Goal: Transaction & Acquisition: Book appointment/travel/reservation

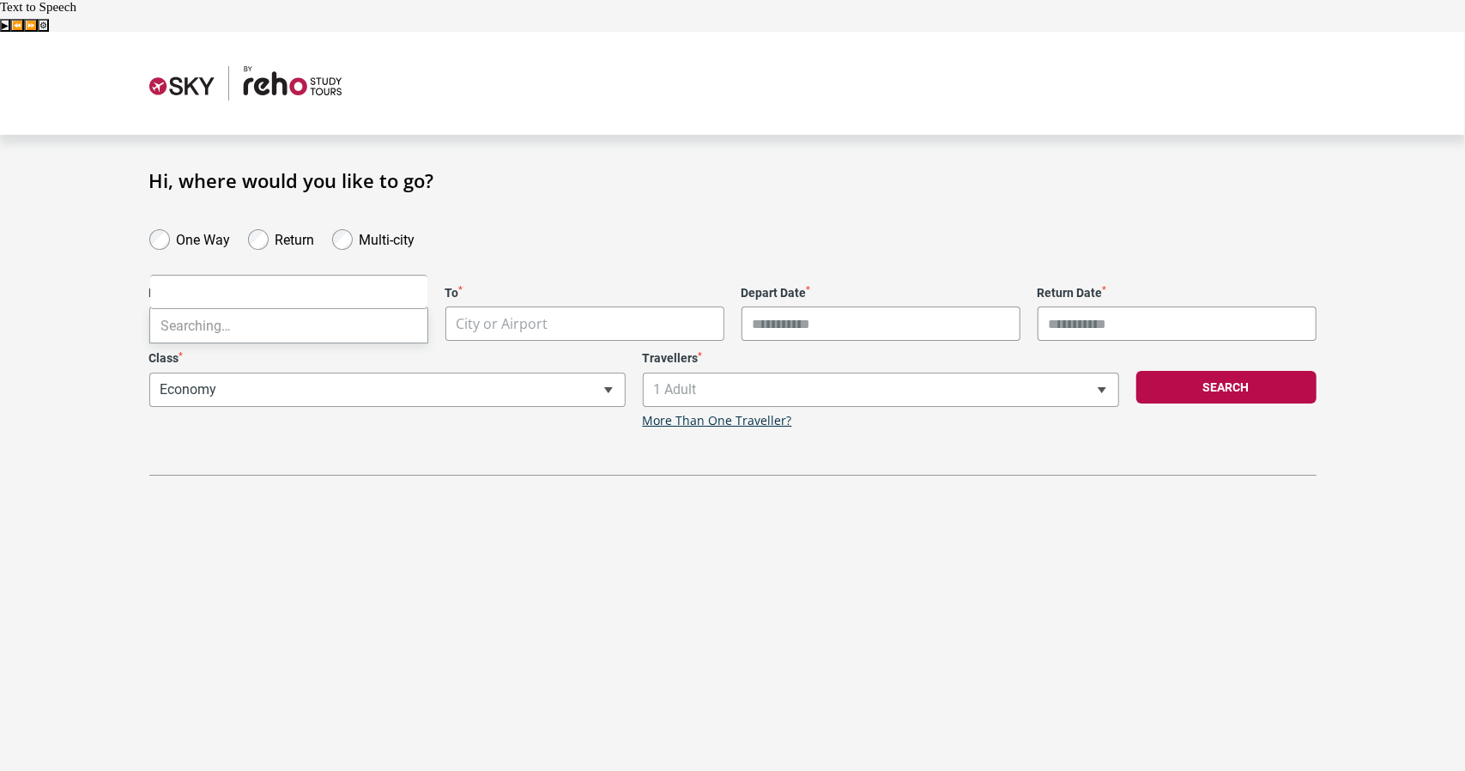
click at [229, 288] on body "**********" at bounding box center [732, 417] width 1465 height 771
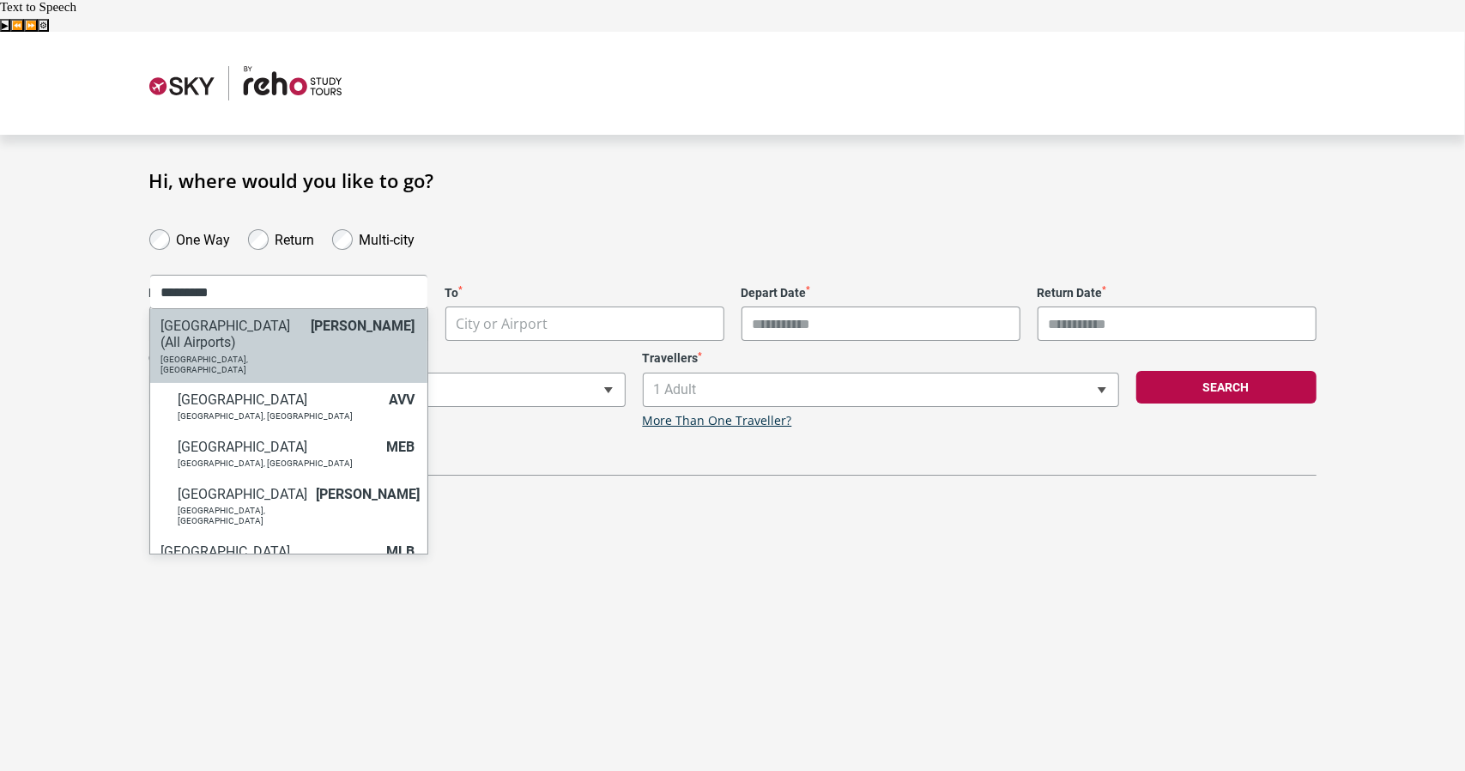
type input "*********"
select select "MELC"
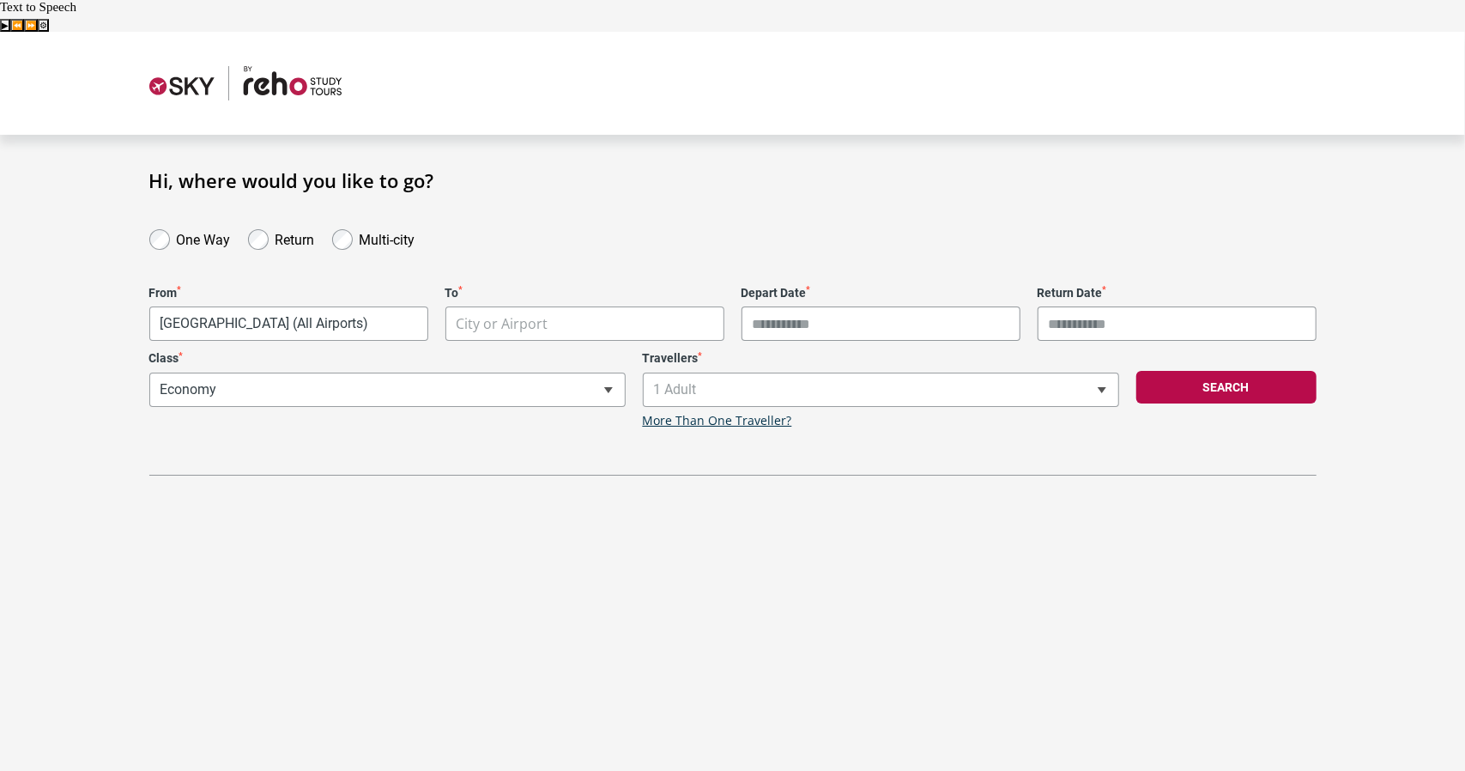
click at [589, 293] on body "**********" at bounding box center [732, 417] width 1465 height 771
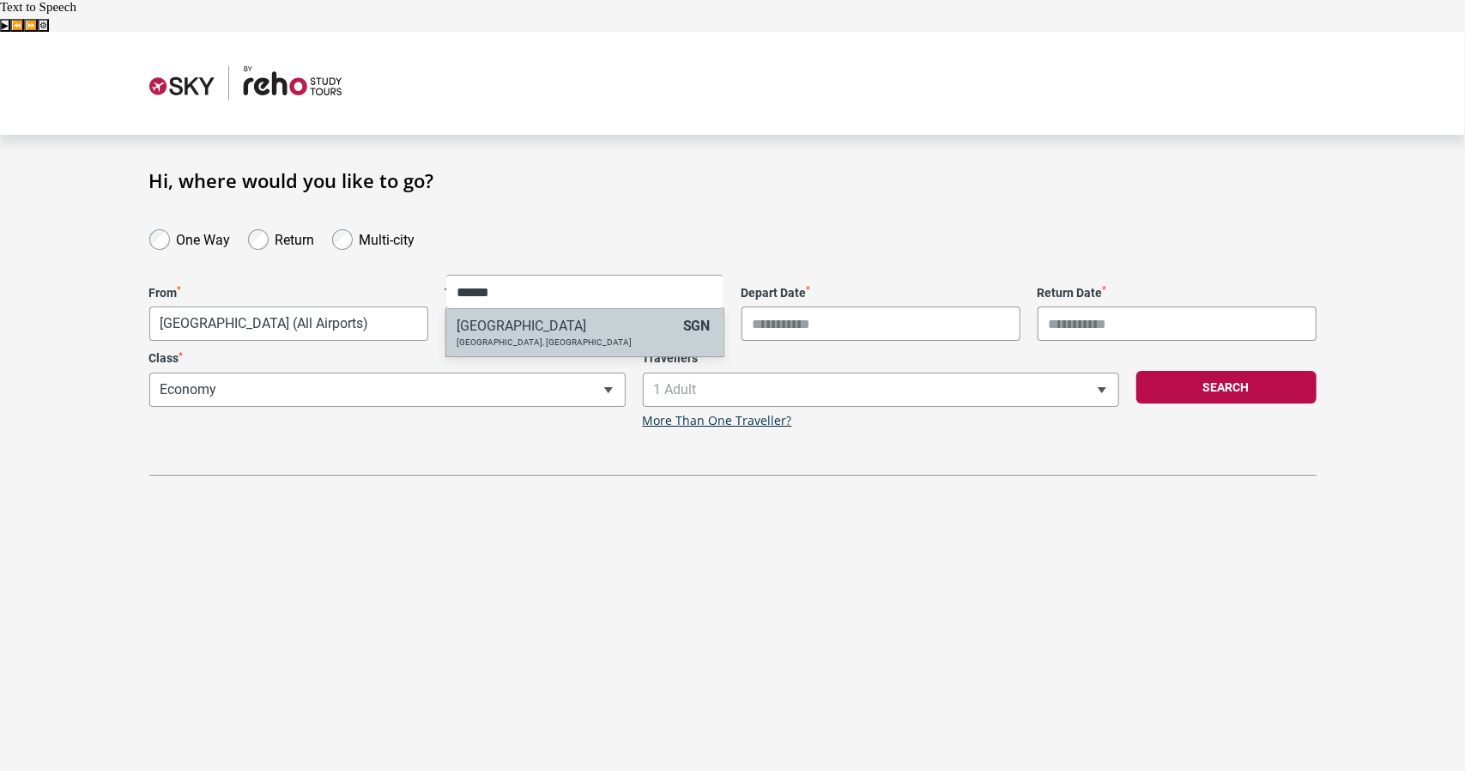
type input "******"
select select "SGNA"
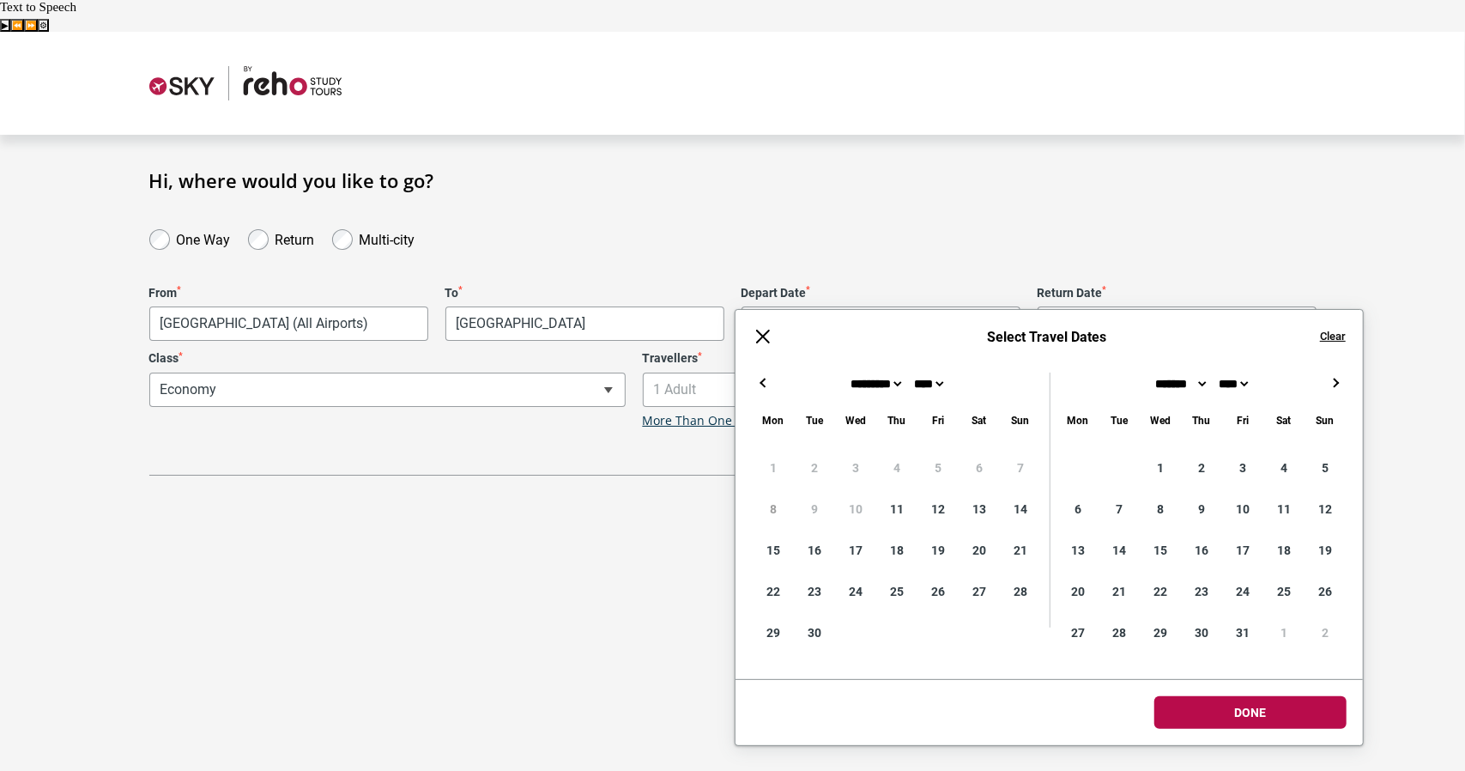
click at [818, 306] on input "Depart Date *" at bounding box center [881, 323] width 279 height 34
click at [1340, 384] on button "→" at bounding box center [1335, 383] width 21 height 21
type input "**********"
click at [1139, 306] on input "Return Date *" at bounding box center [1177, 323] width 279 height 34
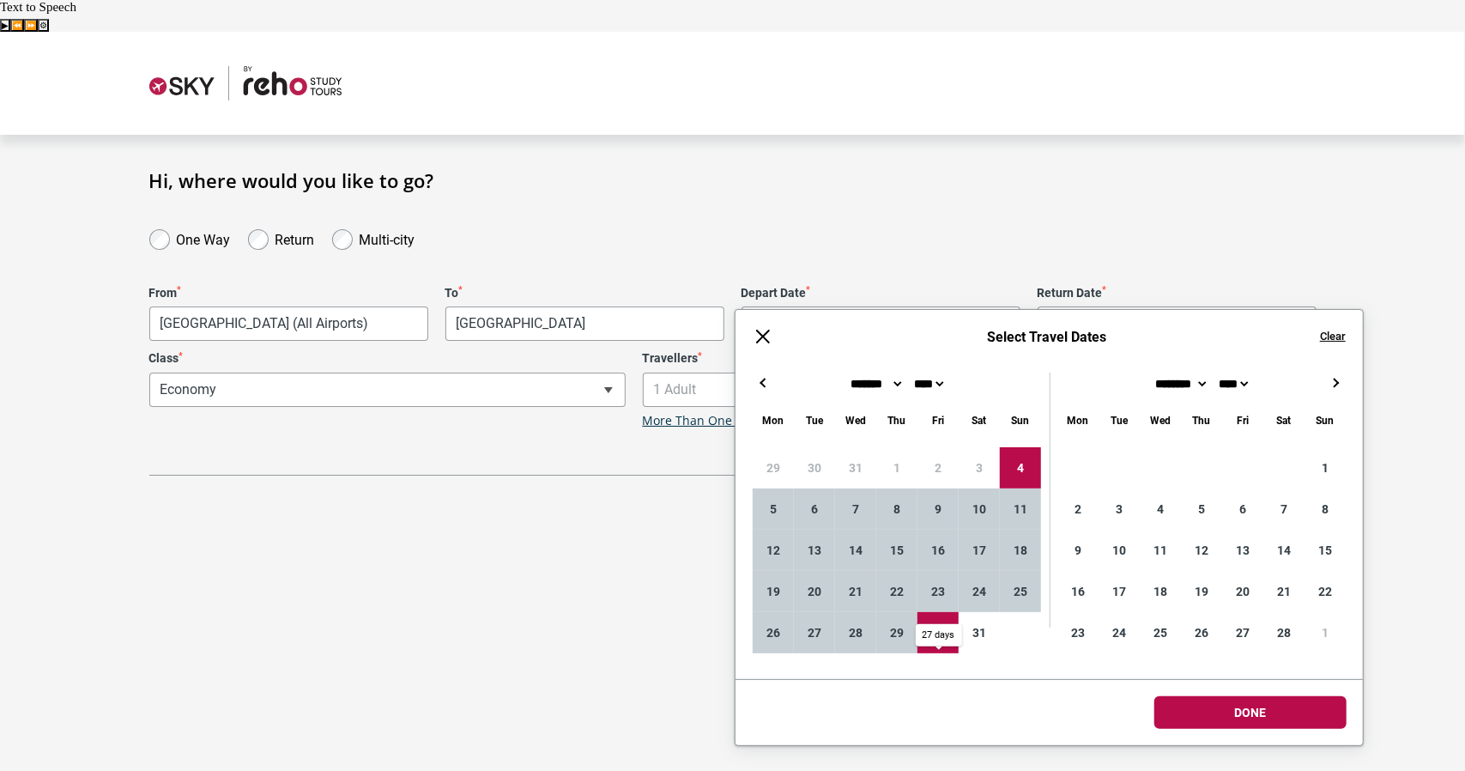
type input "**********"
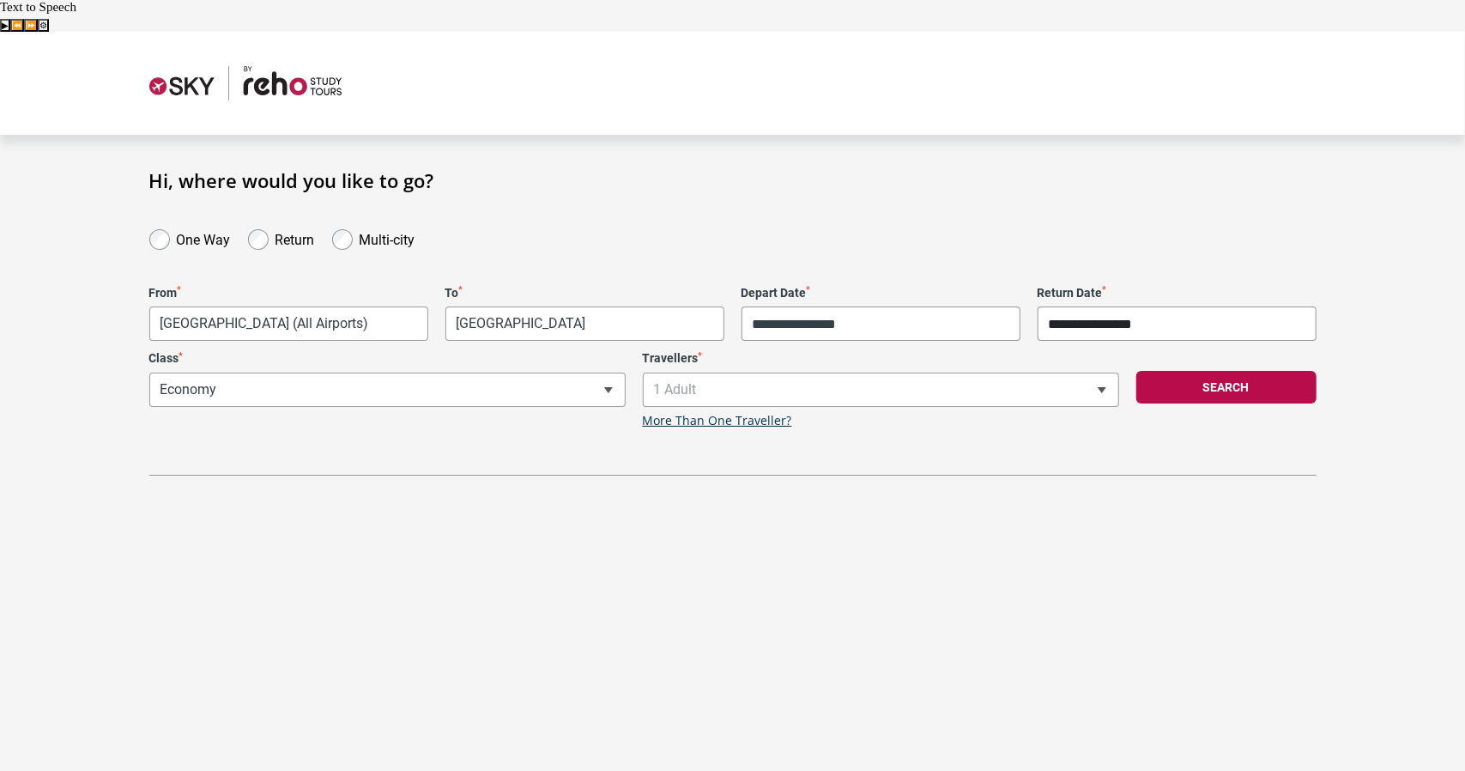
click at [1236, 713] on body "**********" at bounding box center [732, 417] width 1465 height 771
click at [869, 373] on span "1 Adult" at bounding box center [881, 389] width 475 height 33
click at [1102, 373] on span at bounding box center [1101, 389] width 34 height 33
click at [1102, 387] on b at bounding box center [1102, 390] width 9 height 6
click at [1227, 371] on button "Search" at bounding box center [1226, 387] width 180 height 33
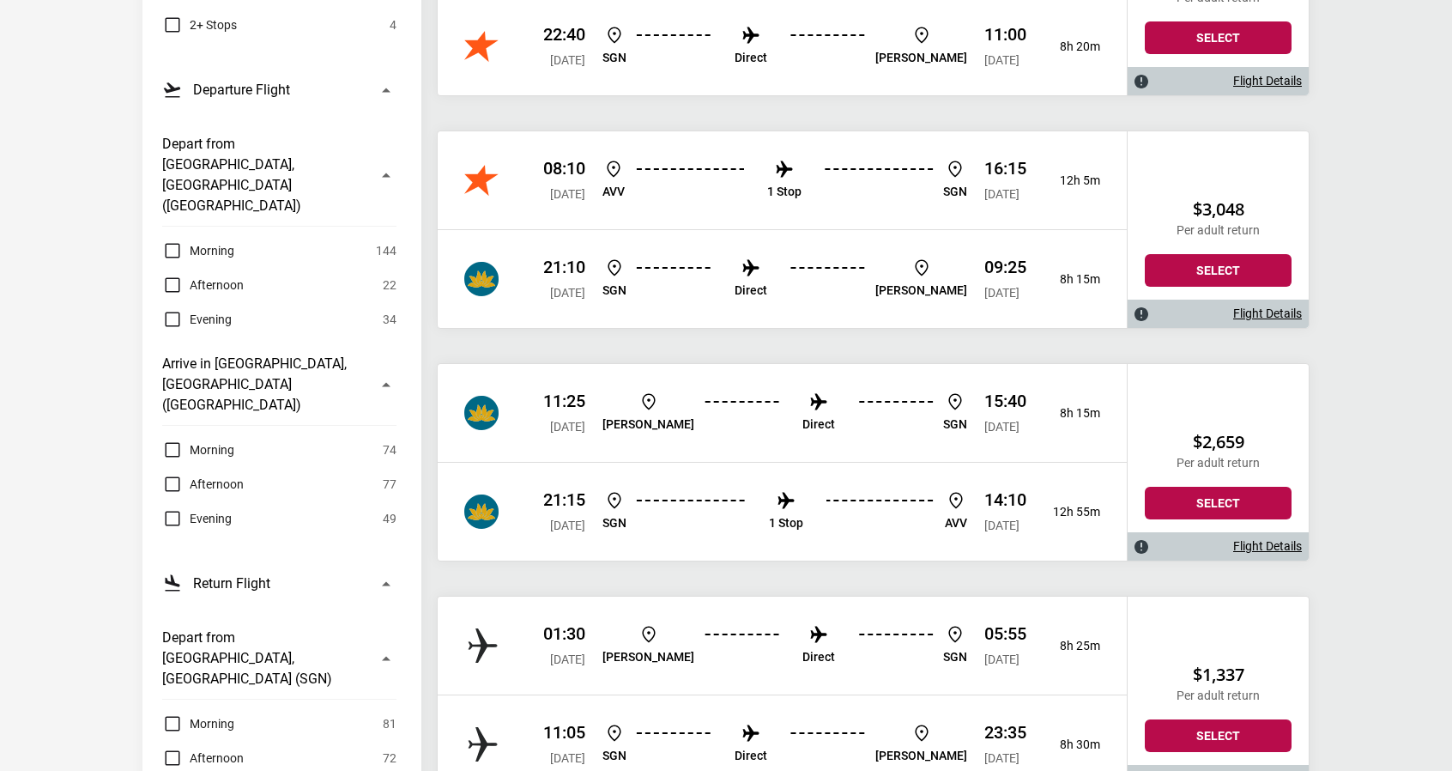
scroll to position [579, 0]
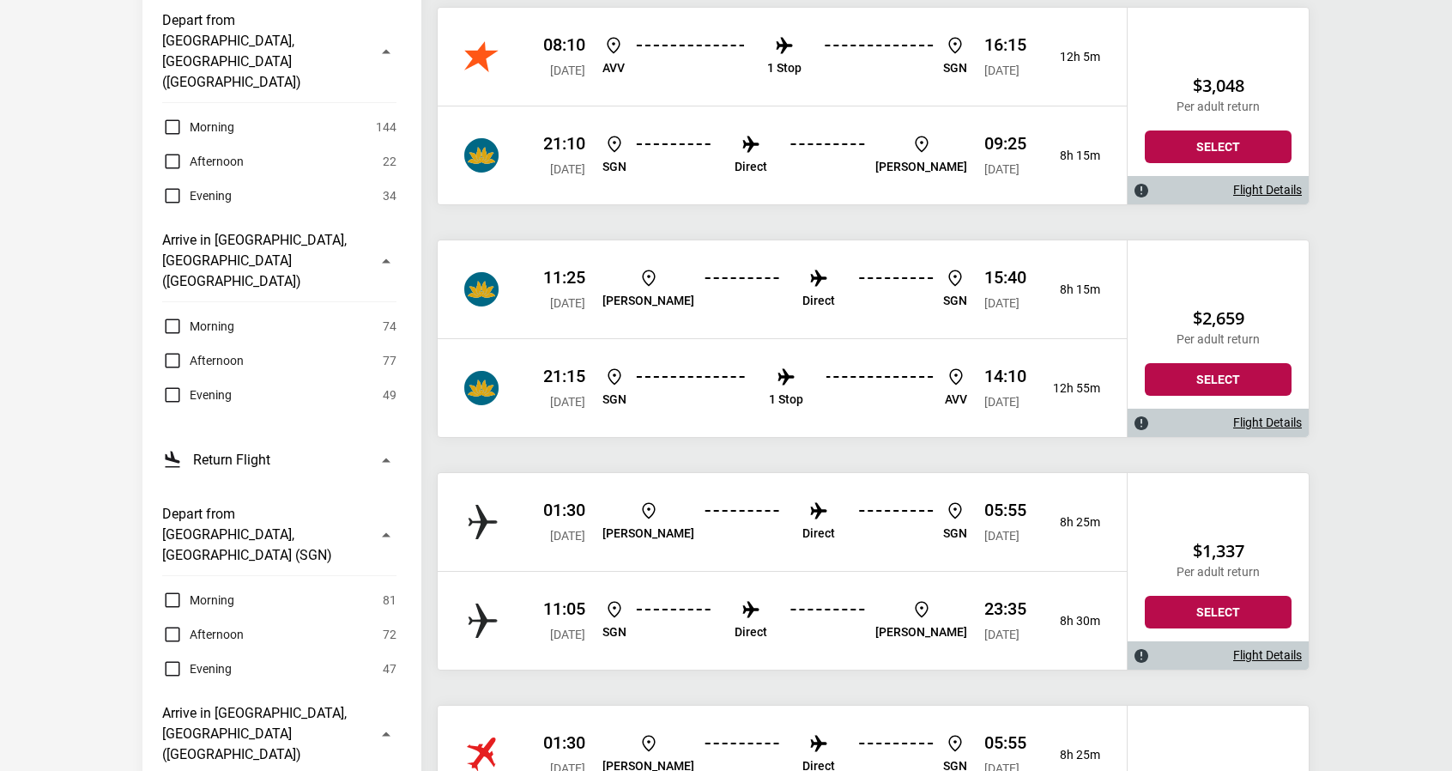
click at [1294, 648] on link "Flight Details" at bounding box center [1267, 655] width 69 height 15
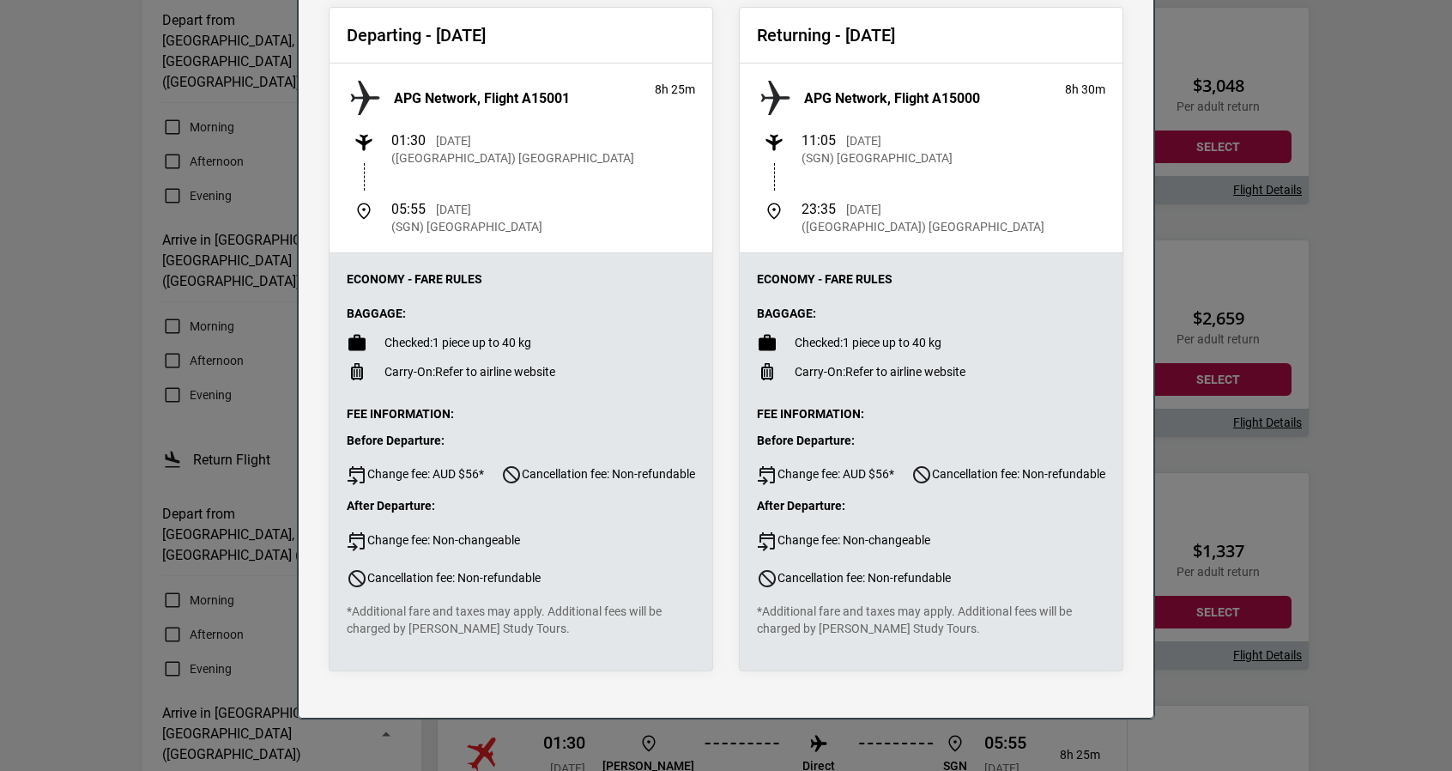
scroll to position [0, 0]
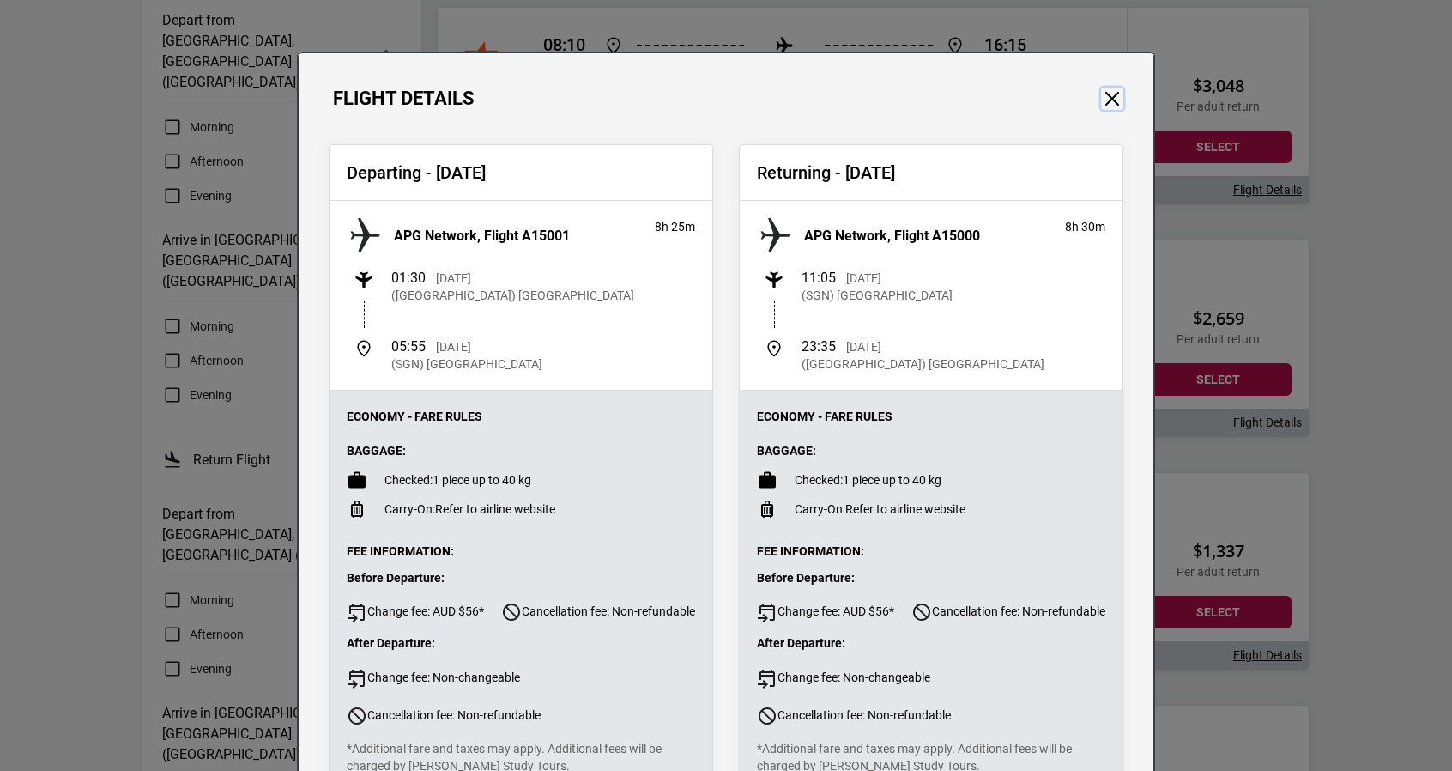
click at [1111, 95] on button "Close" at bounding box center [1112, 99] width 22 height 22
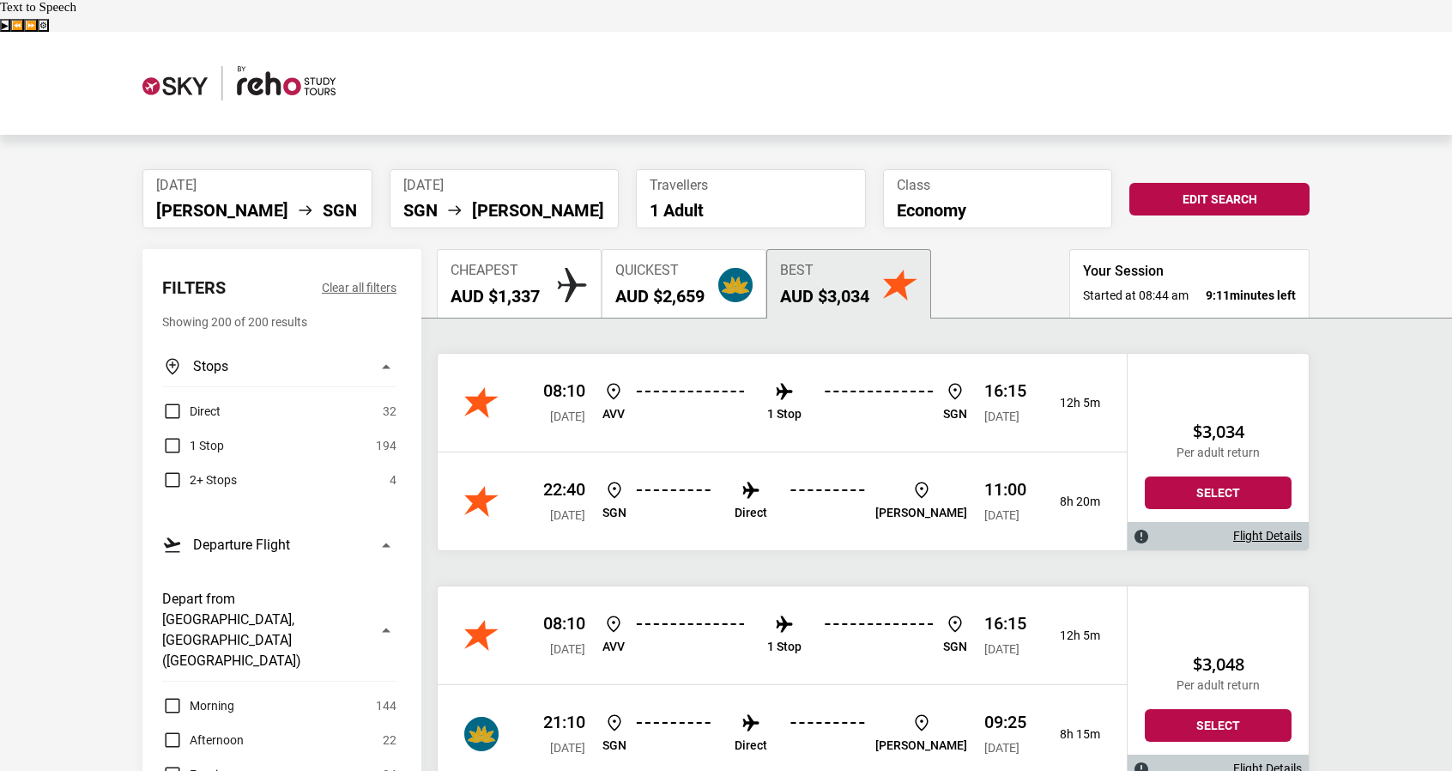
click at [511, 249] on button "Cheapest AUD $1,337" at bounding box center [519, 283] width 165 height 69
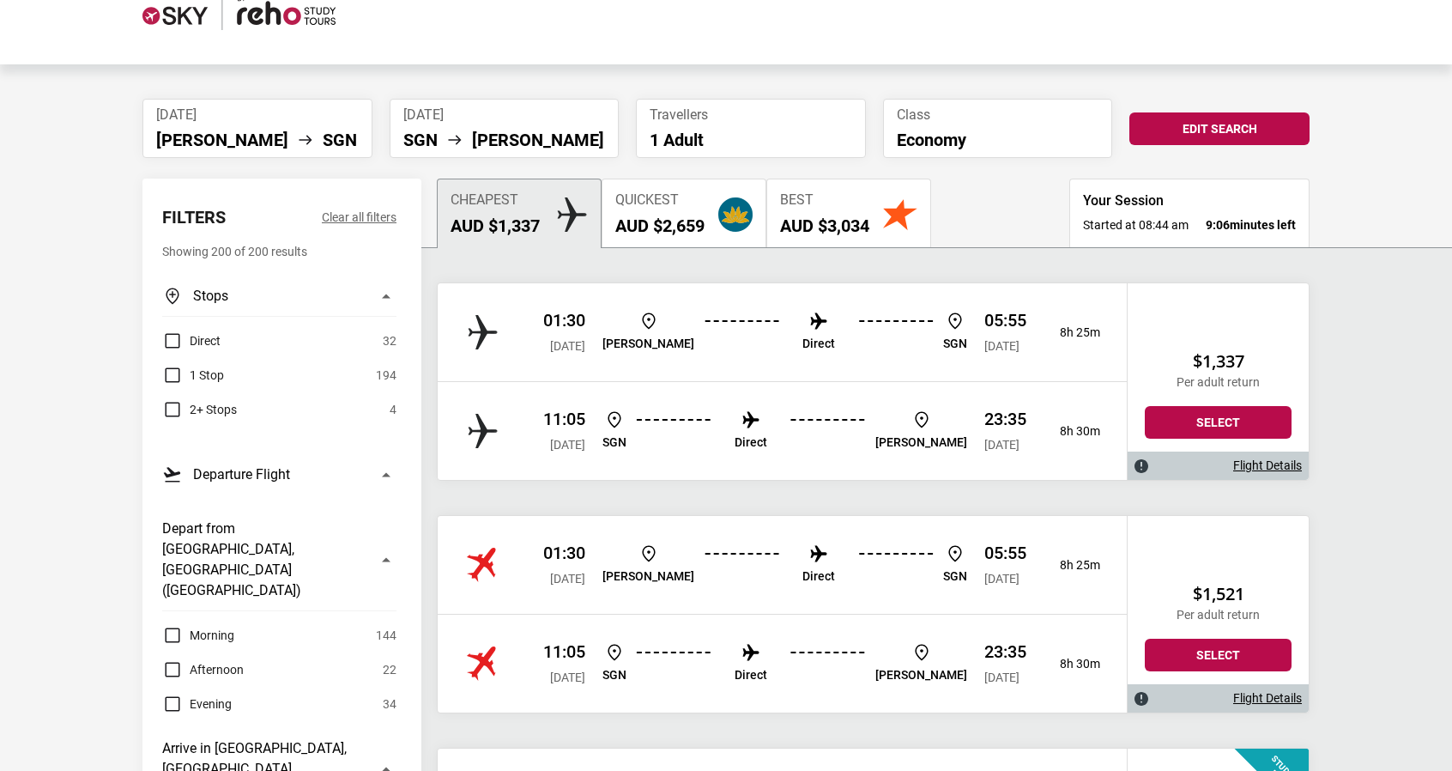
scroll to position [76, 0]
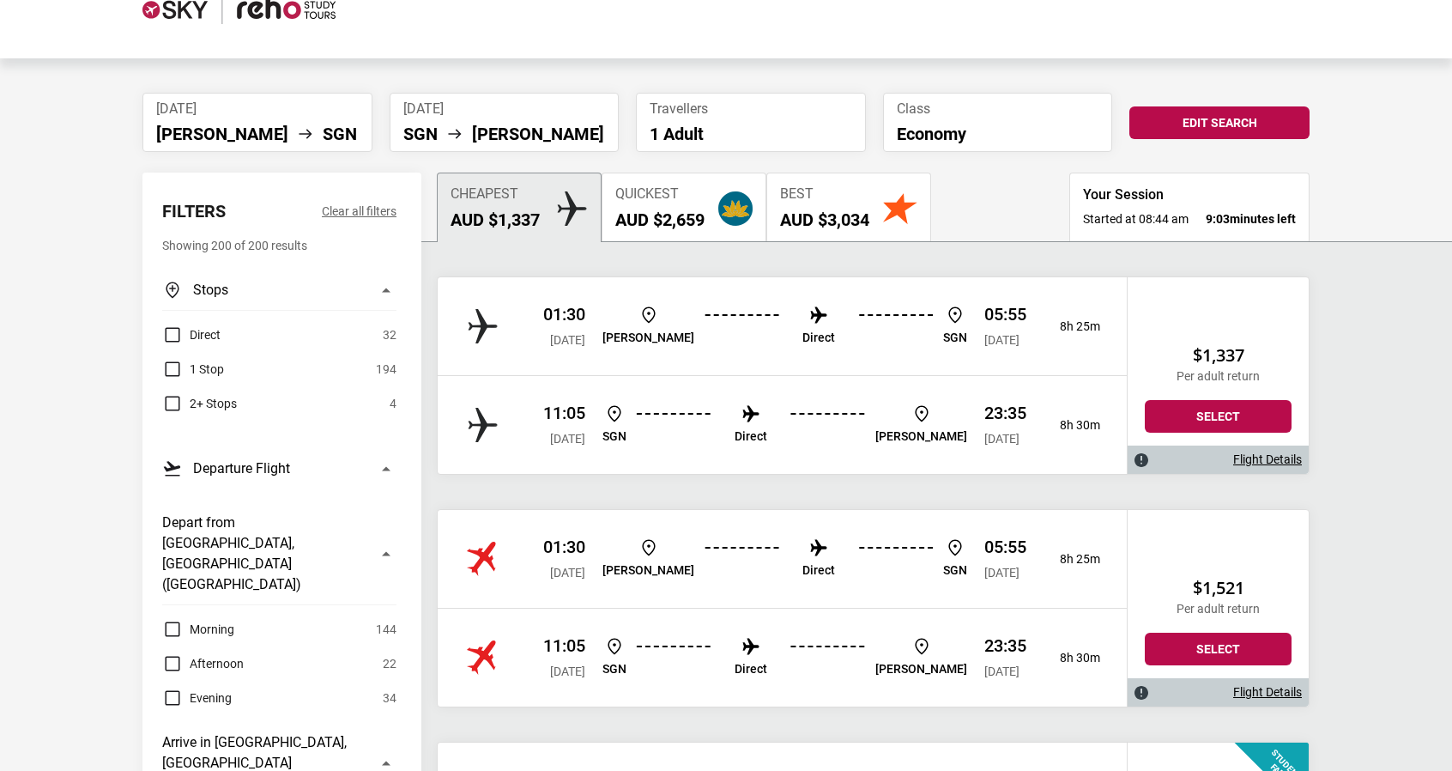
click at [1265, 452] on link "Flight Details" at bounding box center [1267, 459] width 69 height 15
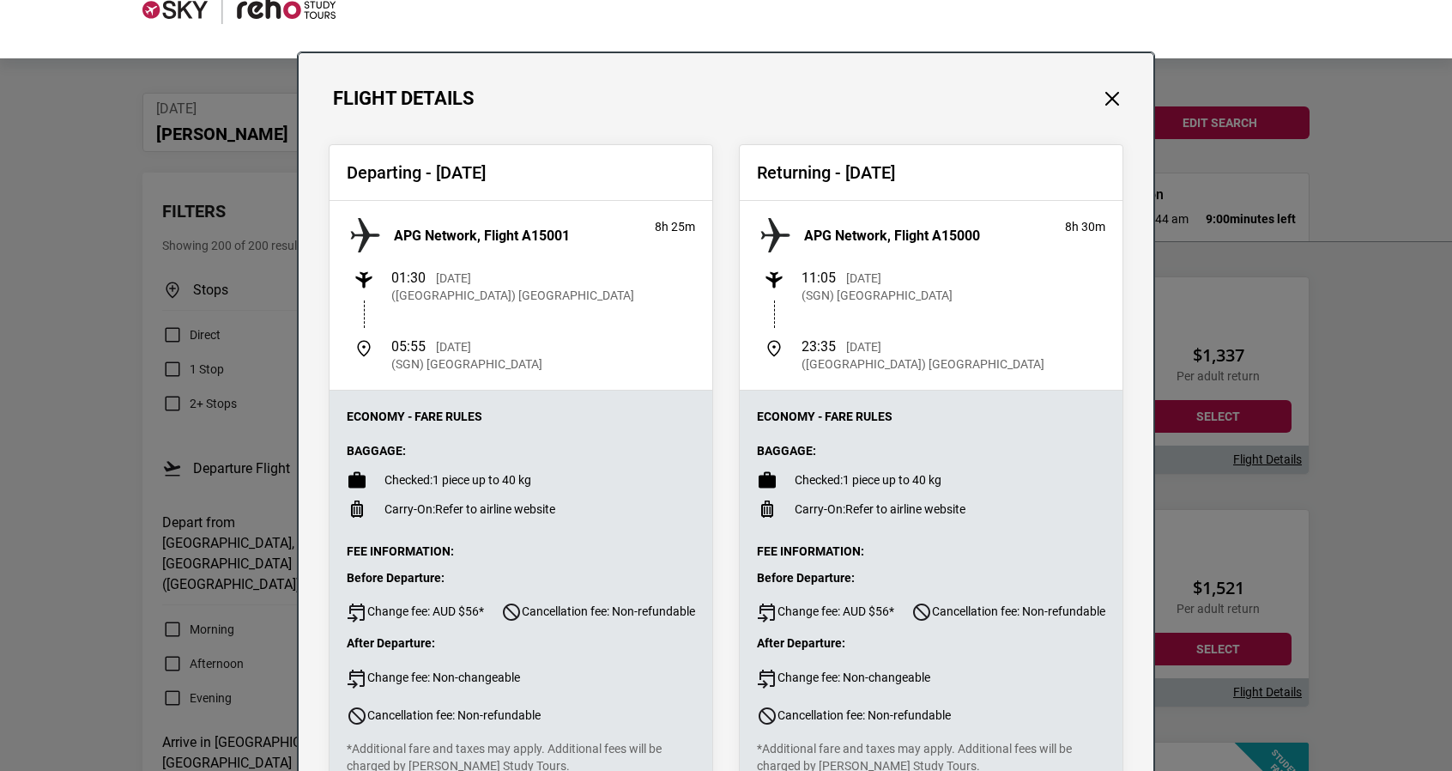
click at [407, 227] on h3 "APG Network, Flight A15001" at bounding box center [482, 235] width 176 height 16
drag, startPoint x: 386, startPoint y: 233, endPoint x: 472, endPoint y: 240, distance: 86.2
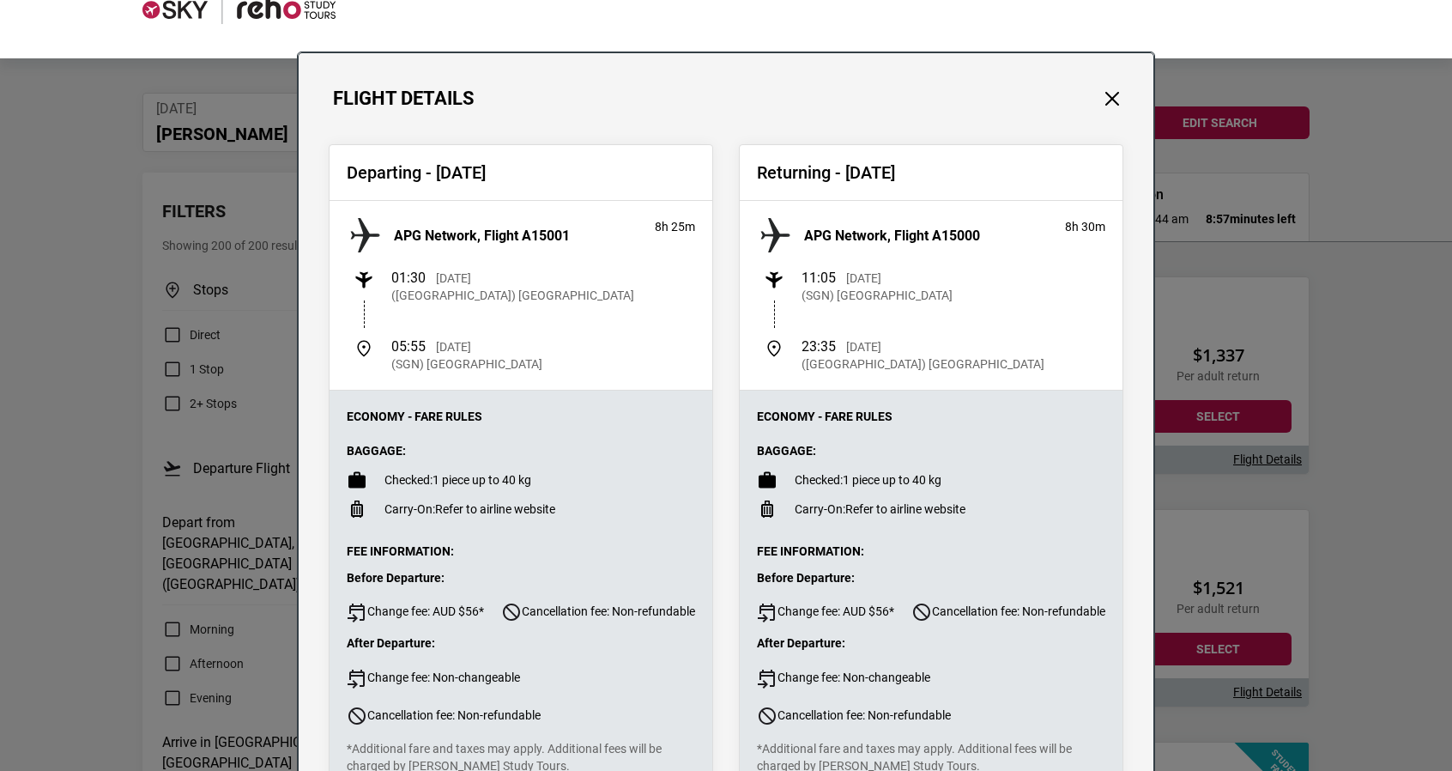
click at [472, 240] on h3 "APG Network, Flight A15001" at bounding box center [482, 235] width 176 height 16
copy h3 "APG Network,"
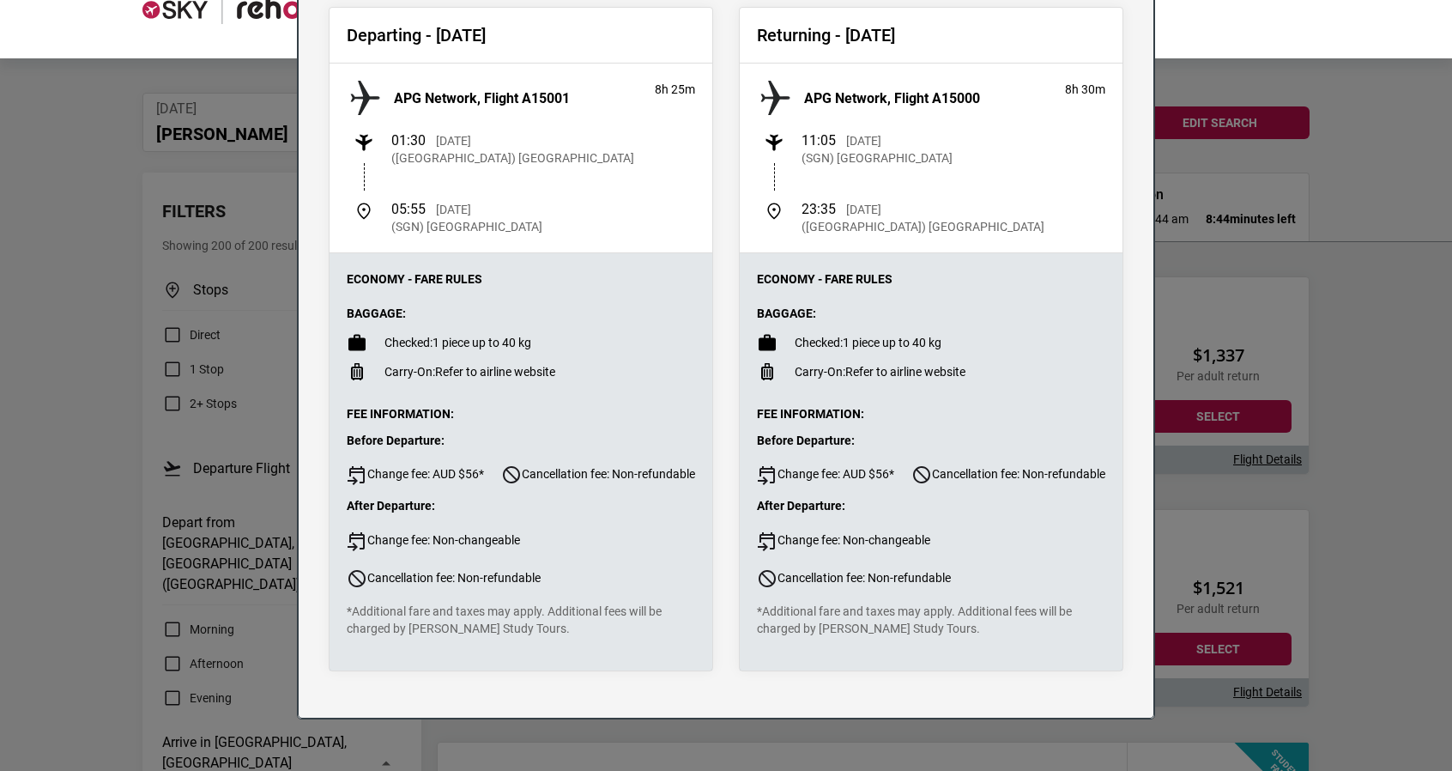
scroll to position [93, 0]
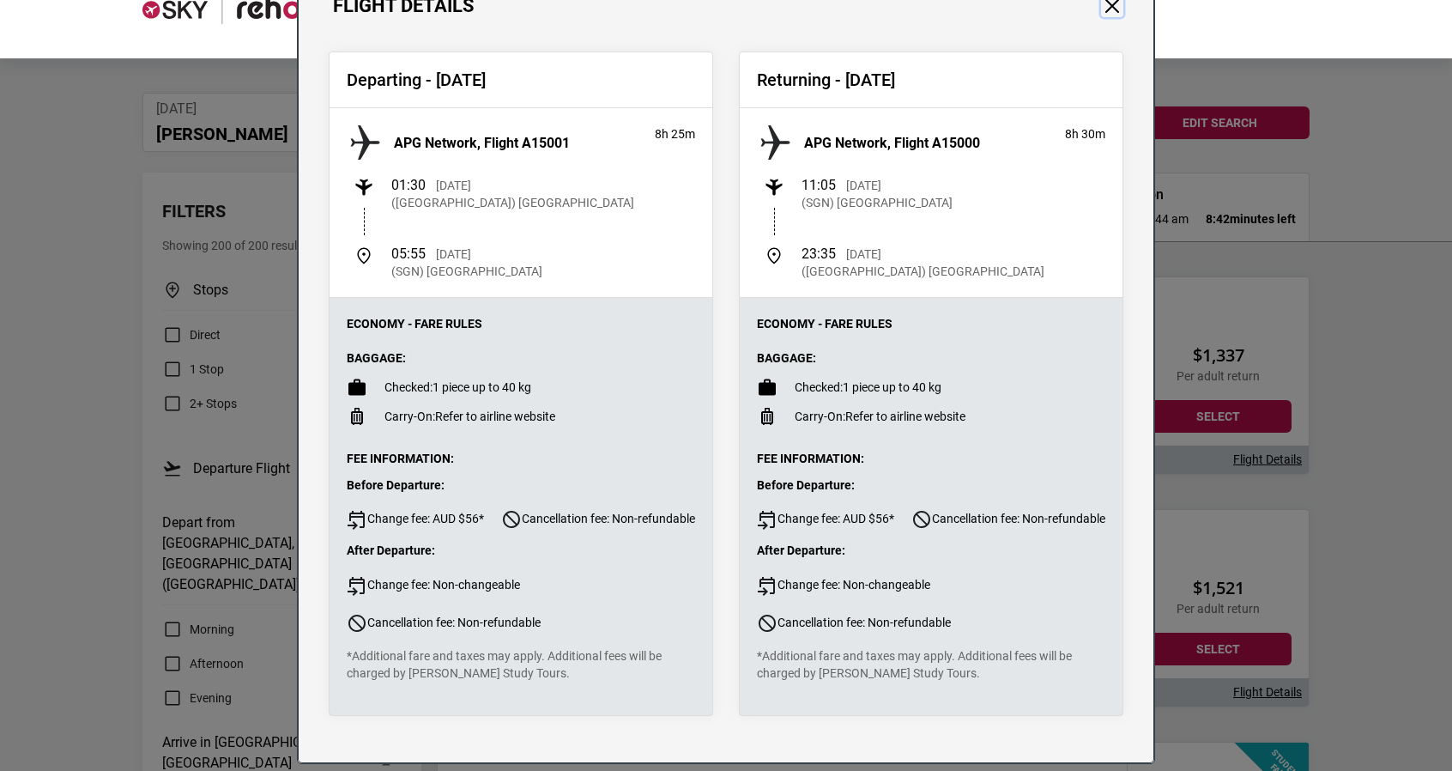
click at [1115, 6] on button "Close" at bounding box center [1112, 6] width 22 height 22
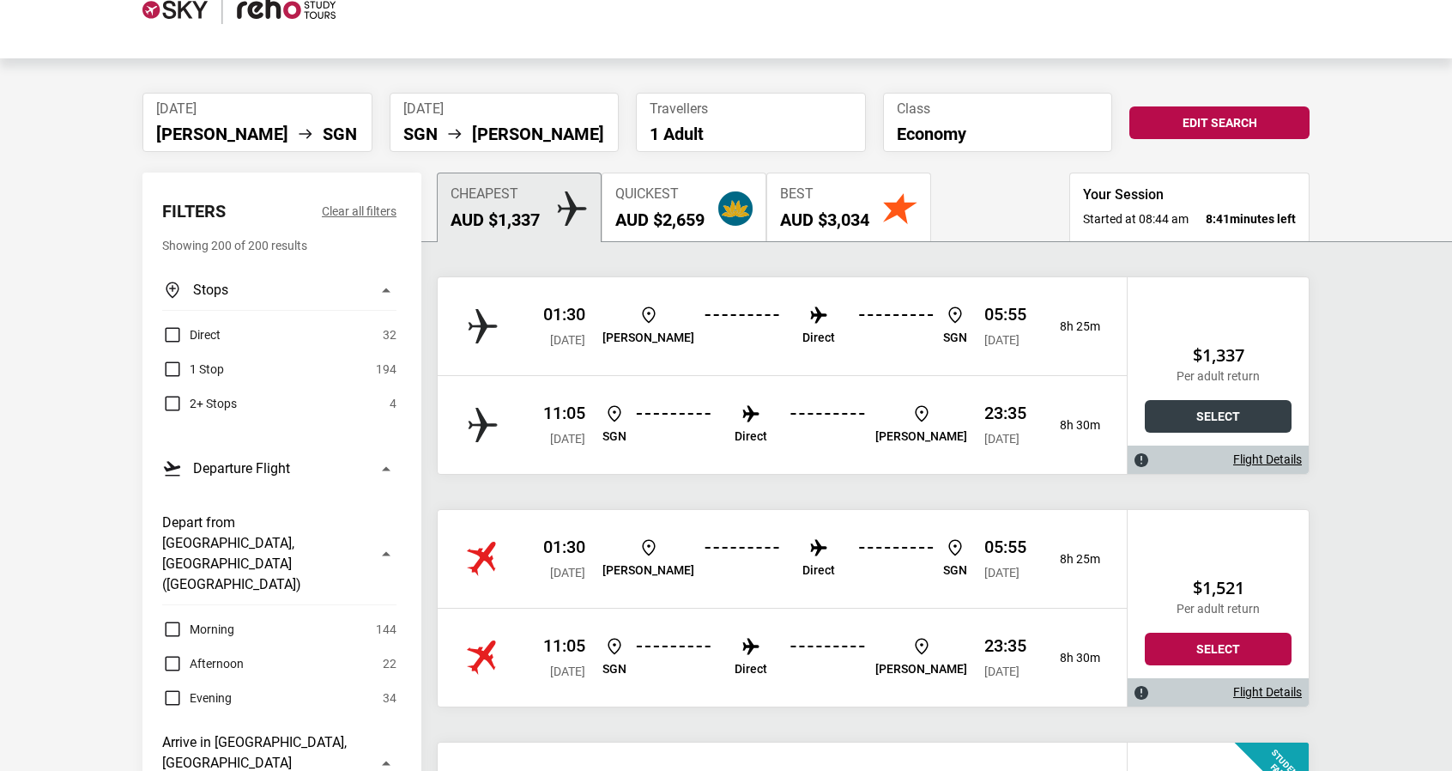
click at [1196, 400] on button "Select" at bounding box center [1218, 416] width 147 height 33
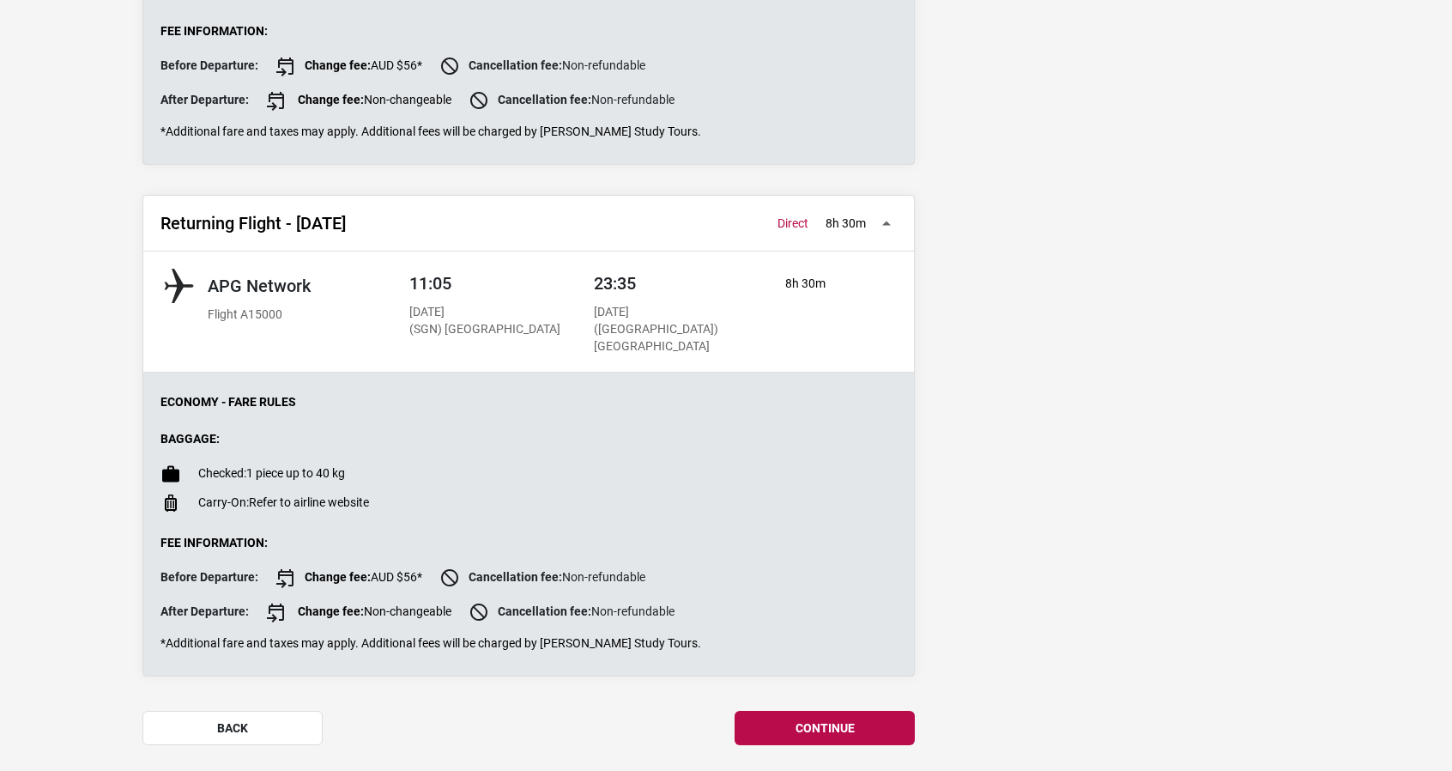
scroll to position [706, 0]
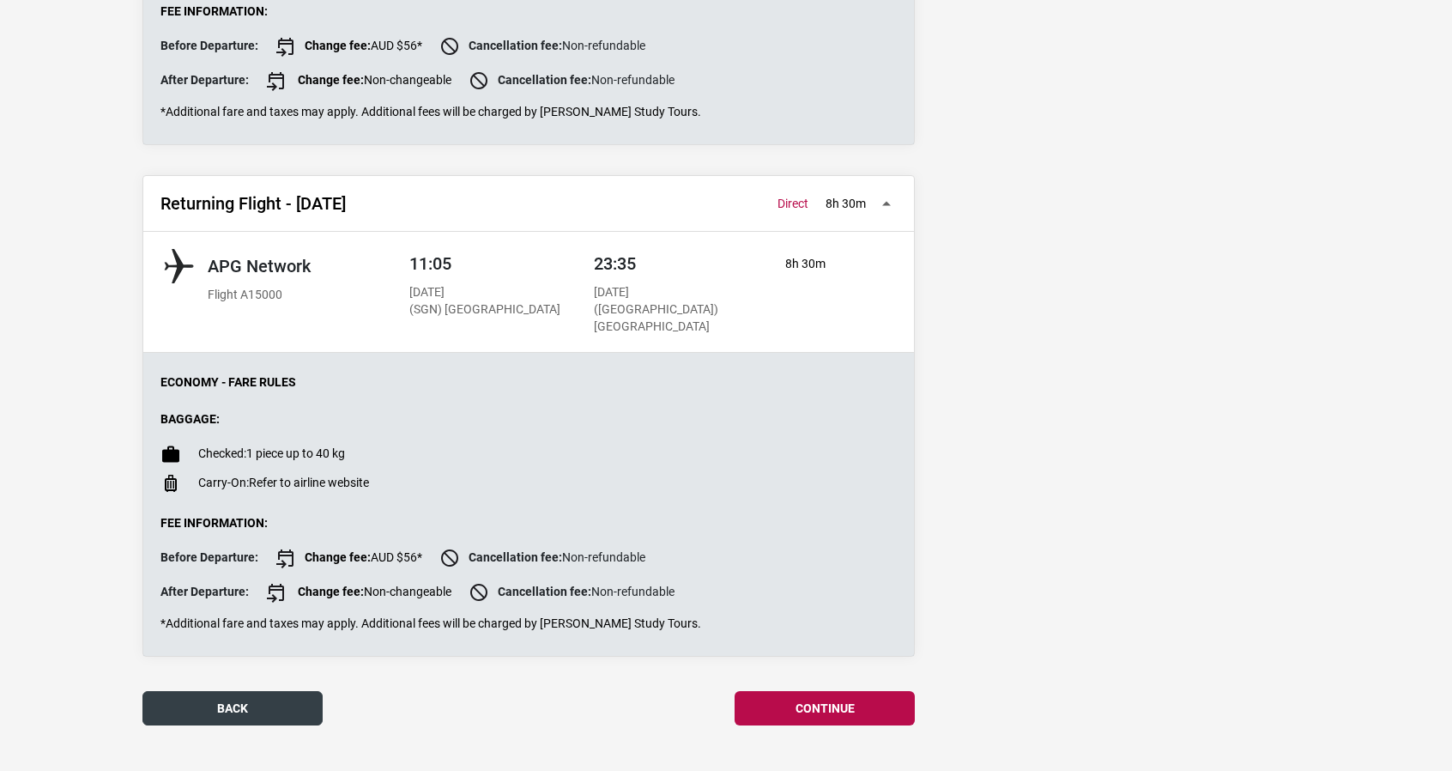
click at [287, 691] on button "back" at bounding box center [232, 708] width 180 height 34
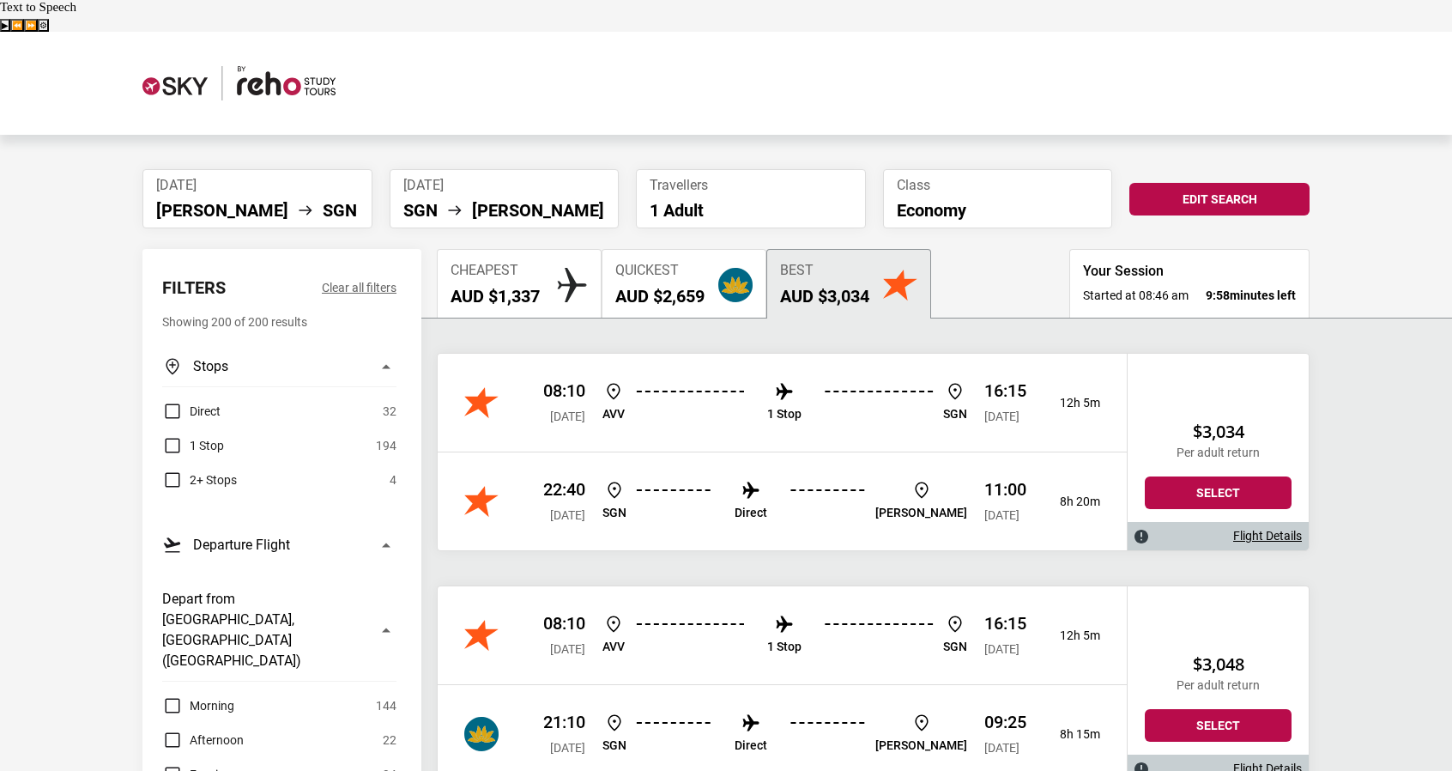
scroll to position [125, 0]
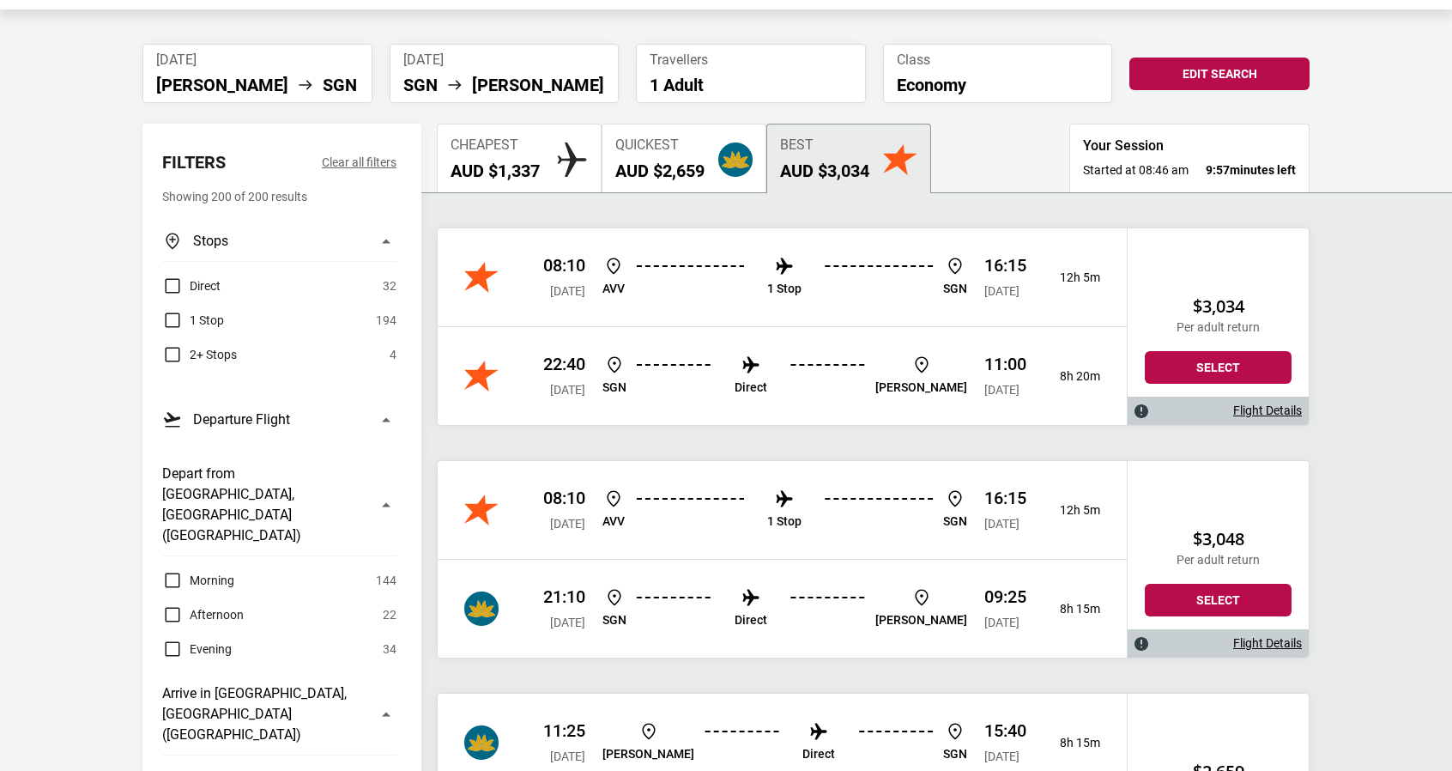
click at [525, 137] on div "Cheapest AUD $1,337" at bounding box center [495, 159] width 89 height 44
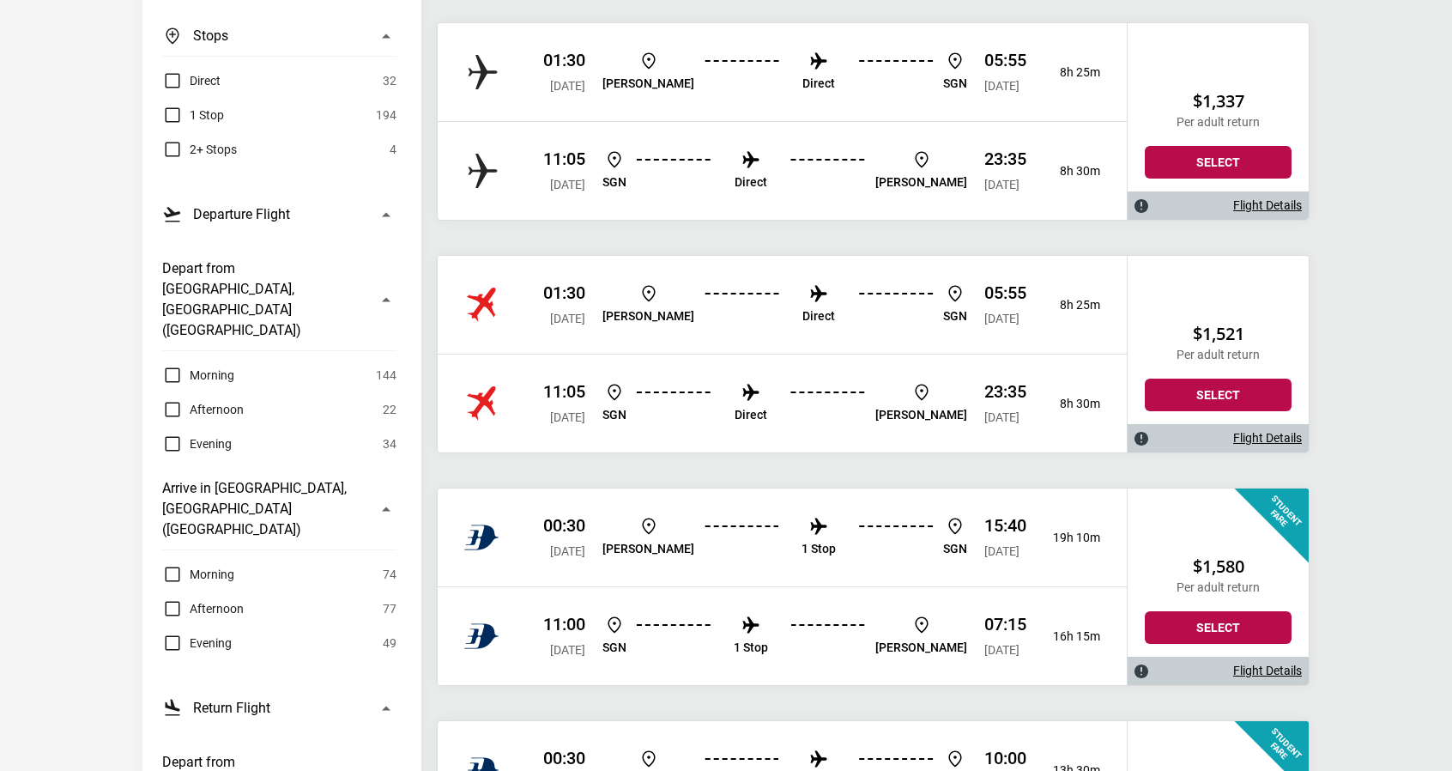
scroll to position [331, 0]
click at [1251, 430] on link "Flight Details" at bounding box center [1267, 437] width 69 height 15
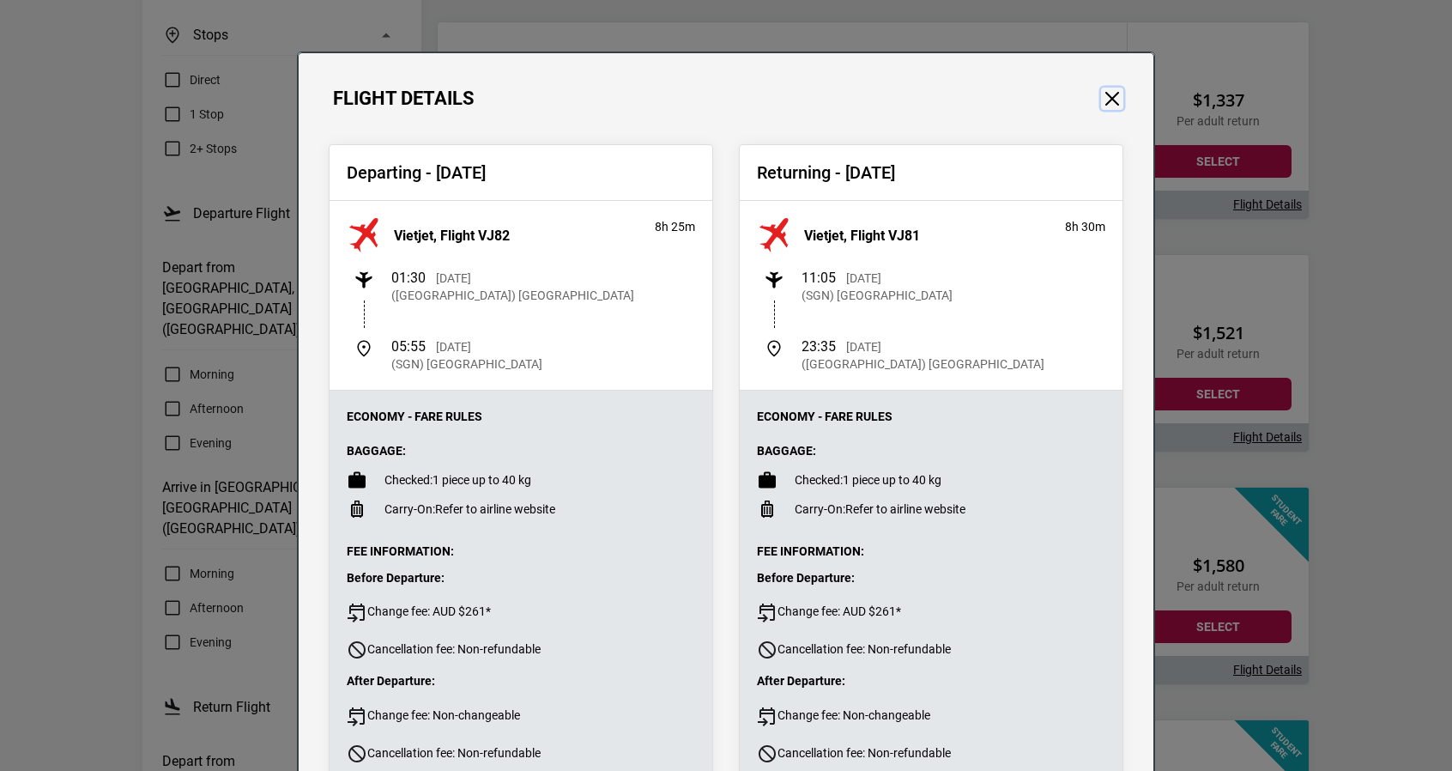
click at [1107, 90] on button "Close" at bounding box center [1112, 99] width 22 height 22
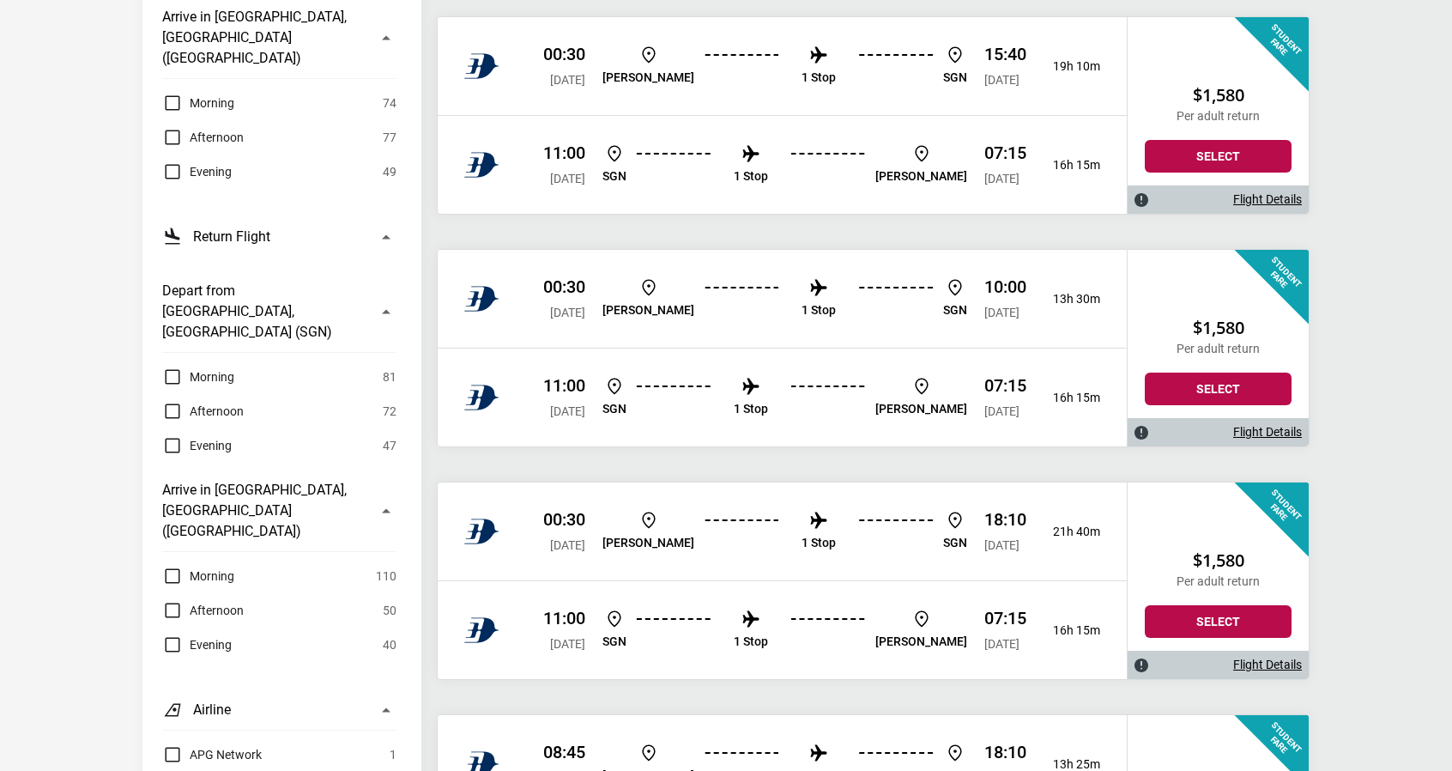
scroll to position [0, 0]
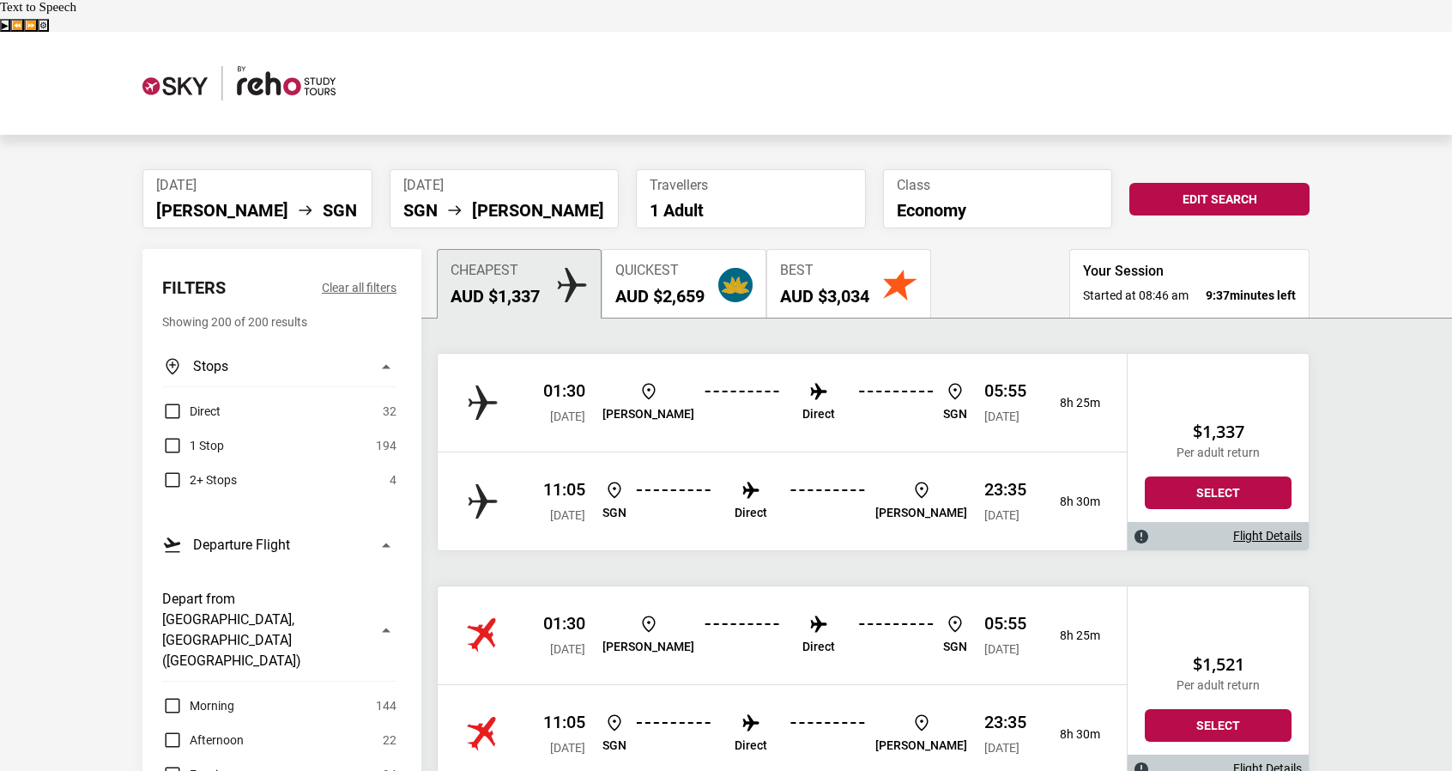
click at [252, 177] on span "[DATE]" at bounding box center [257, 185] width 203 height 16
click at [1270, 183] on button "Edit Search" at bounding box center [1220, 199] width 180 height 33
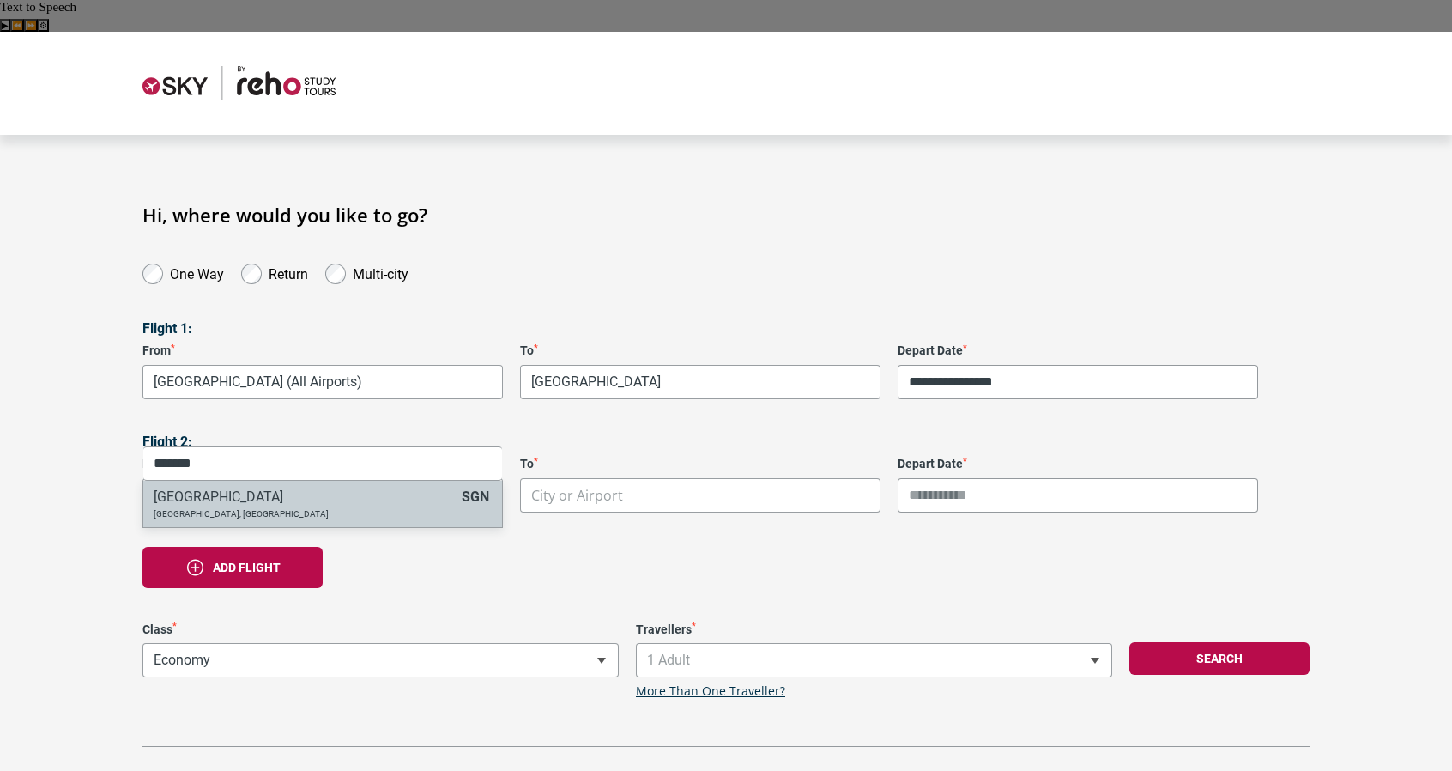
type input "*******"
select select "SGNA"
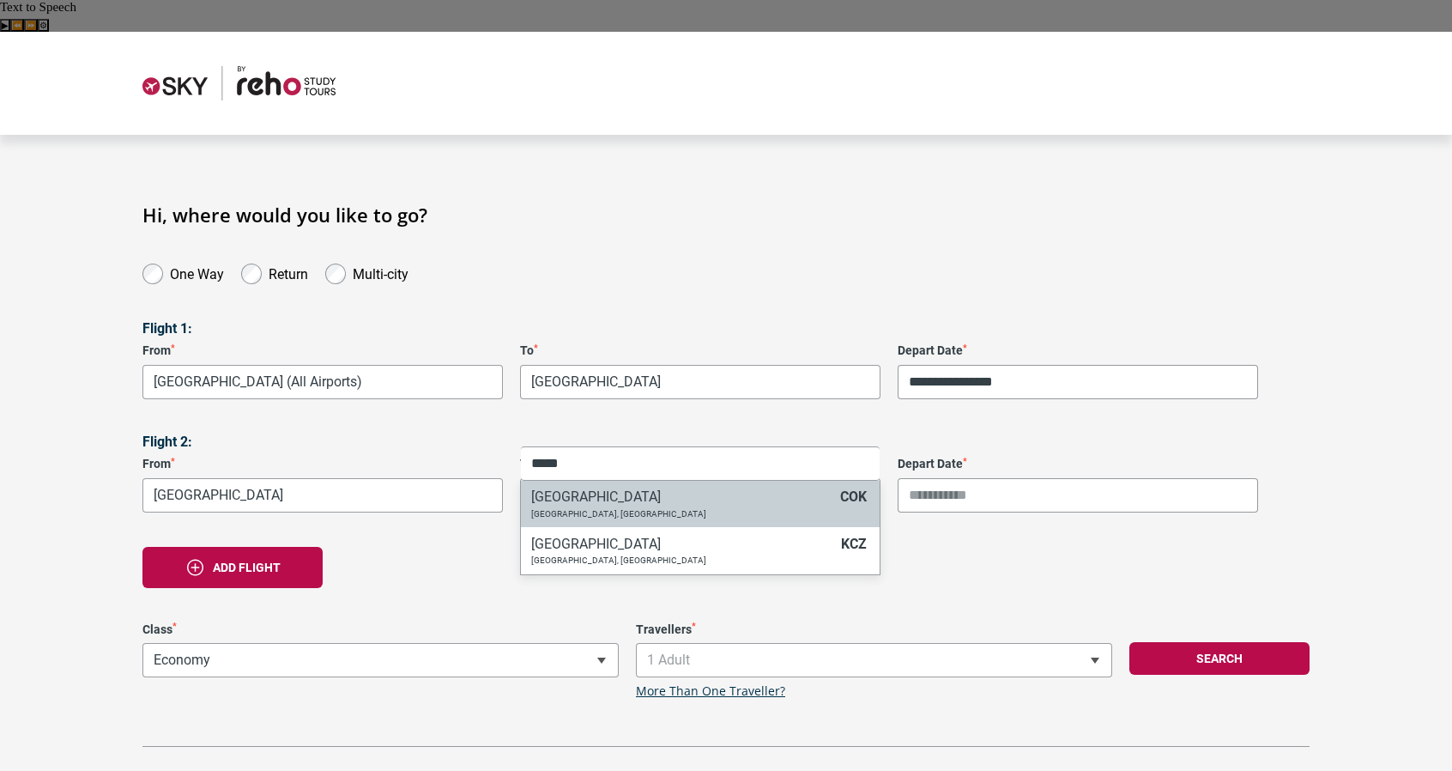
type input "*****"
select select "COKA"
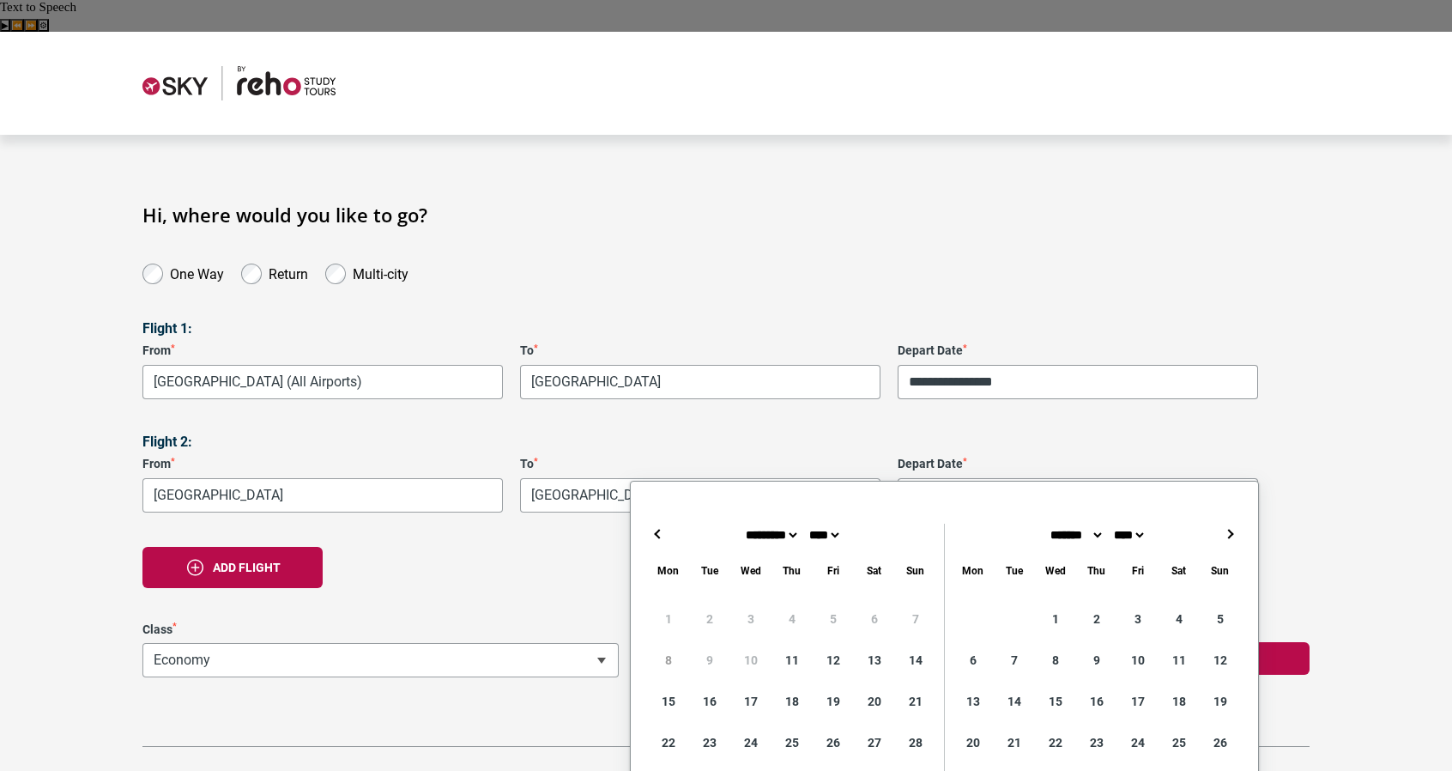
click at [1009, 478] on input "Depart Date *" at bounding box center [1078, 495] width 360 height 34
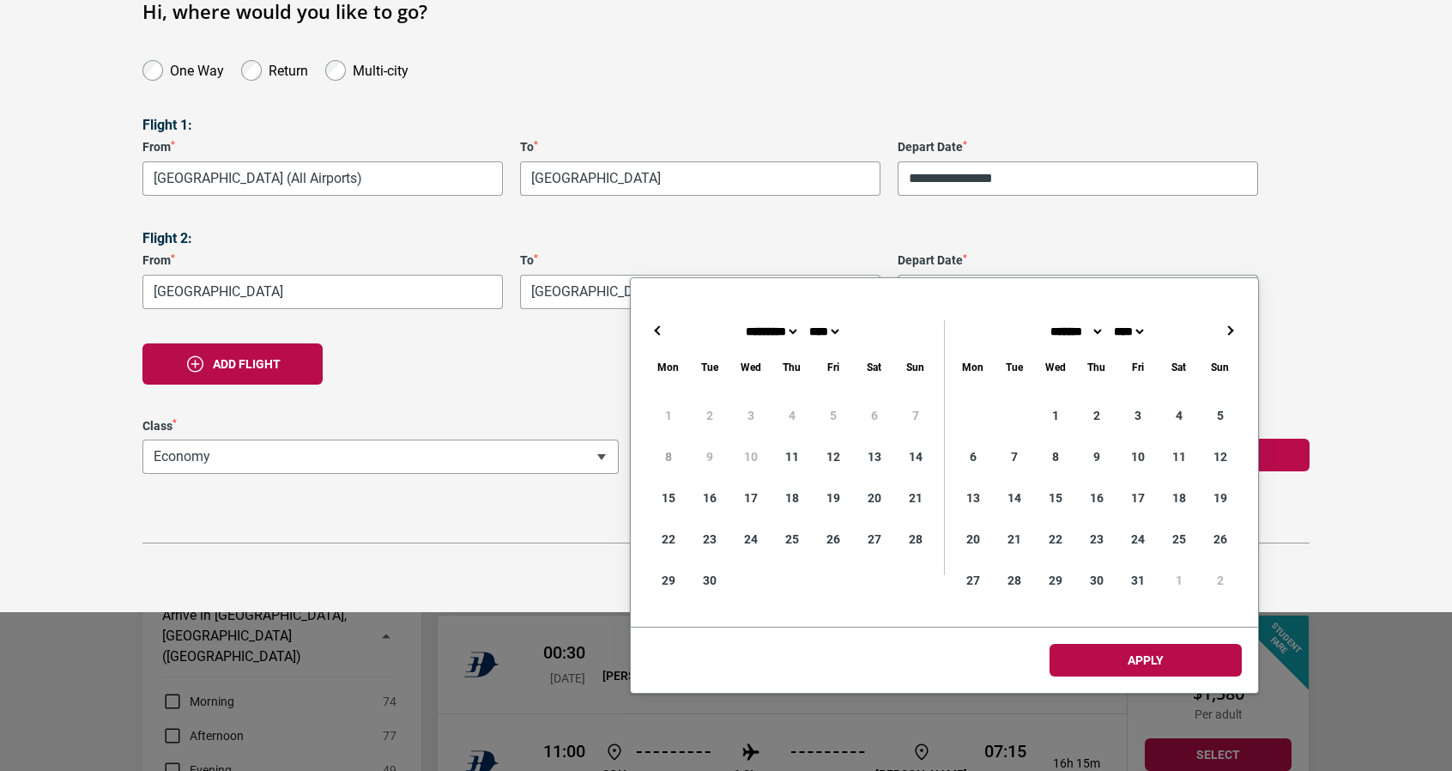
scroll to position [204, 0]
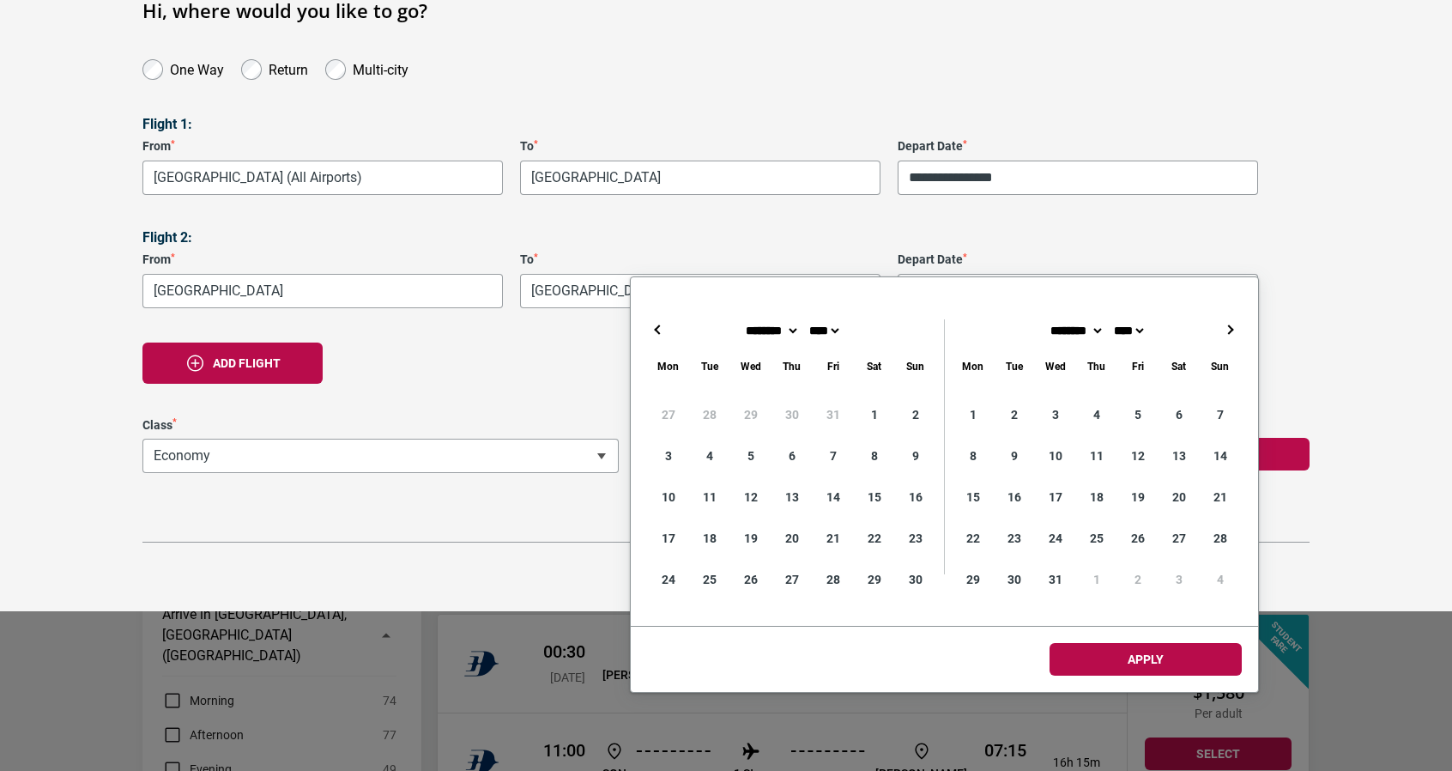
click at [1238, 327] on button "→" at bounding box center [1231, 329] width 21 height 21
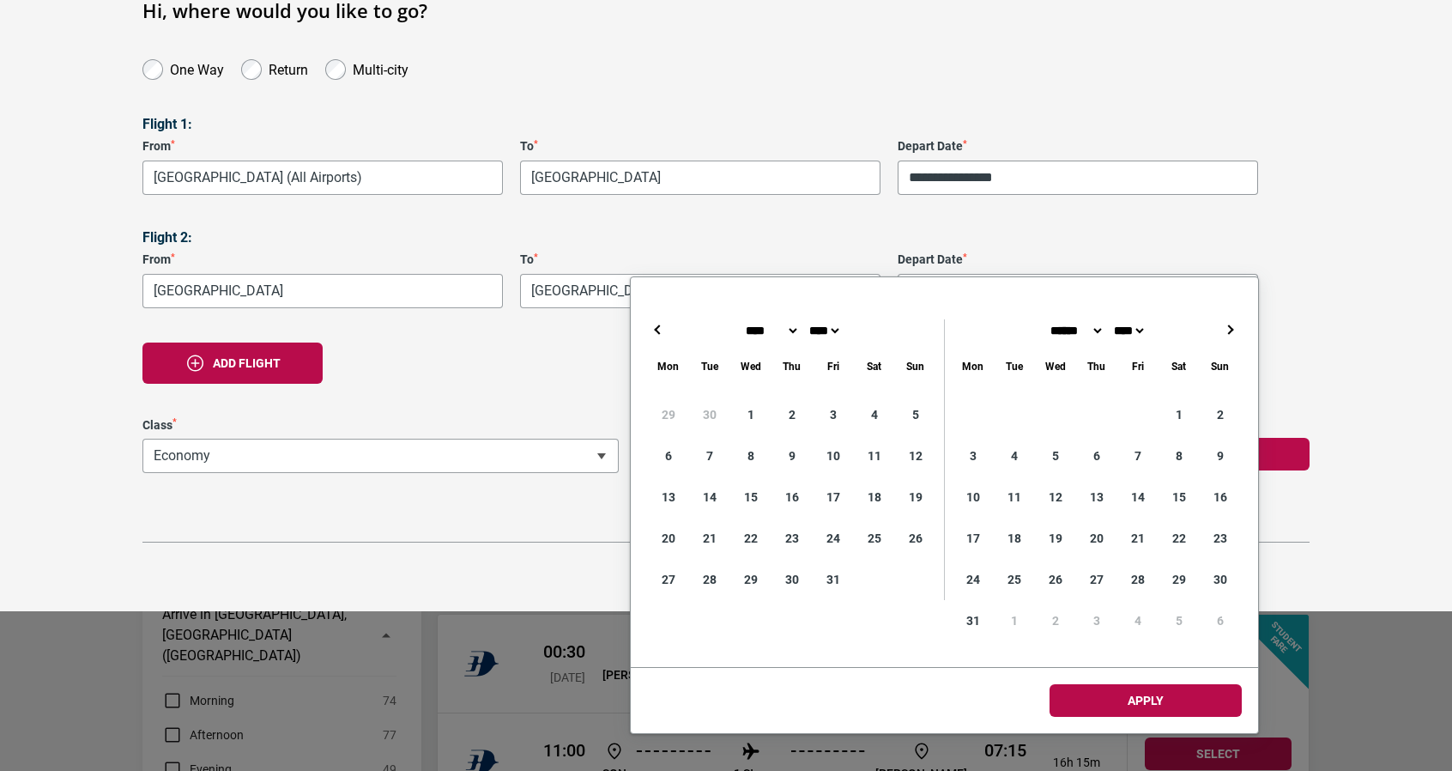
click at [1238, 327] on button "→" at bounding box center [1231, 329] width 21 height 21
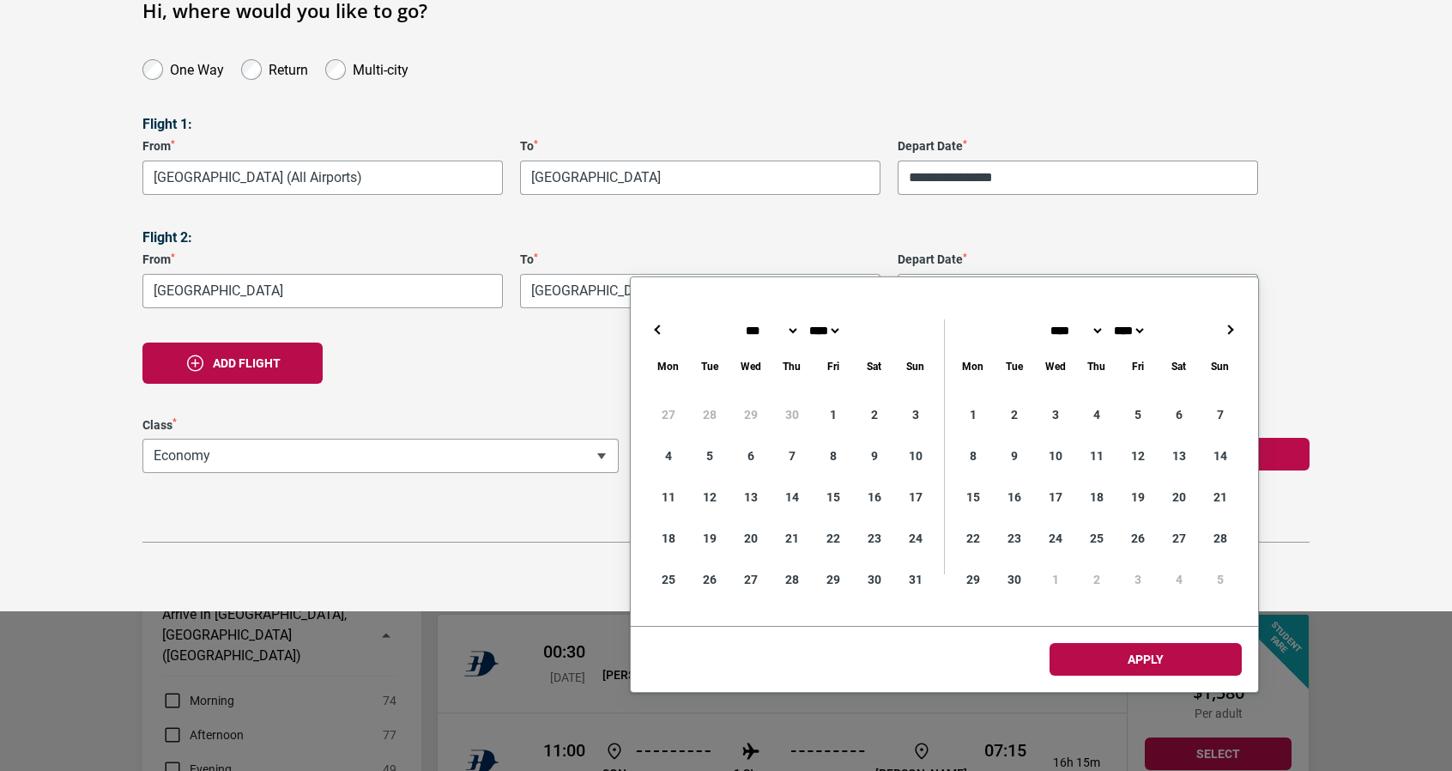
click at [659, 338] on button "←" at bounding box center [658, 329] width 21 height 21
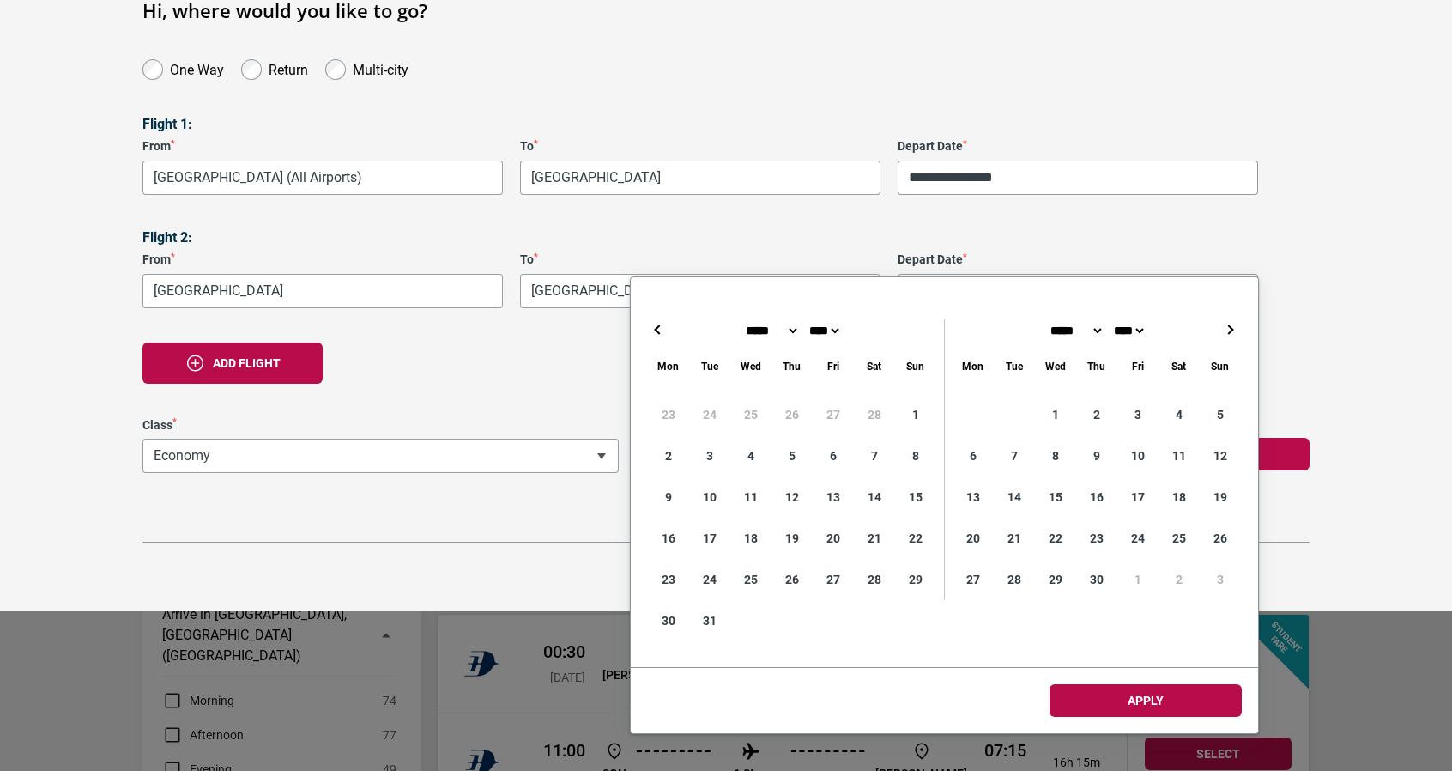
click at [659, 338] on button "←" at bounding box center [658, 329] width 21 height 21
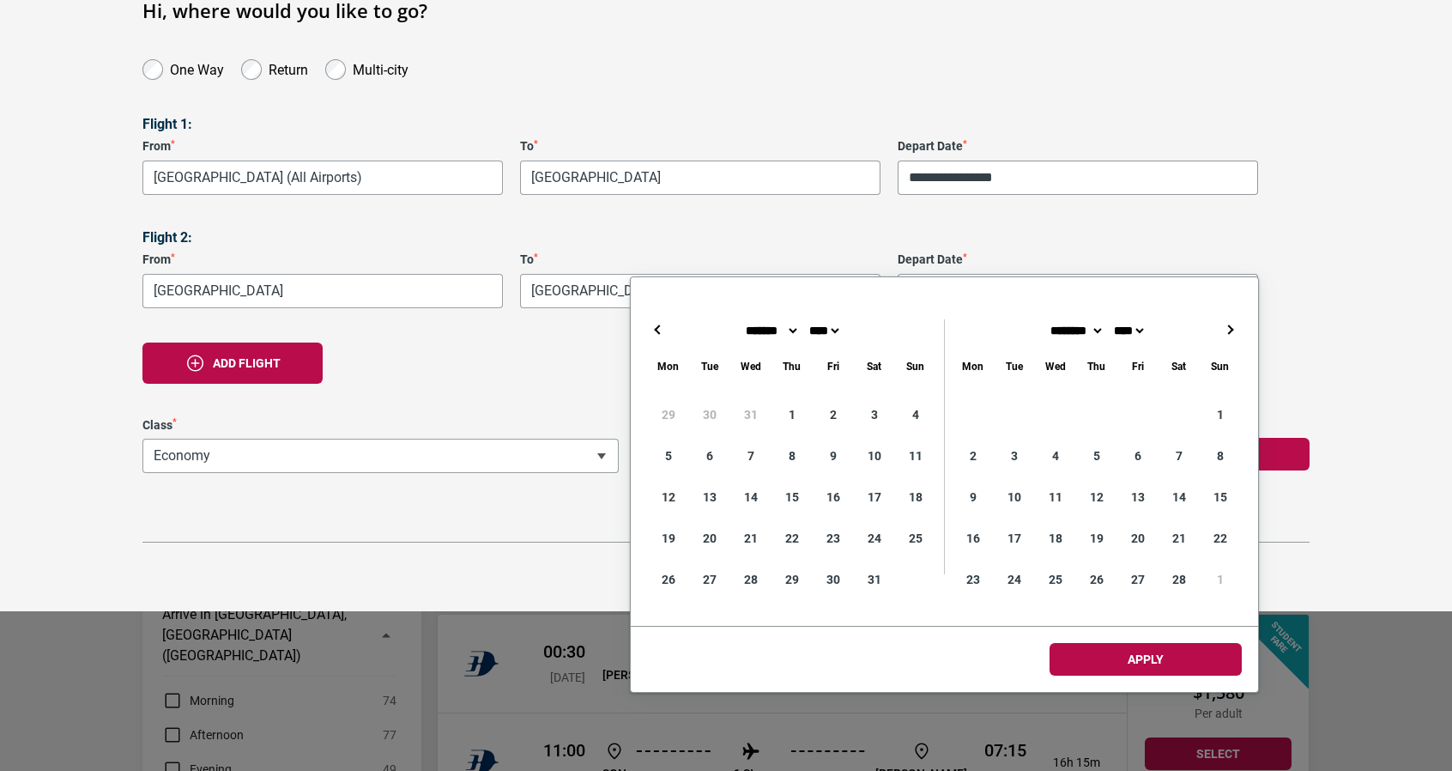
click at [659, 338] on button "←" at bounding box center [658, 329] width 21 height 21
type input "**********"
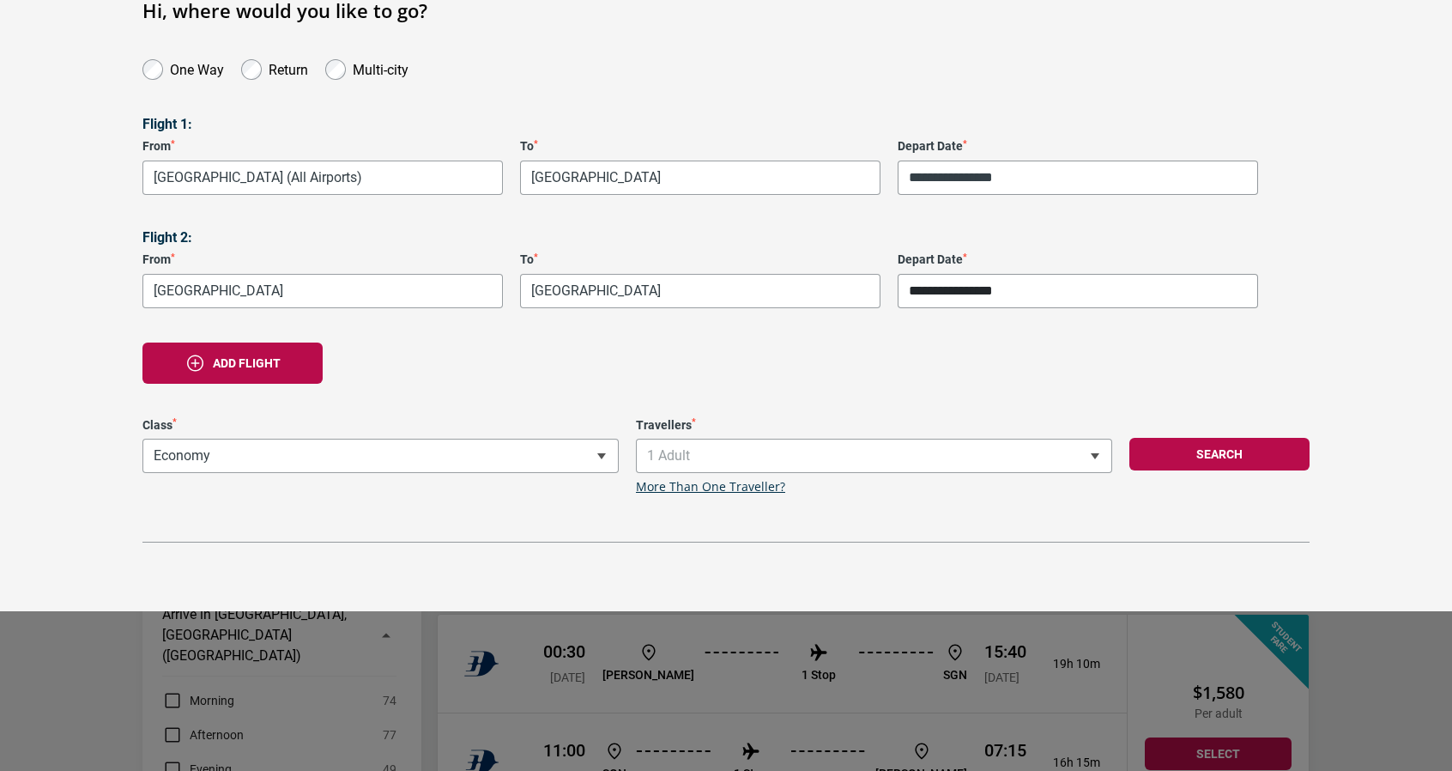
click at [294, 342] on button "Add flight" at bounding box center [232, 362] width 180 height 41
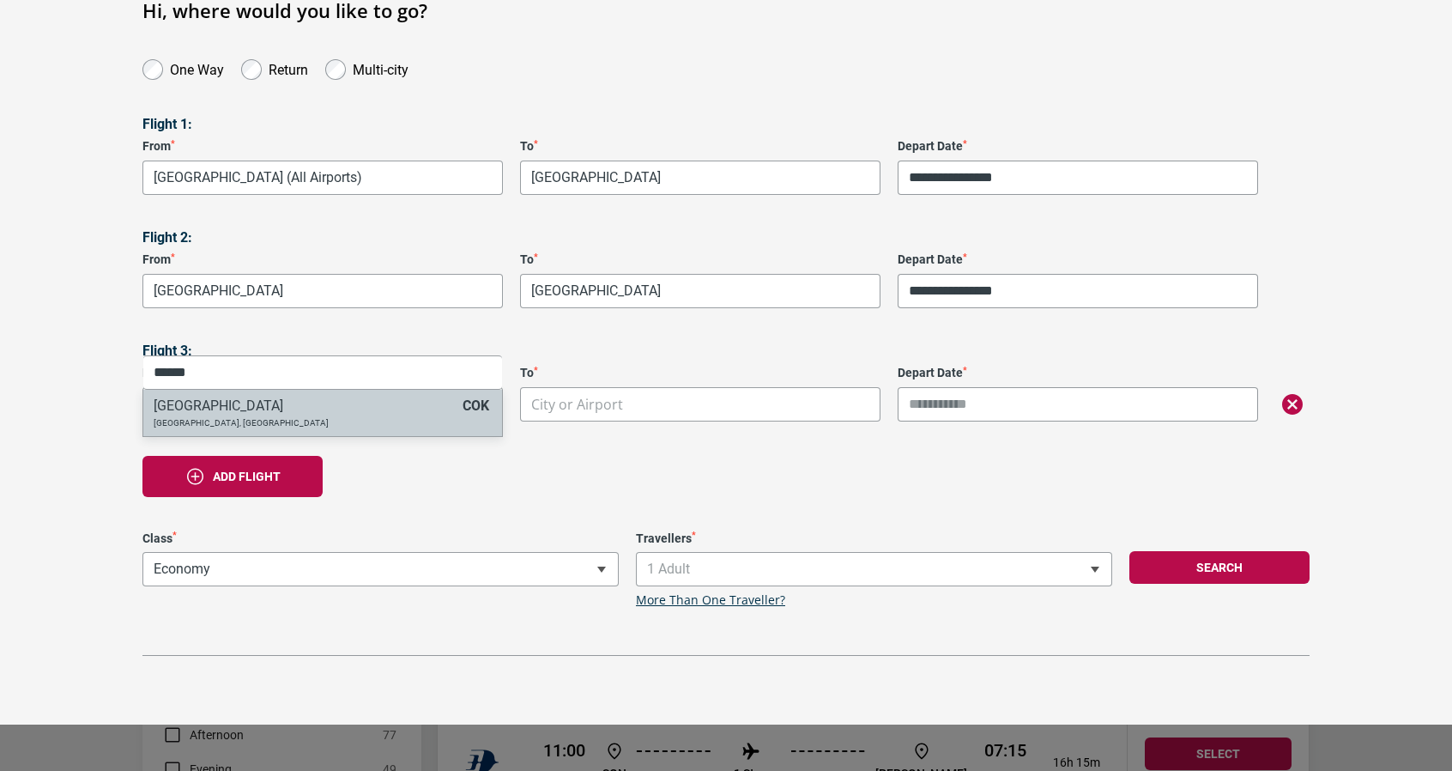
type input "******"
select select "COKA"
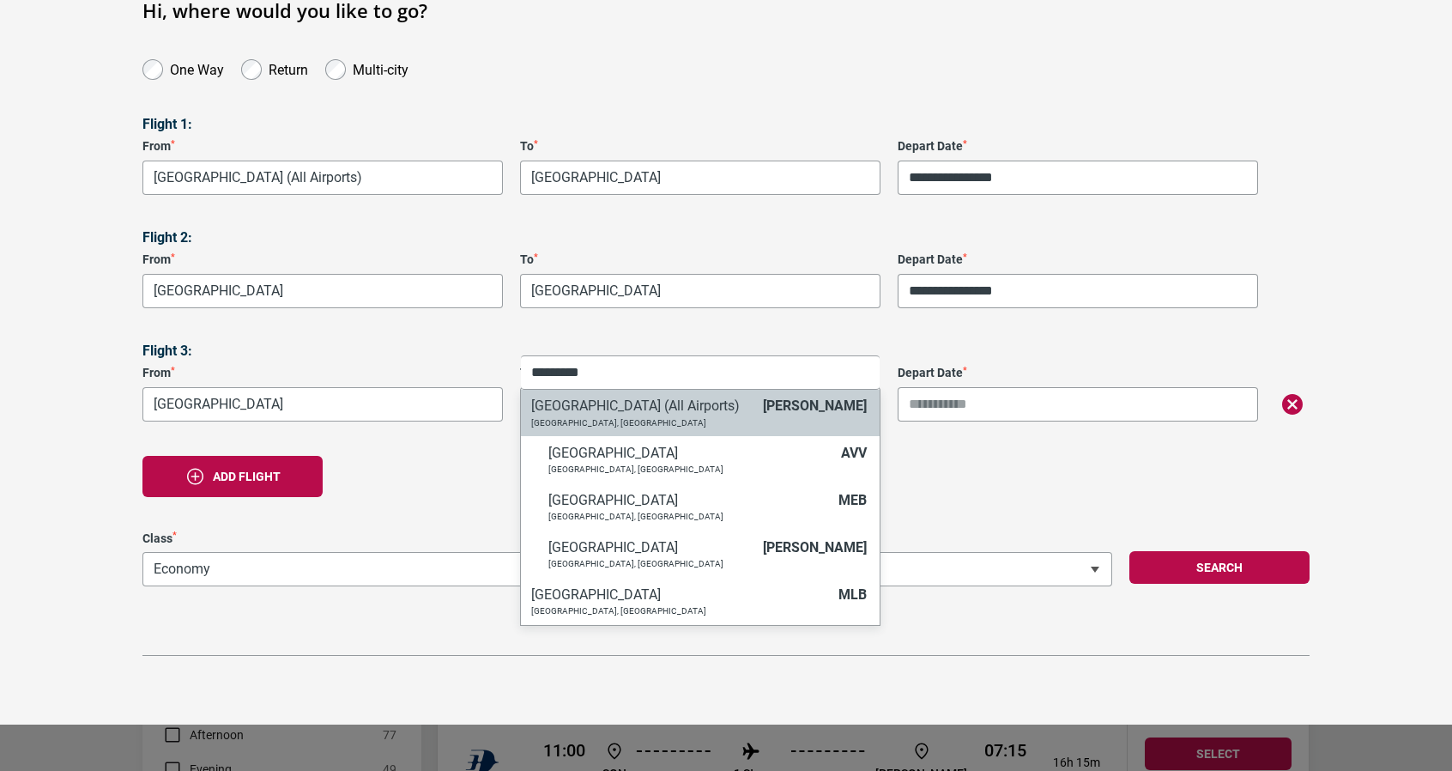
type input "*********"
select select "MELC"
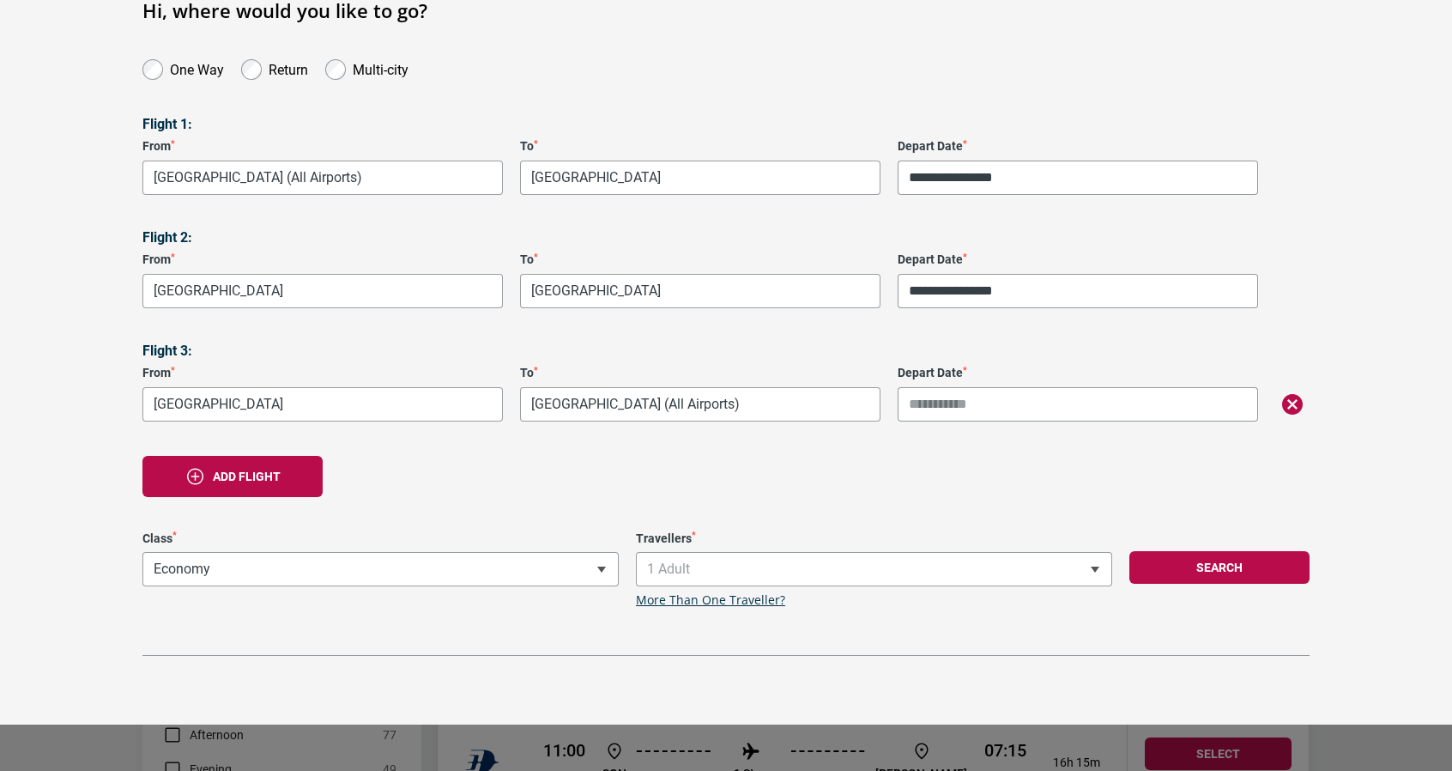
click at [996, 366] on div "Depart Date *" at bounding box center [1078, 394] width 378 height 56
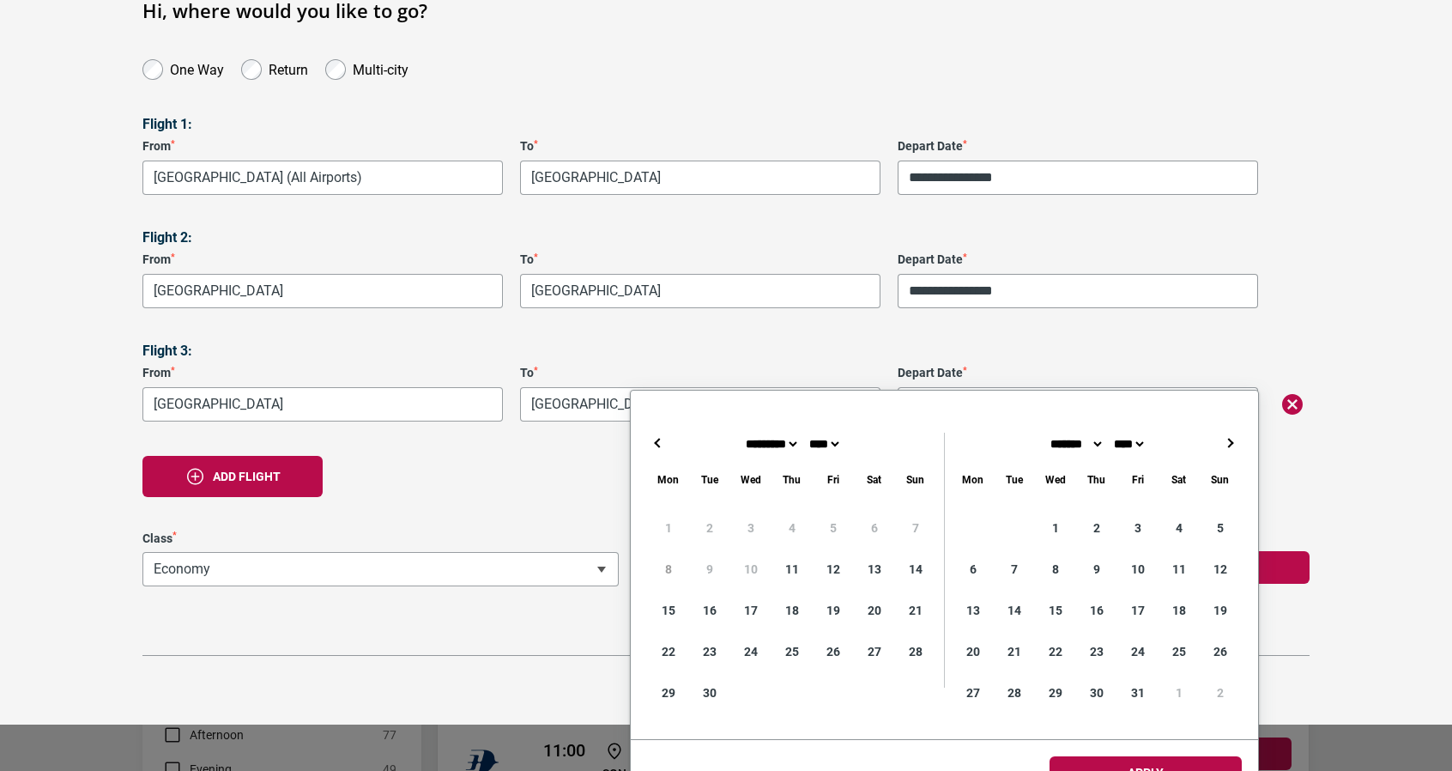
click at [992, 387] on input "Depart Date *" at bounding box center [1078, 404] width 360 height 34
click at [1221, 443] on button "→" at bounding box center [1231, 443] width 21 height 21
type input "**********"
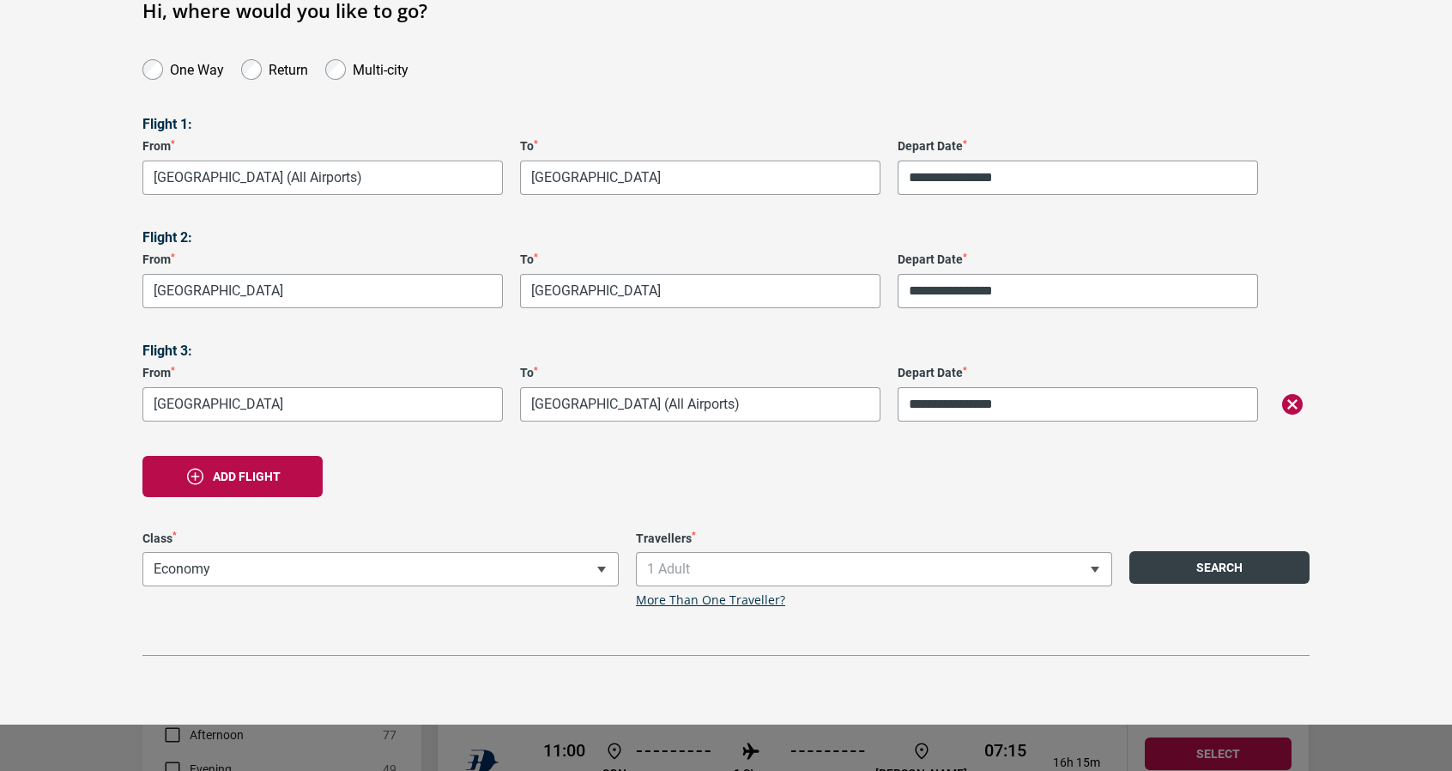
click at [1219, 551] on button "Search" at bounding box center [1220, 567] width 180 height 33
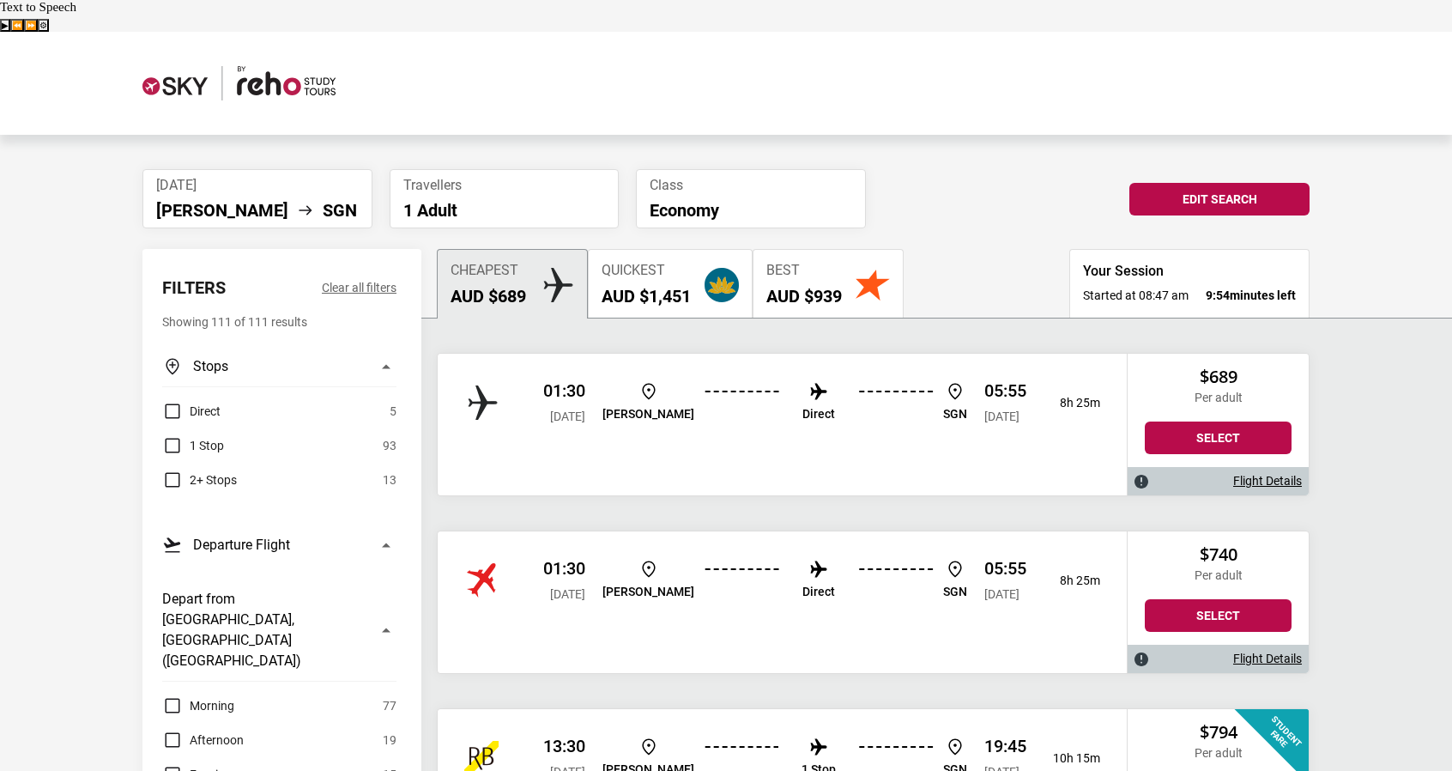
scroll to position [166, 0]
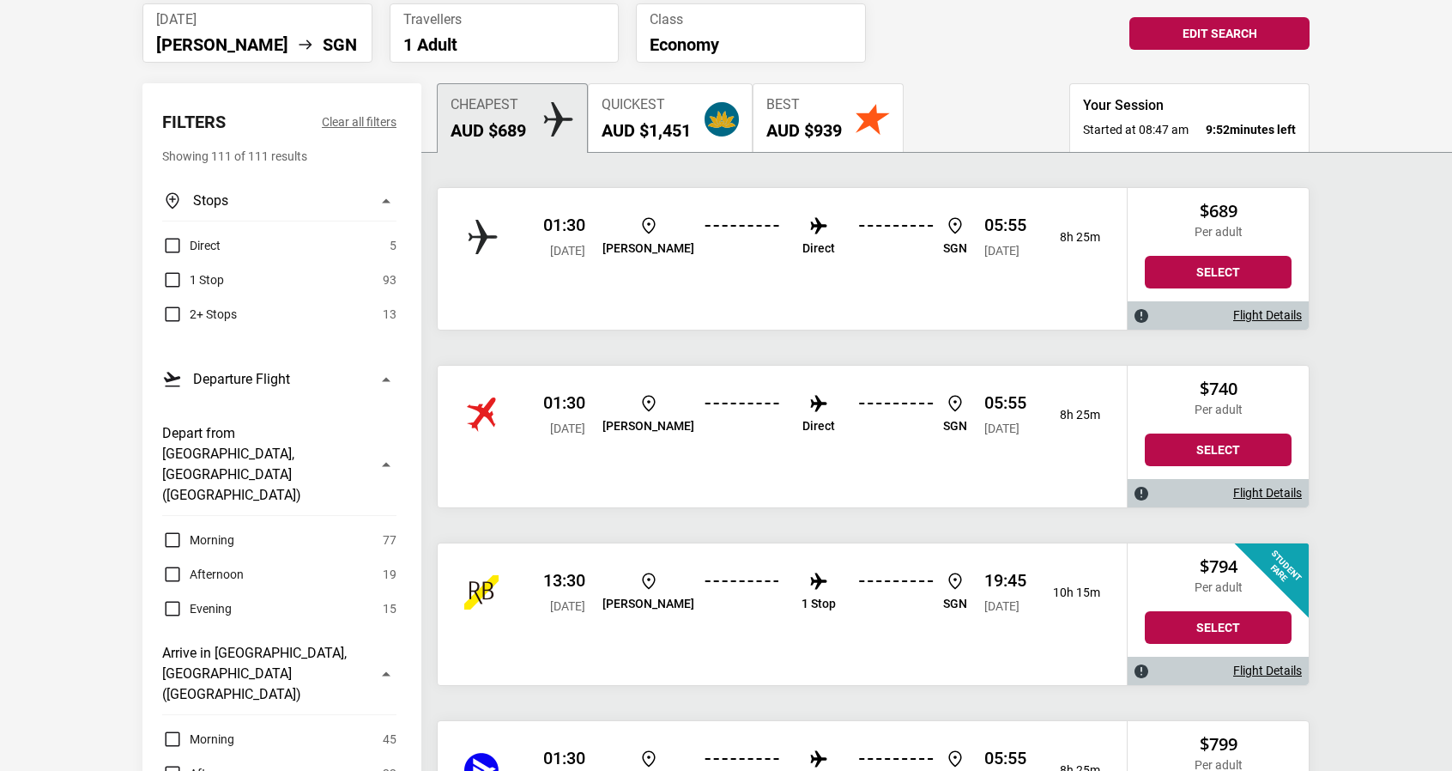
click at [1279, 663] on link "Flight Details" at bounding box center [1267, 670] width 69 height 15
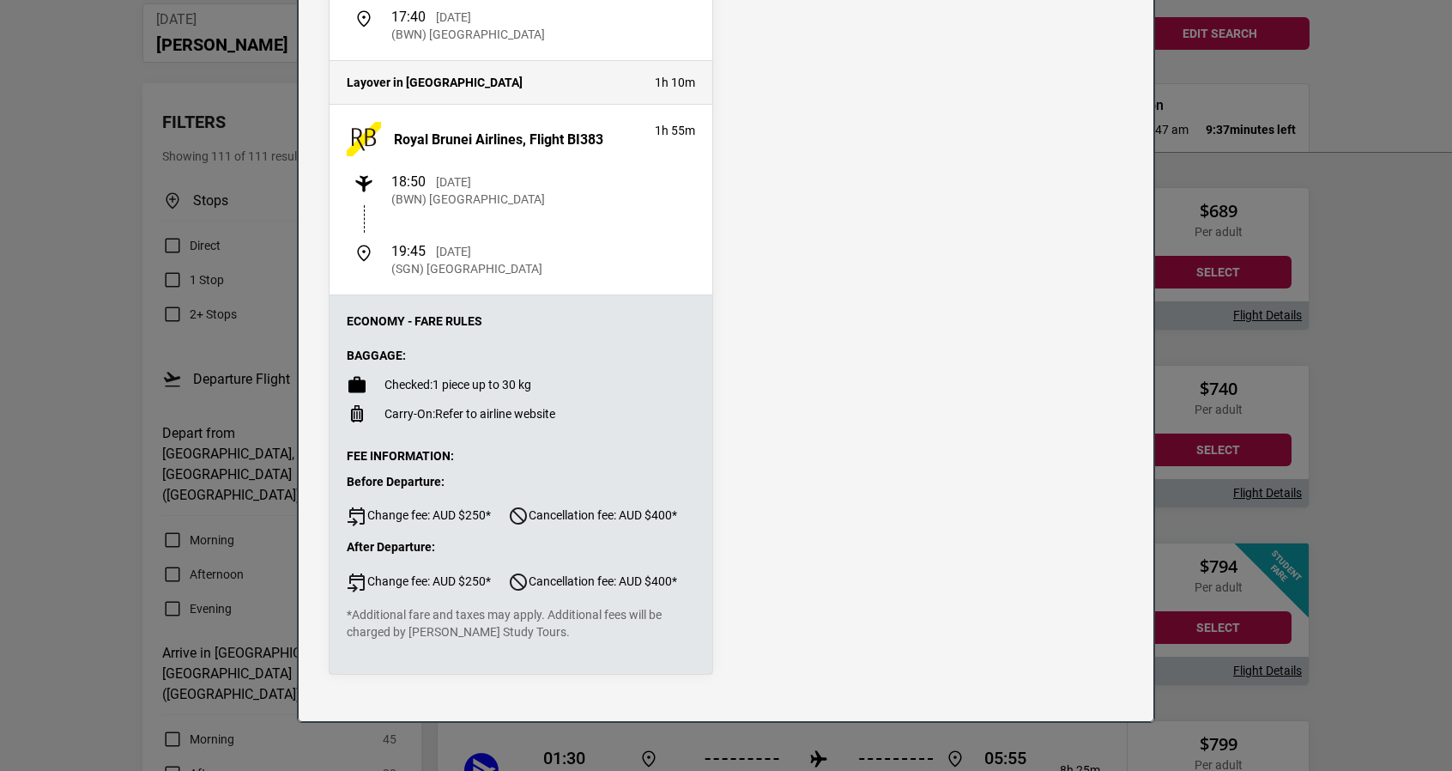
scroll to position [0, 0]
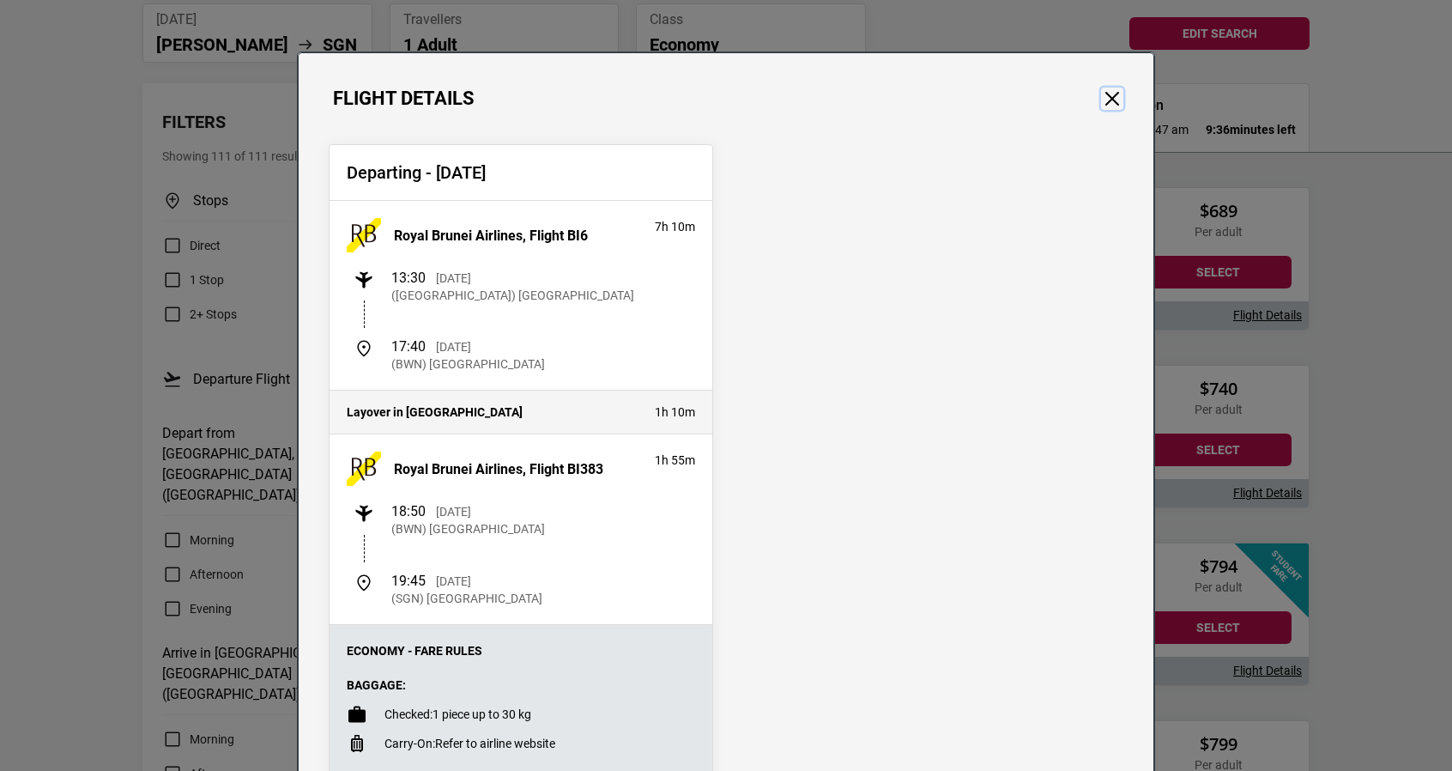
click at [1101, 103] on button "Close" at bounding box center [1112, 99] width 22 height 22
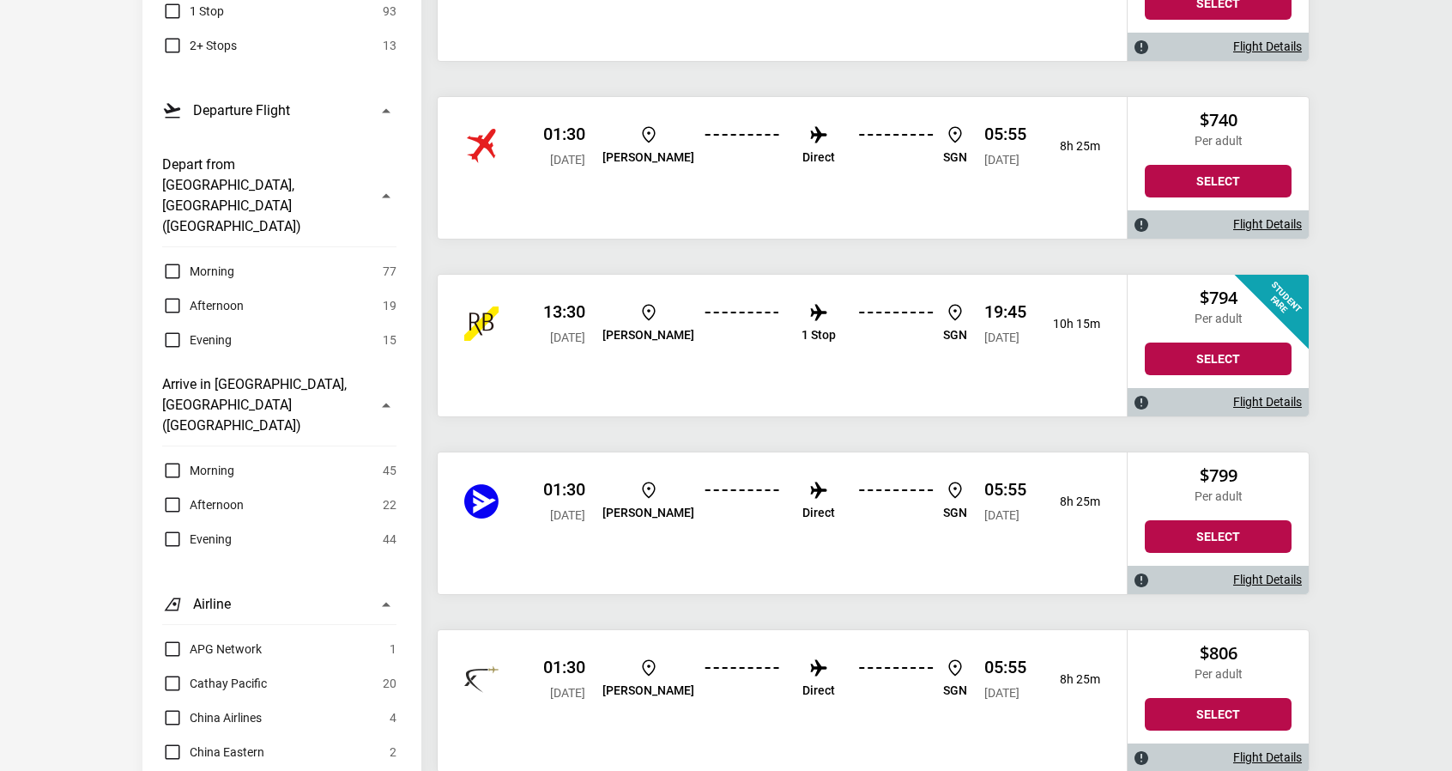
scroll to position [435, 0]
click at [1270, 572] on link "Flight Details" at bounding box center [1267, 579] width 69 height 15
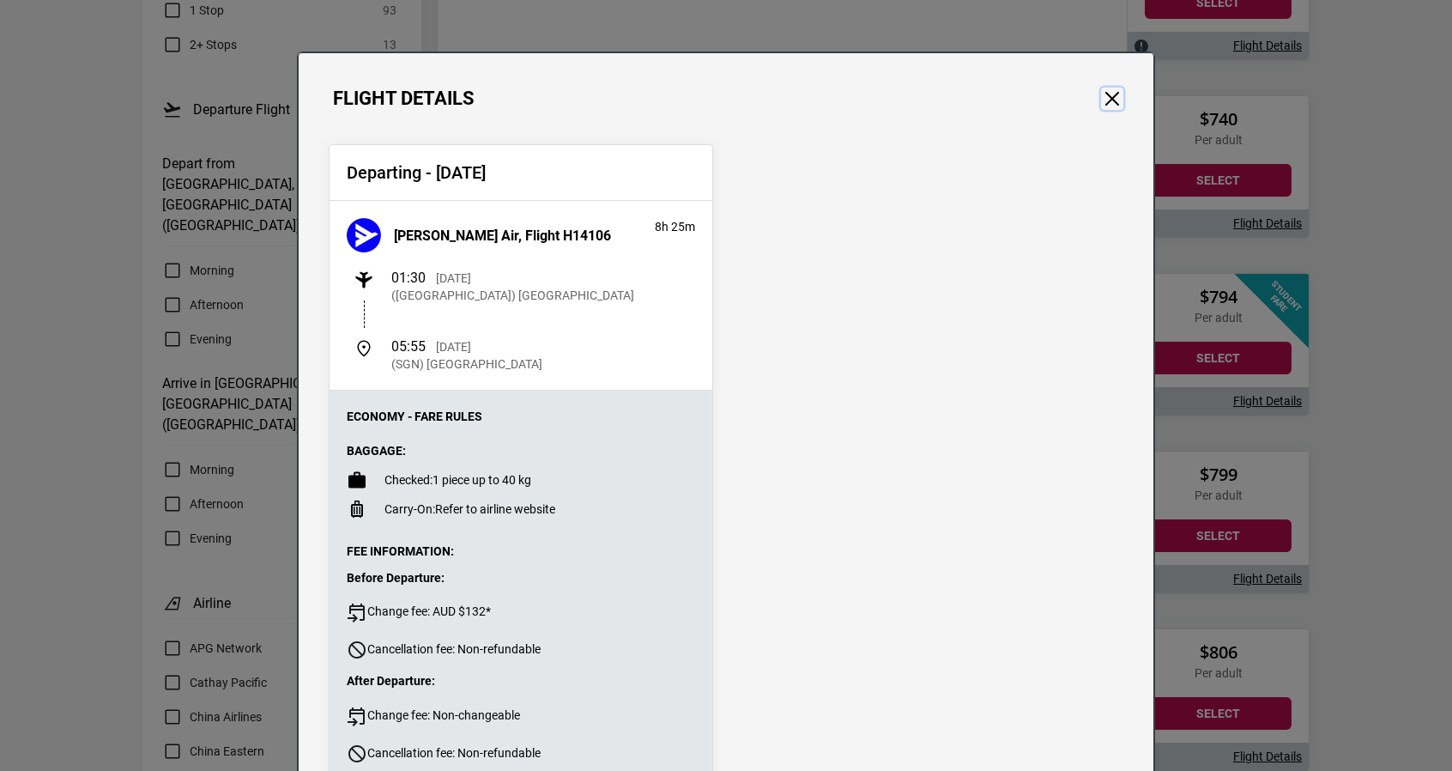
click at [1106, 100] on button "Close" at bounding box center [1112, 99] width 22 height 22
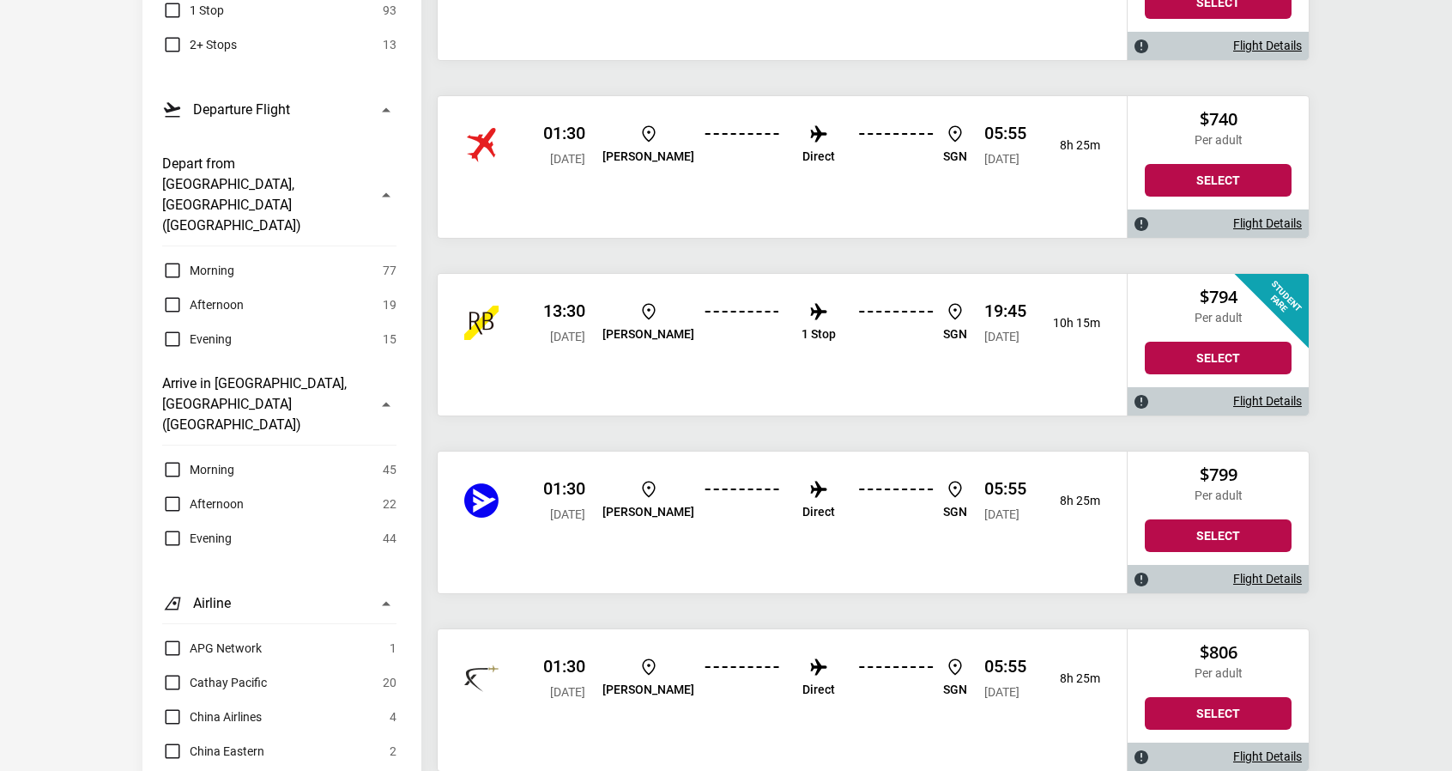
scroll to position [300, 0]
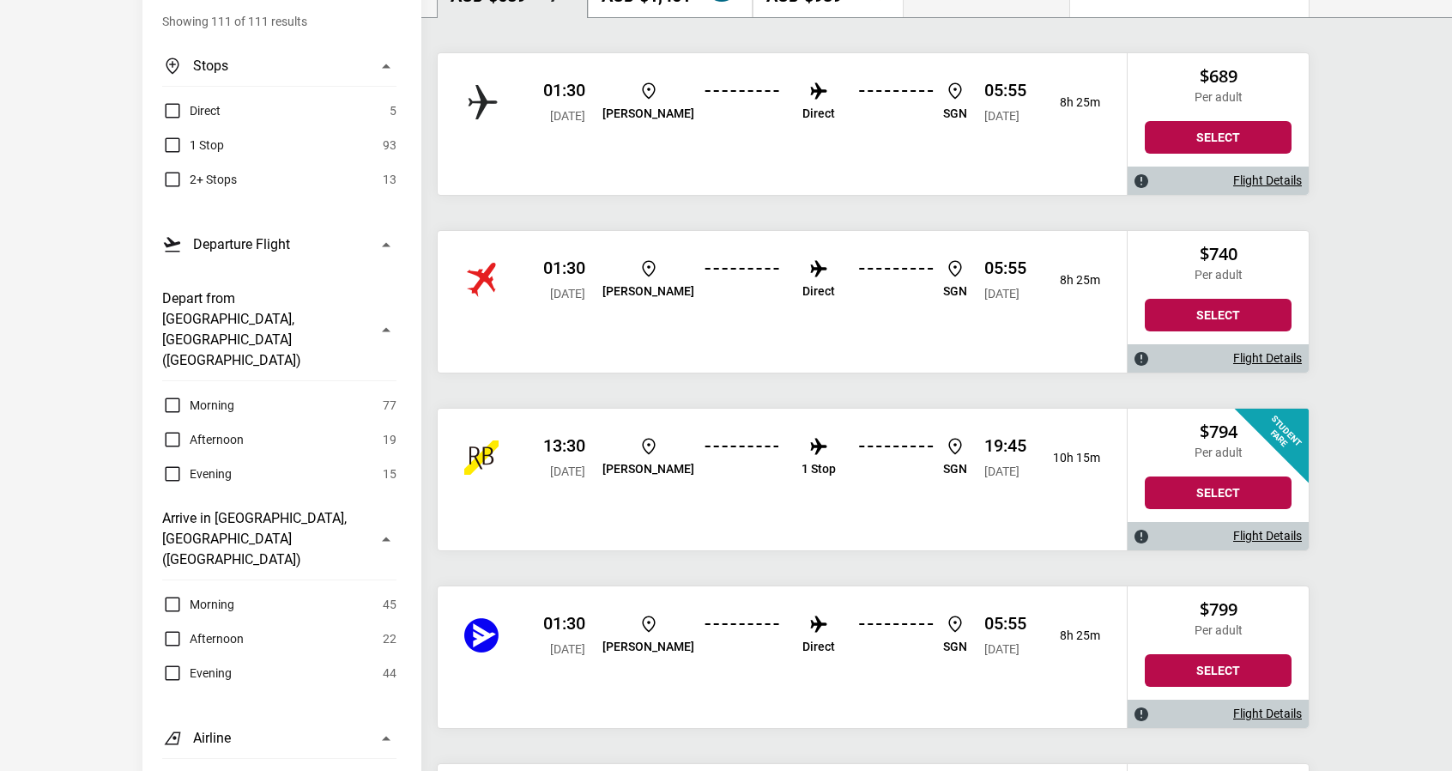
click at [1246, 351] on link "Flight Details" at bounding box center [1267, 358] width 69 height 15
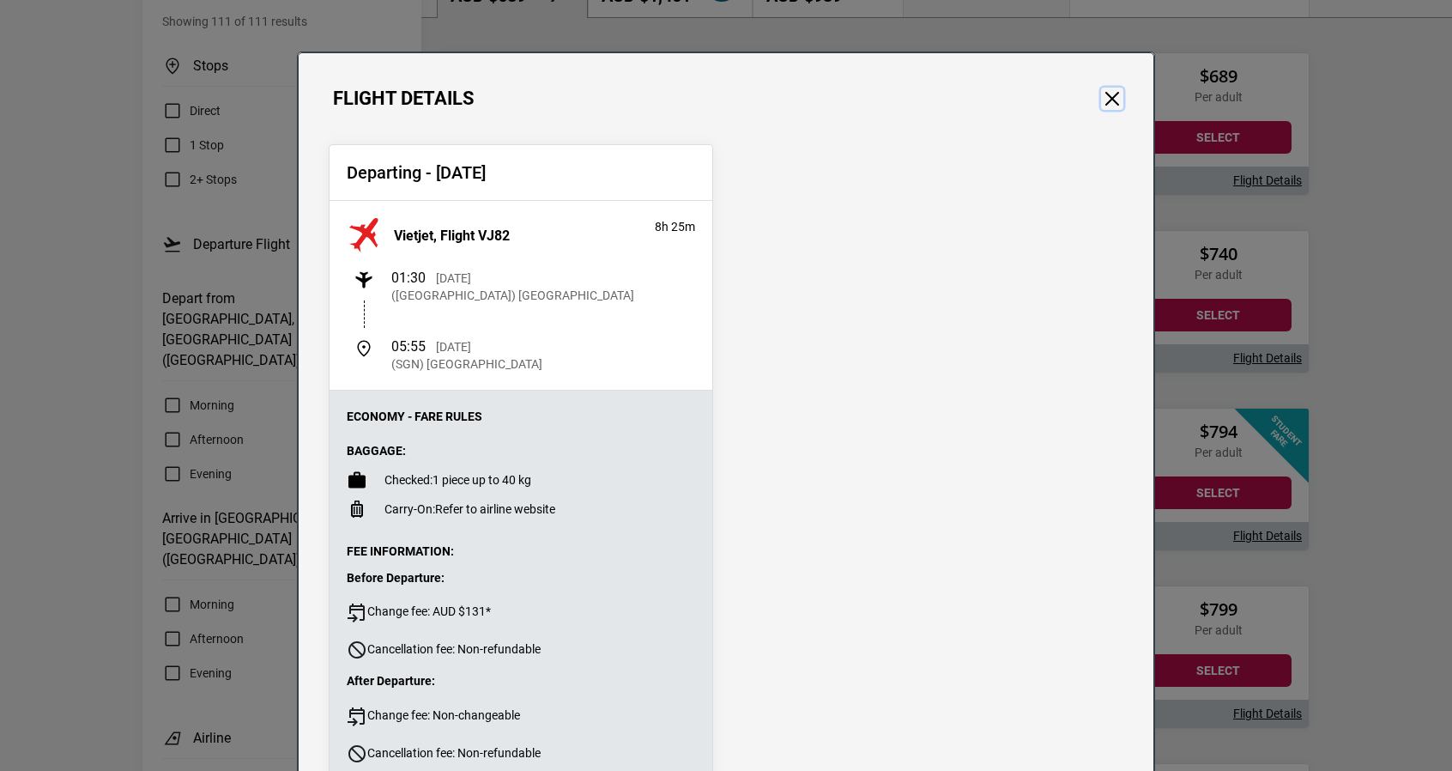
click at [1111, 101] on button "Close" at bounding box center [1112, 99] width 22 height 22
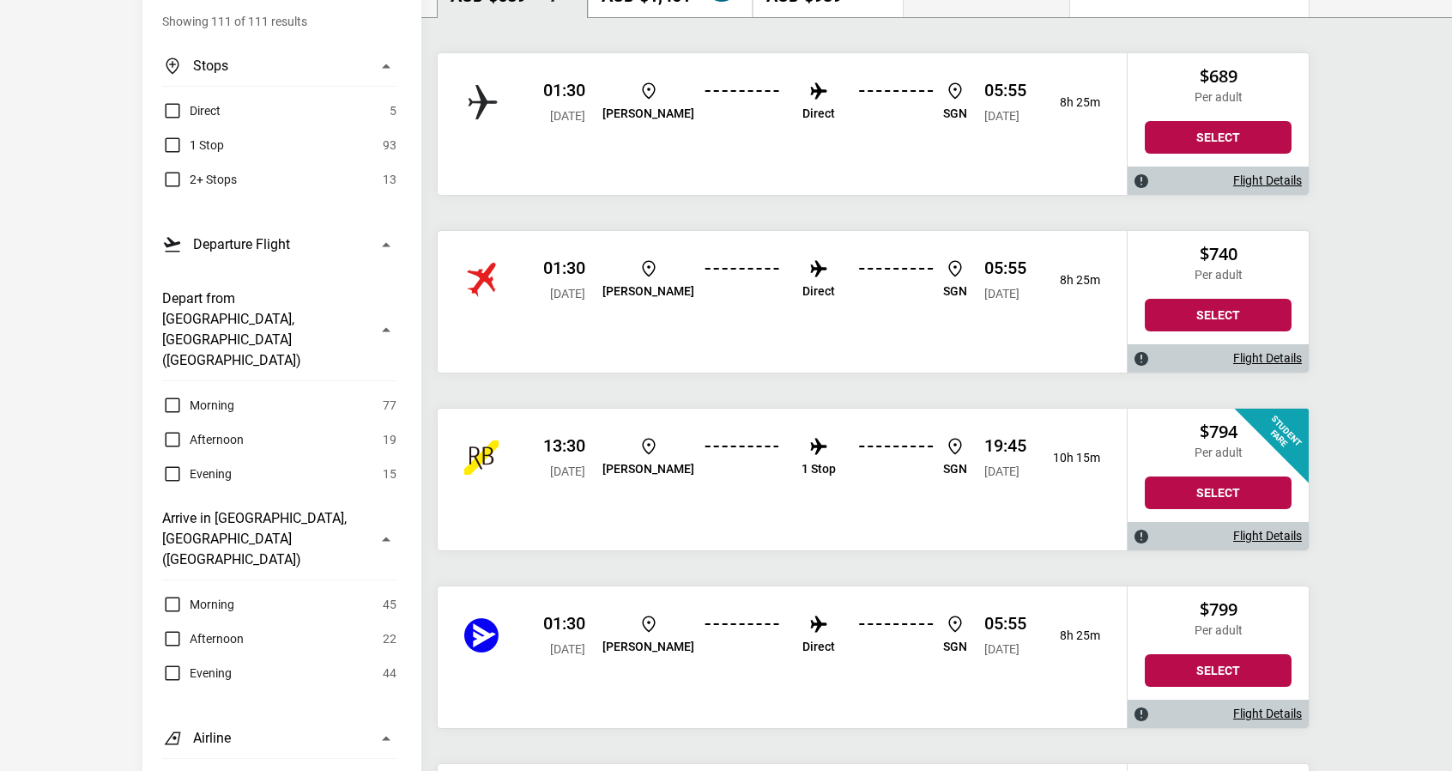
click at [1263, 173] on link "Flight Details" at bounding box center [1267, 180] width 69 height 15
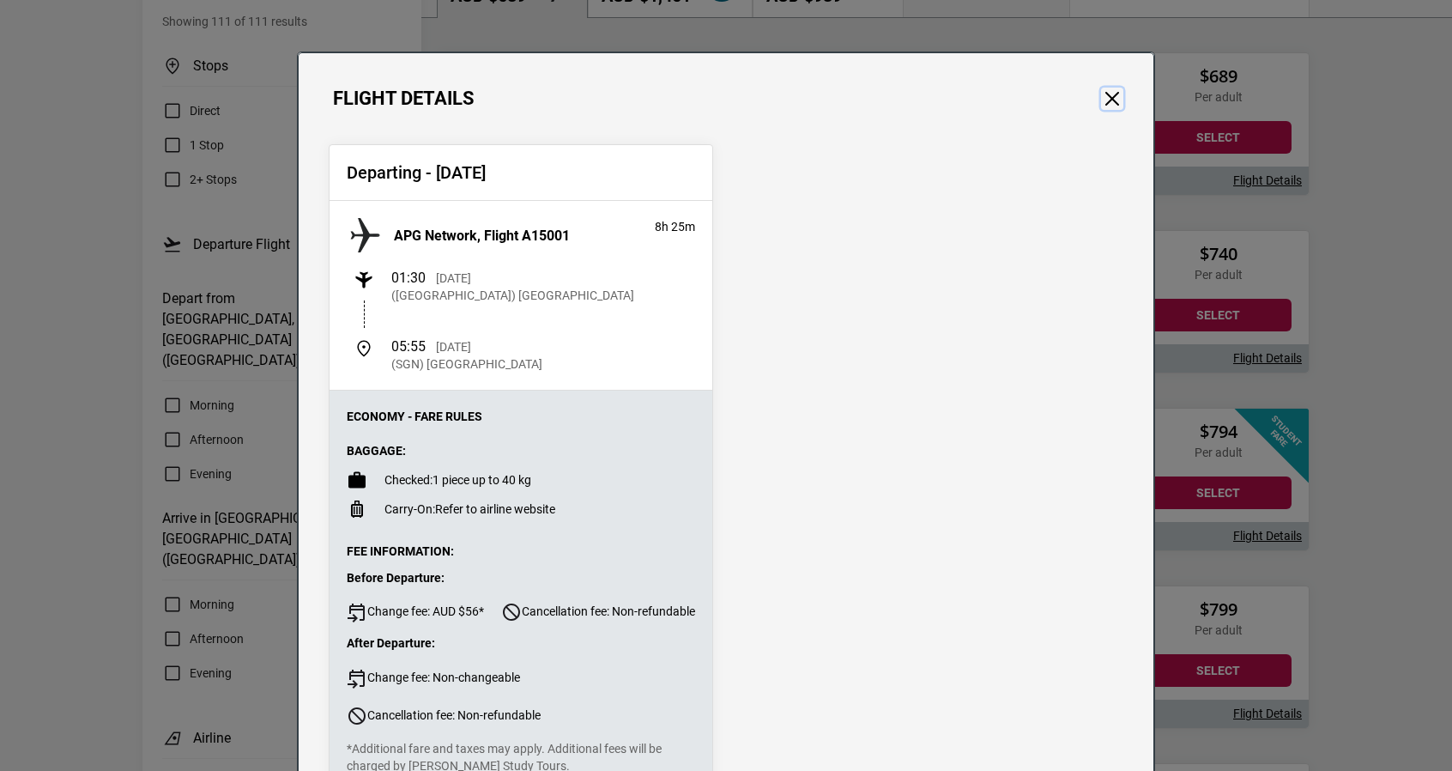
click at [1101, 96] on button "Close" at bounding box center [1112, 99] width 22 height 22
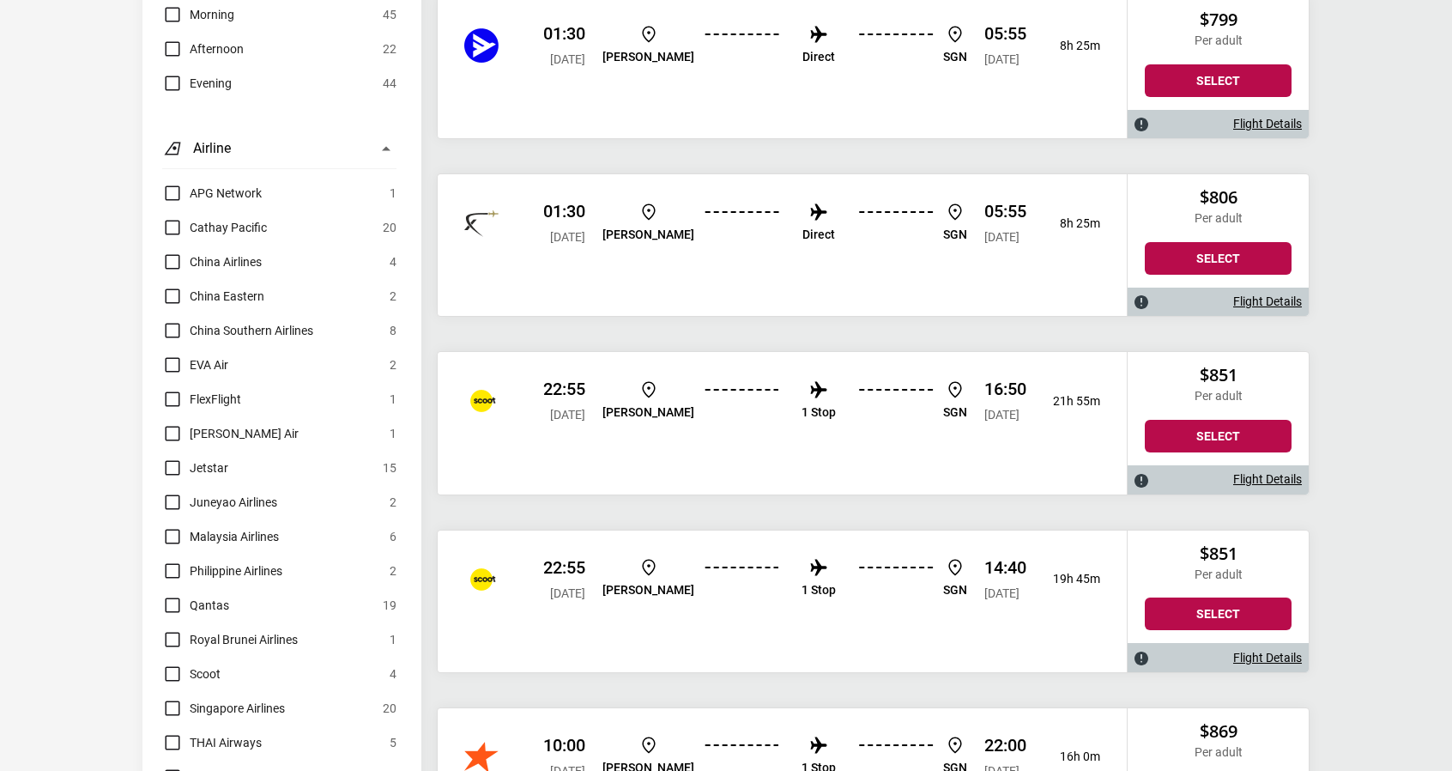
scroll to position [892, 0]
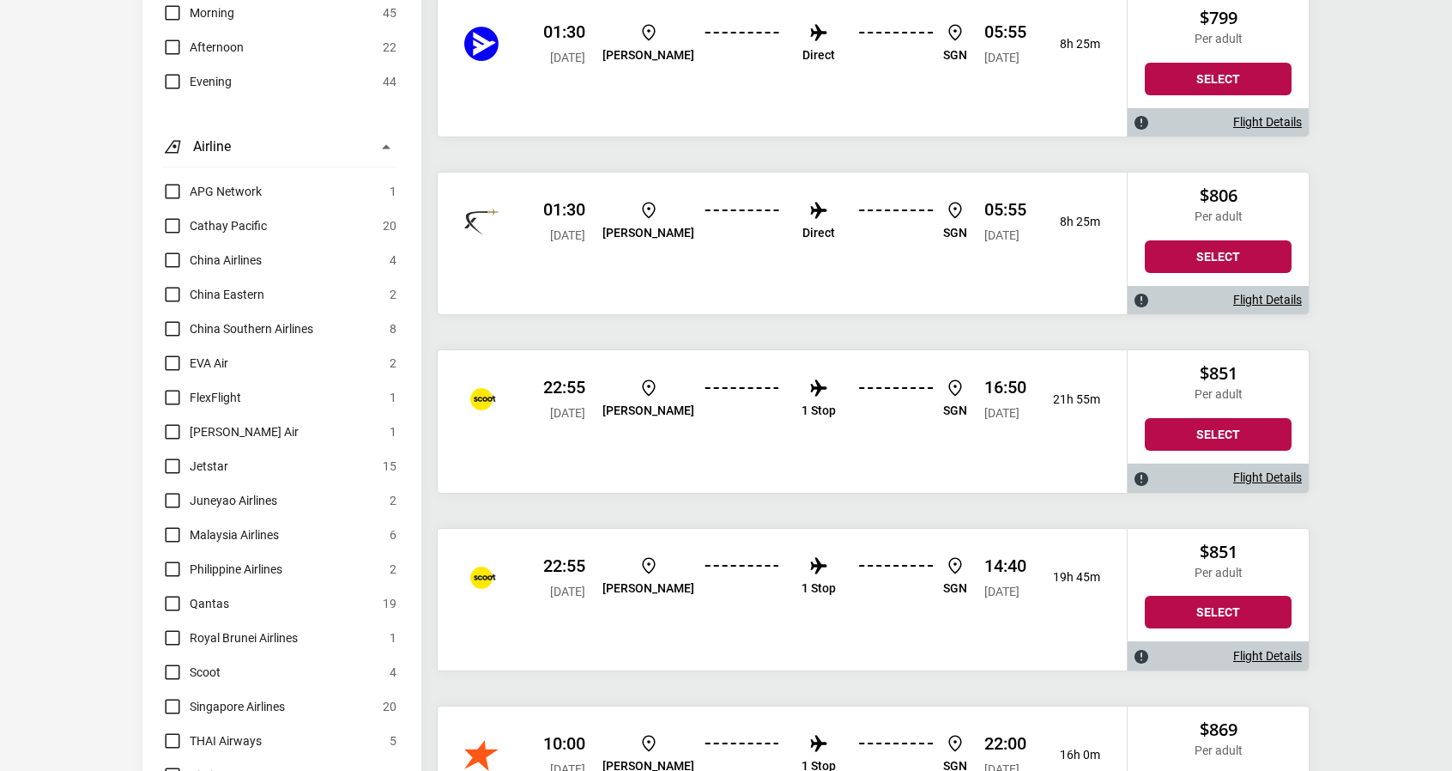
click at [1281, 470] on link "Flight Details" at bounding box center [1267, 477] width 69 height 15
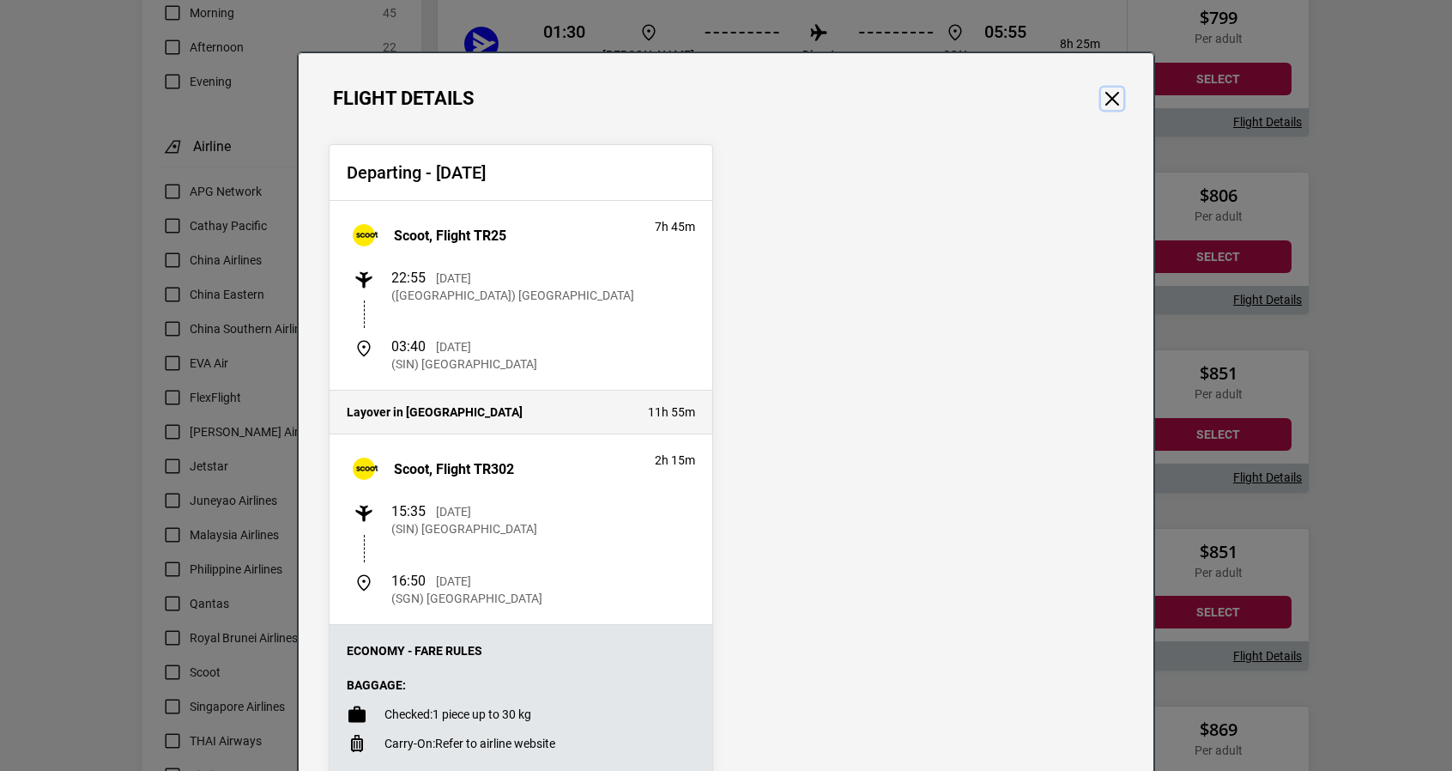
click at [1101, 98] on button "Close" at bounding box center [1112, 99] width 22 height 22
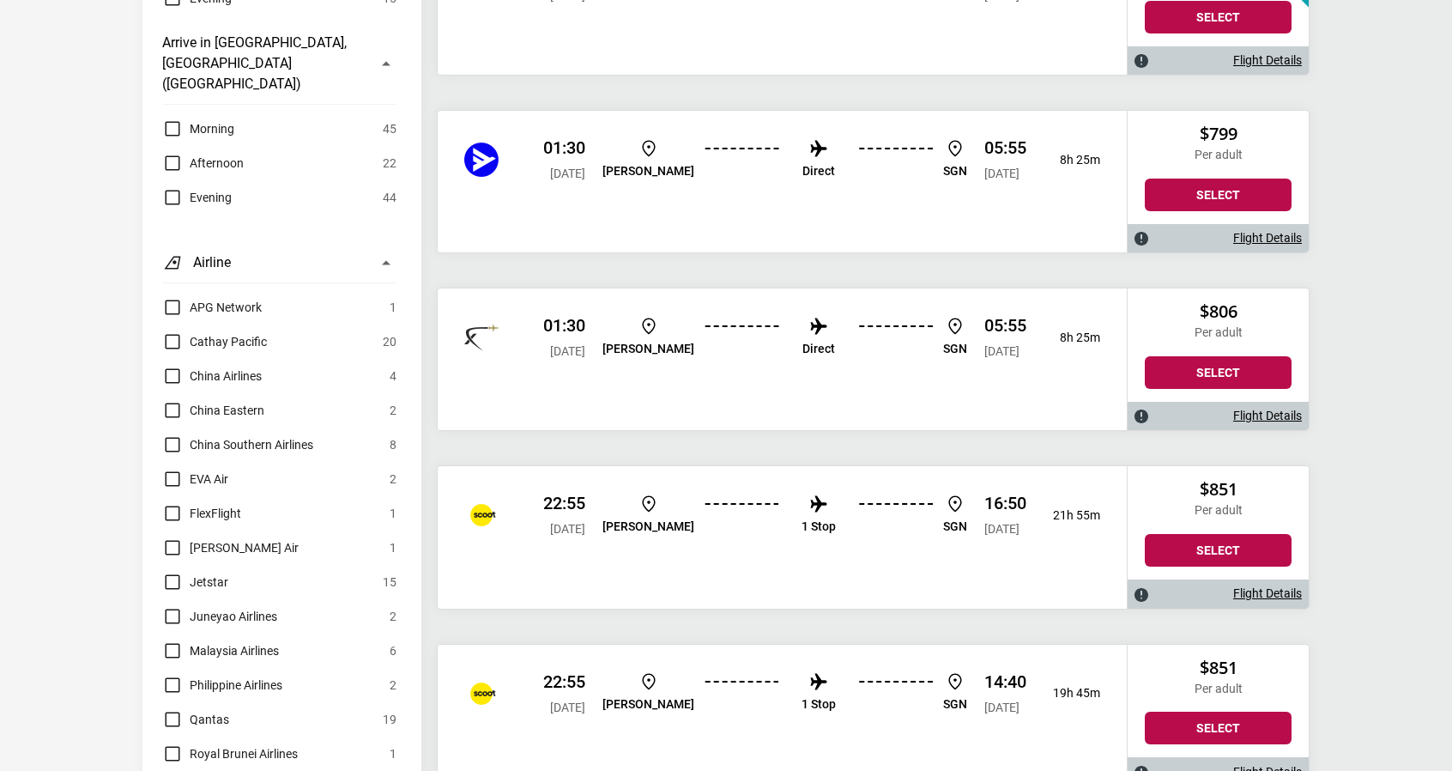
scroll to position [0, 0]
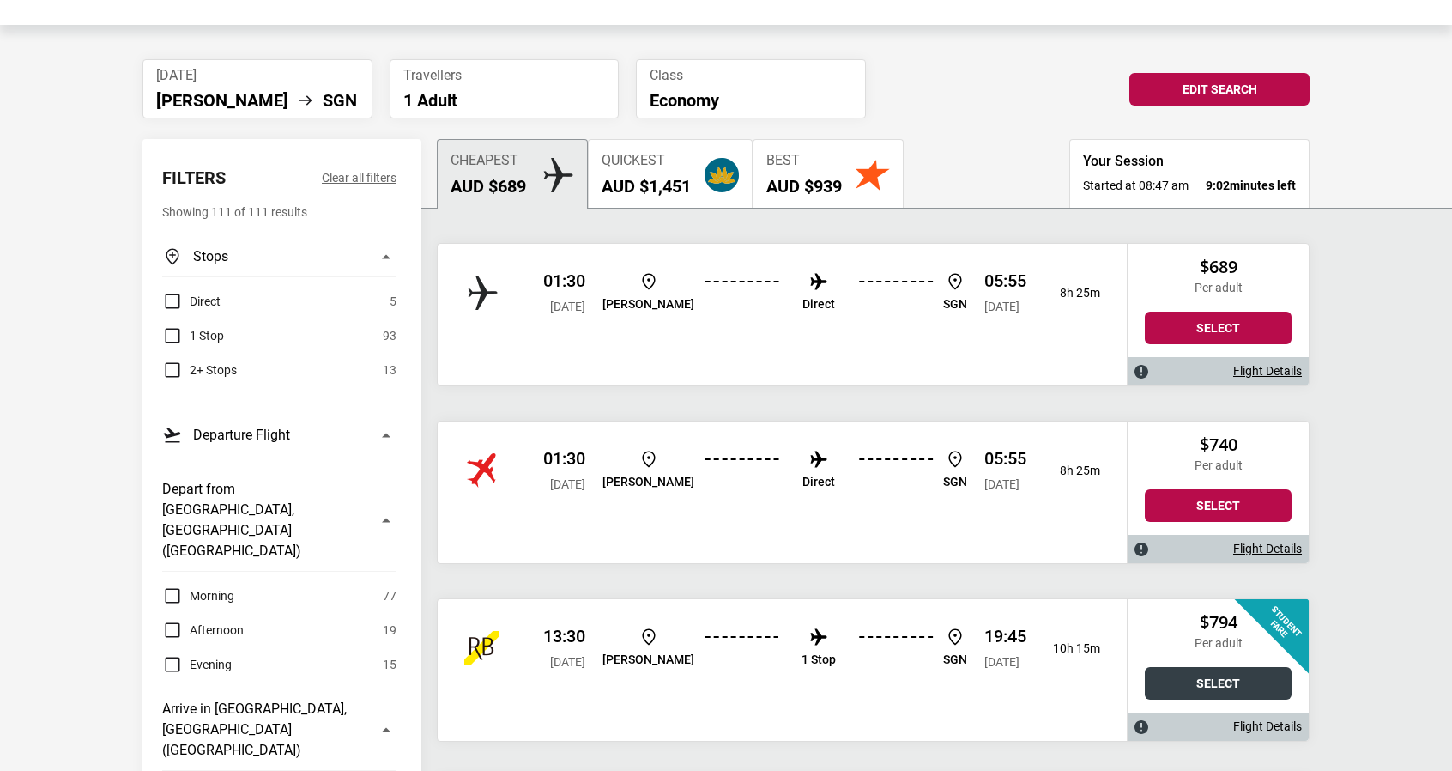
click at [1202, 667] on button "Select" at bounding box center [1218, 683] width 147 height 33
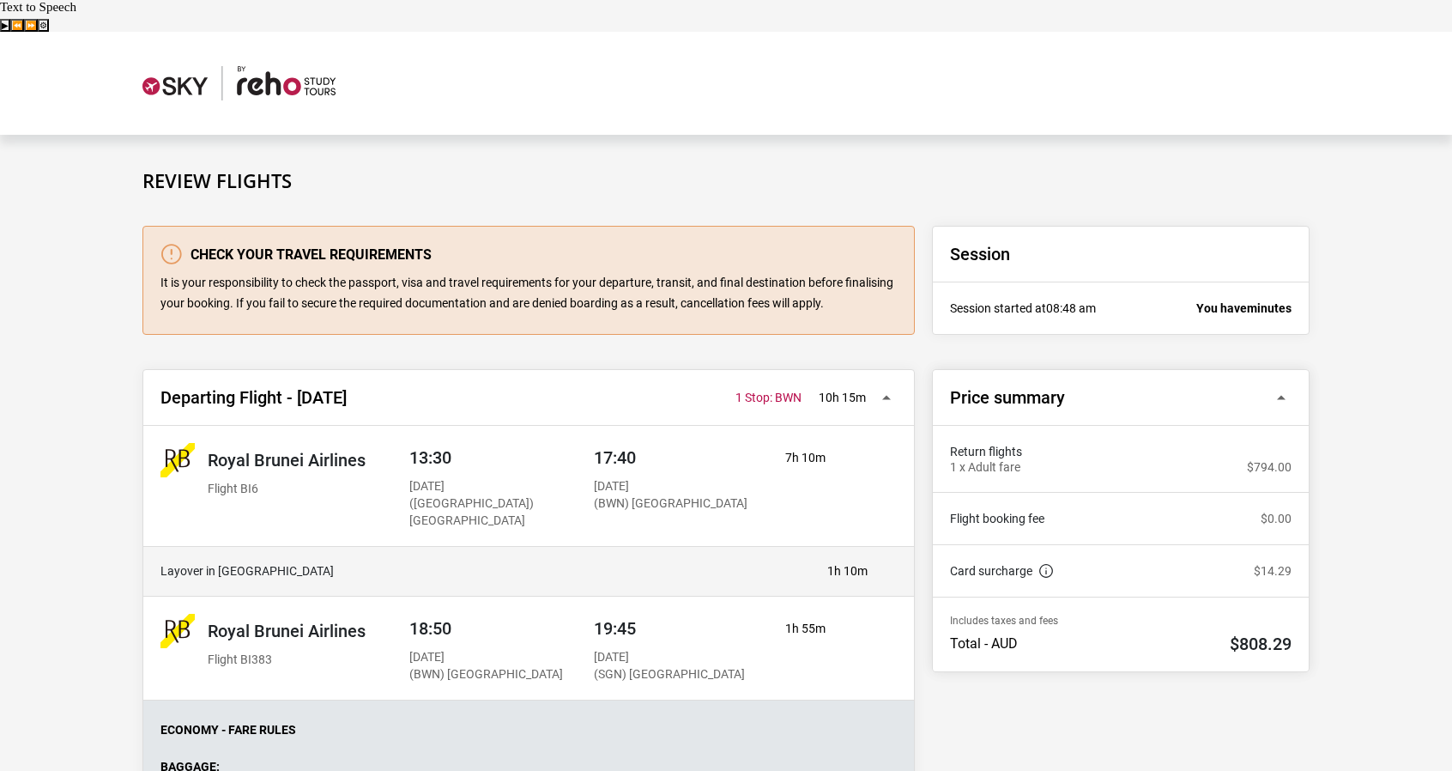
scroll to position [366, 0]
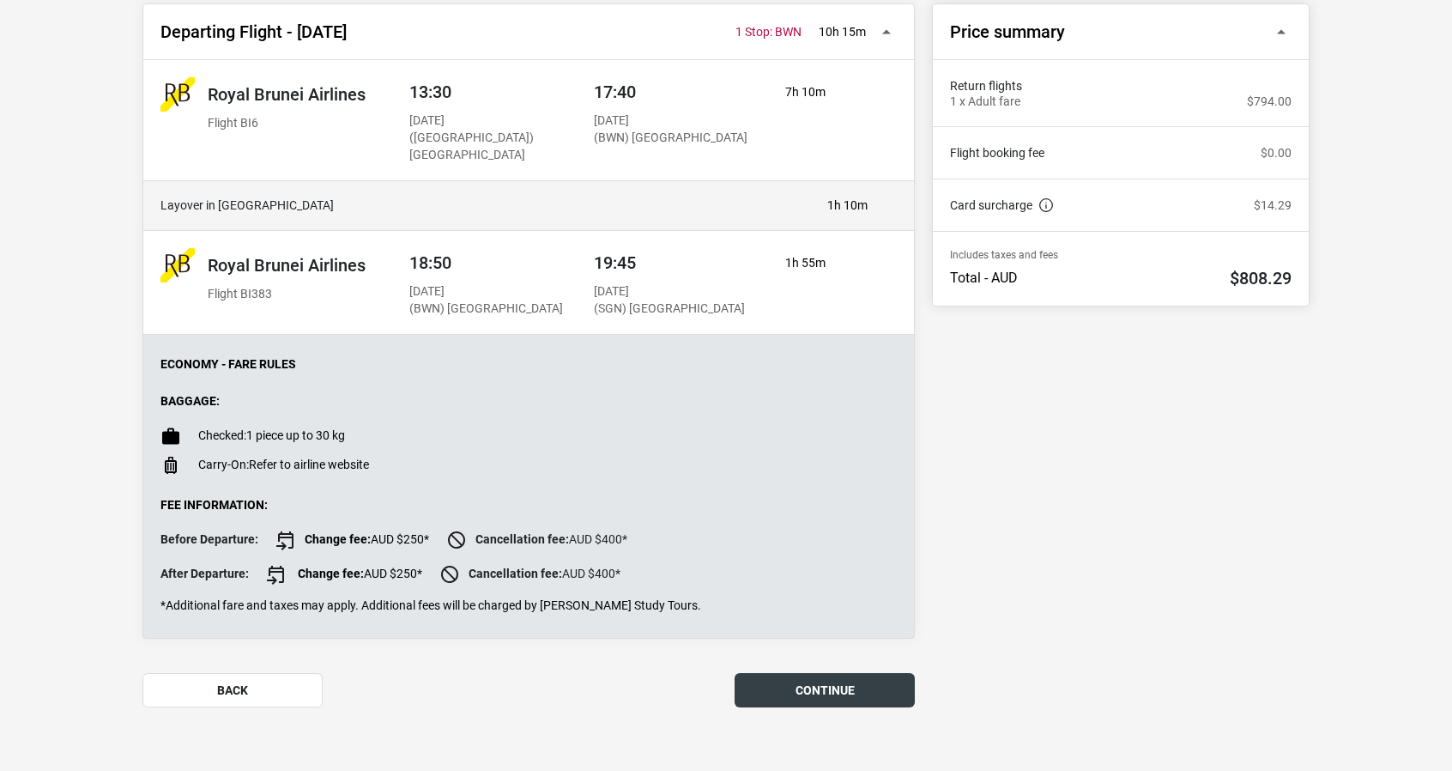
click at [829, 673] on button "continue" at bounding box center [825, 690] width 180 height 34
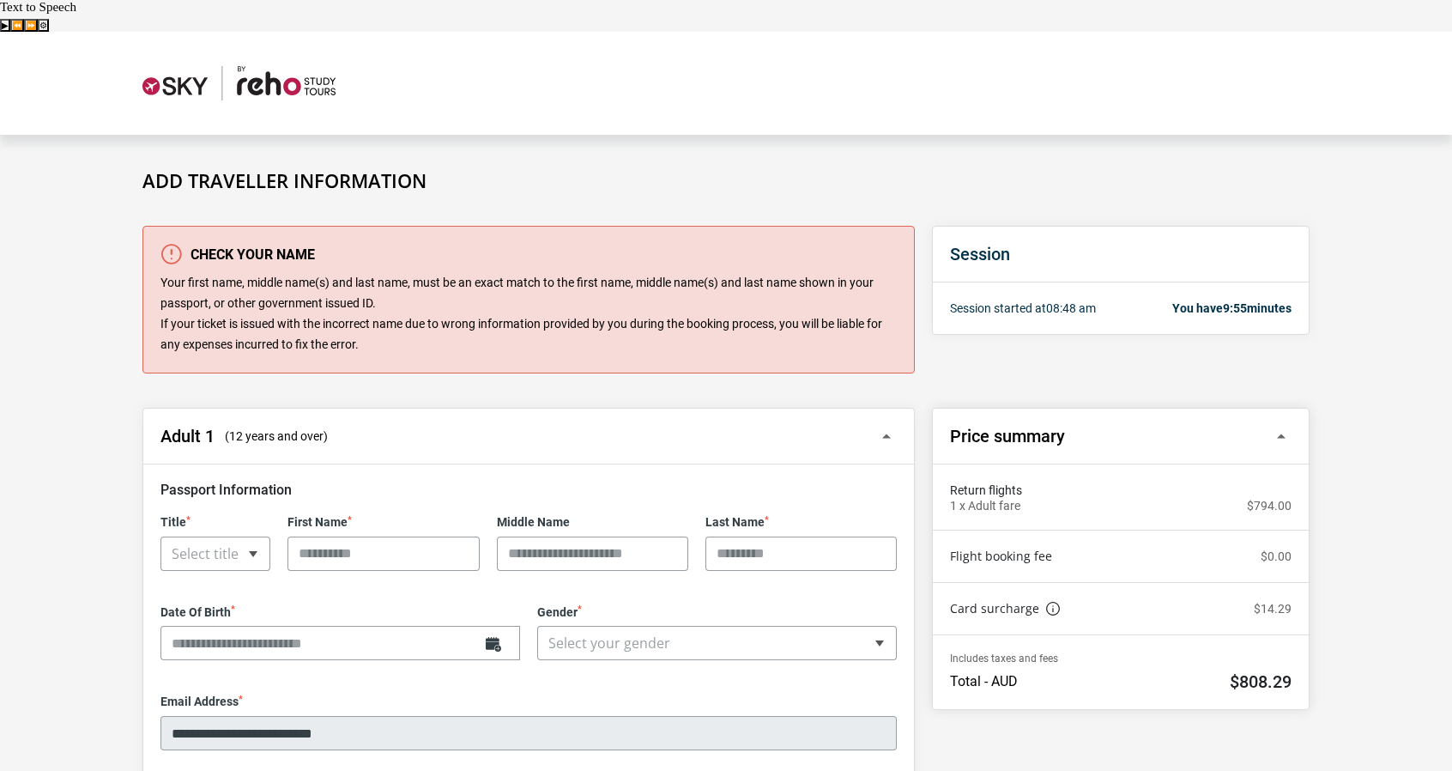
scroll to position [130, 0]
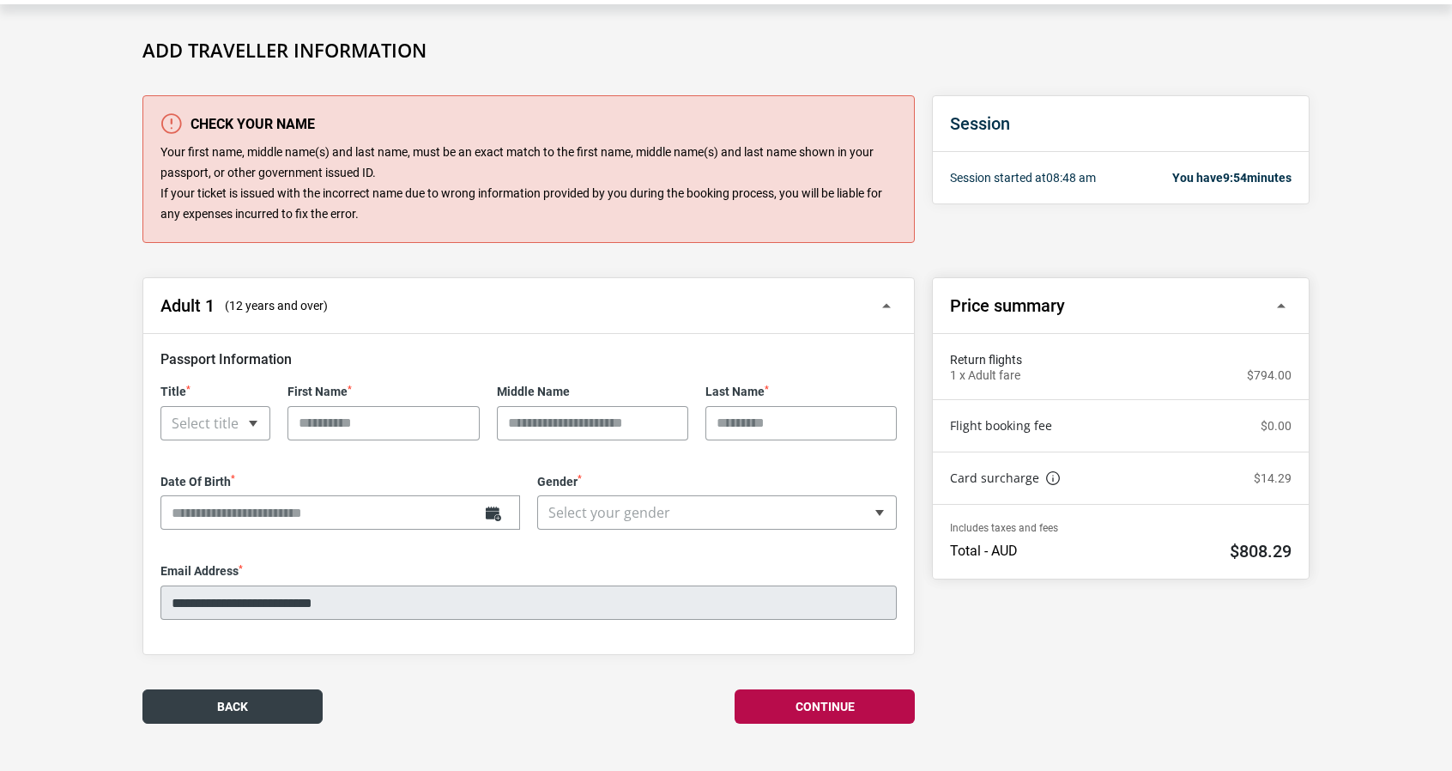
click at [289, 689] on button "Back" at bounding box center [232, 706] width 180 height 34
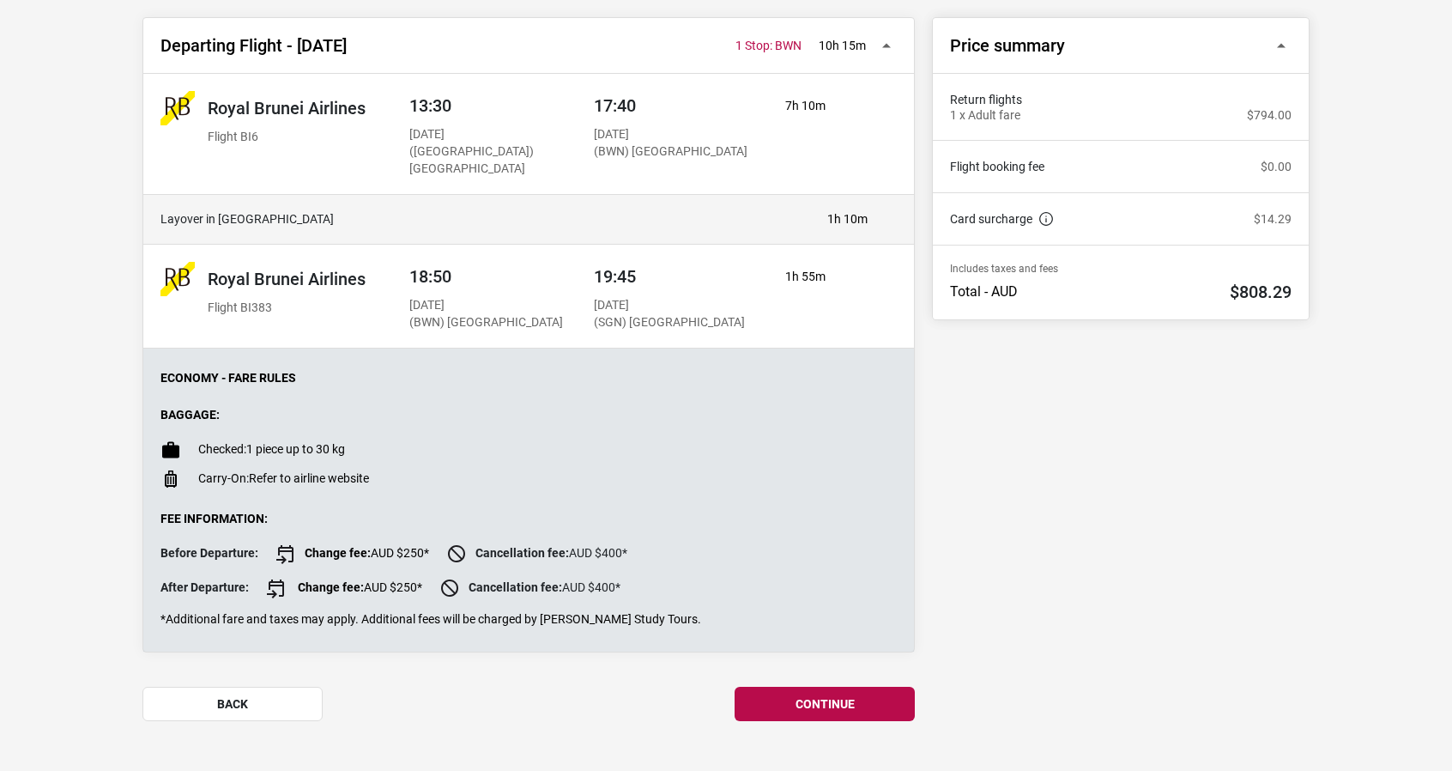
scroll to position [366, 0]
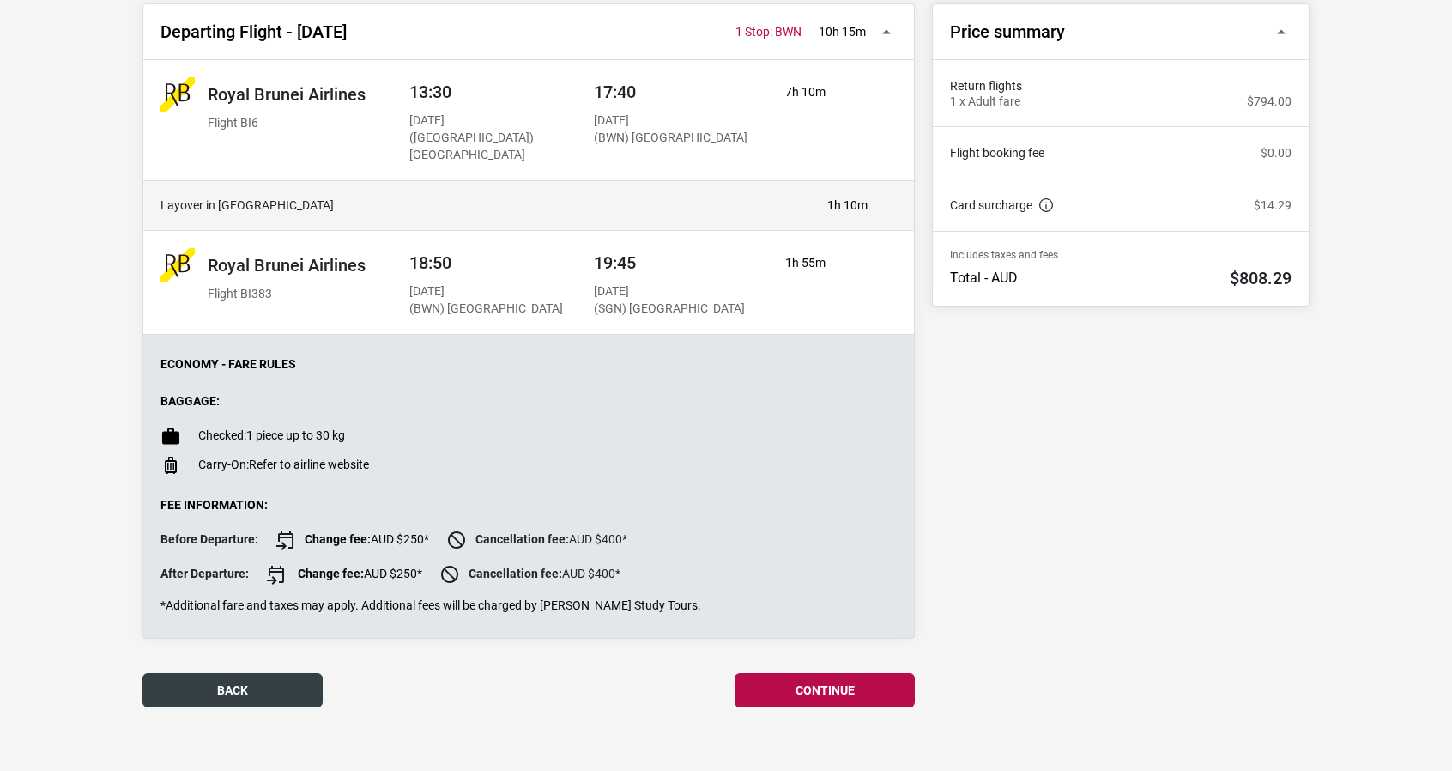
click at [273, 673] on button "back" at bounding box center [232, 690] width 180 height 34
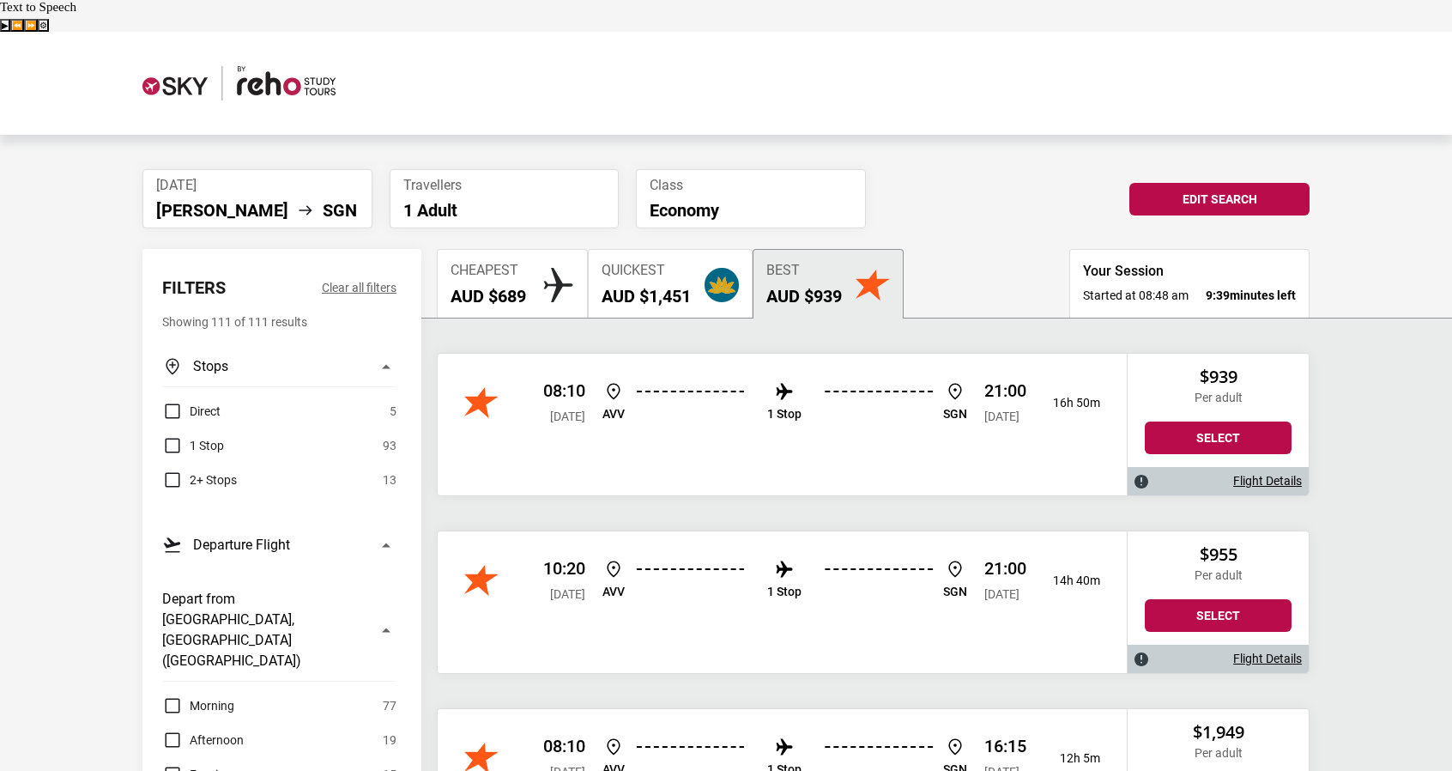
click at [220, 177] on span "[DATE]" at bounding box center [257, 185] width 203 height 16
click at [560, 274] on button "Cheapest AUD $689" at bounding box center [512, 283] width 151 height 69
